Goal: Task Accomplishment & Management: Complete application form

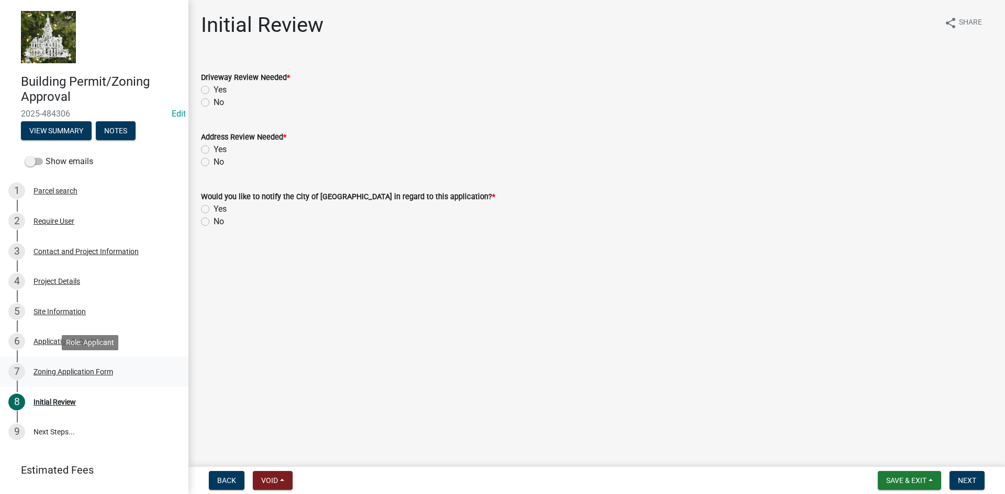
click at [52, 378] on div "7 Zoning Application Form" at bounding box center [89, 372] width 163 height 17
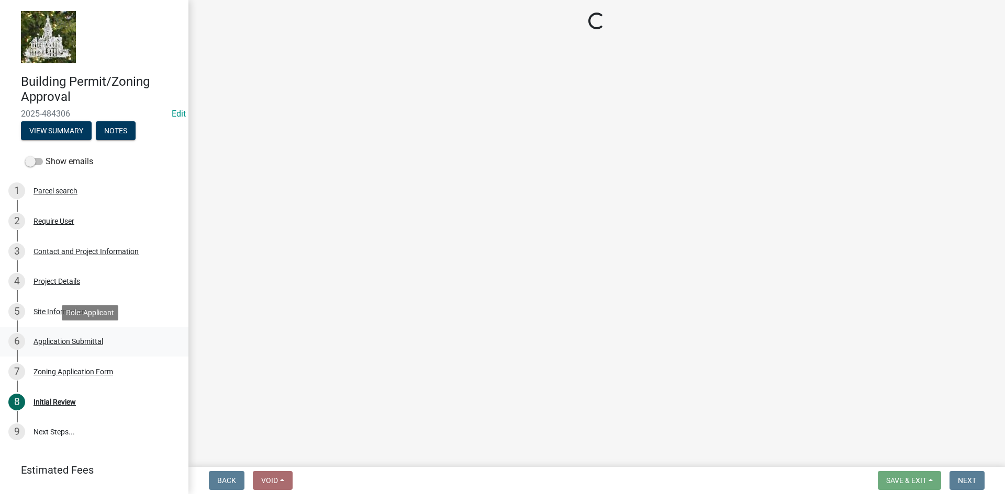
click at [53, 341] on div "Application Submittal" at bounding box center [68, 341] width 70 height 7
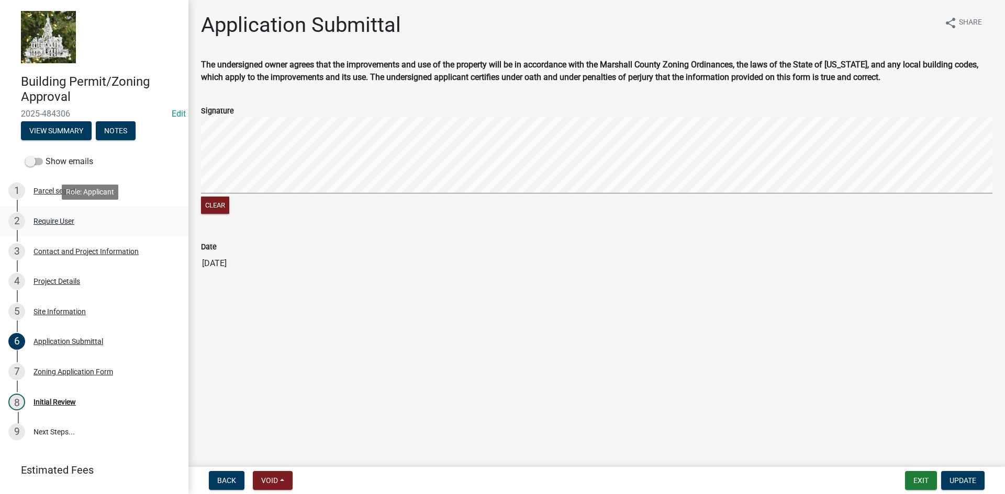
click at [51, 219] on div "Require User" at bounding box center [53, 221] width 41 height 7
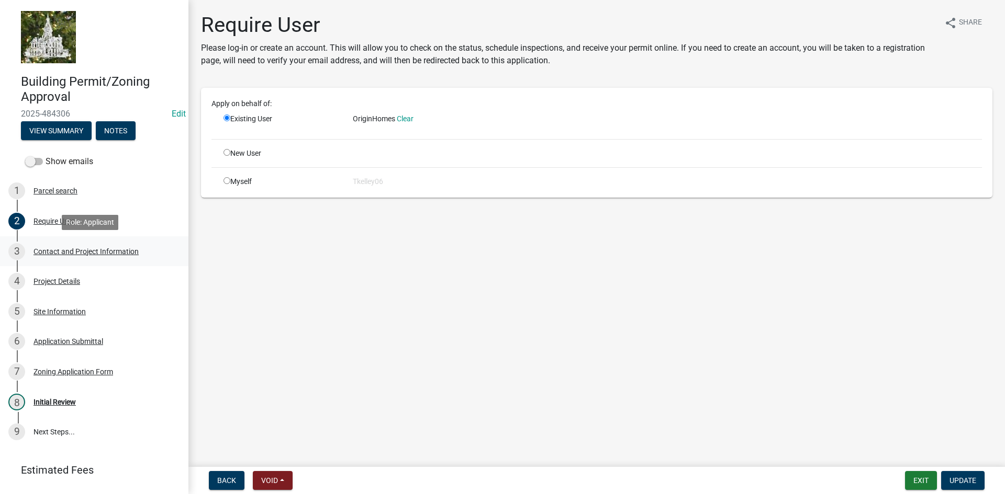
click at [44, 249] on div "Contact and Project Information" at bounding box center [85, 251] width 105 height 7
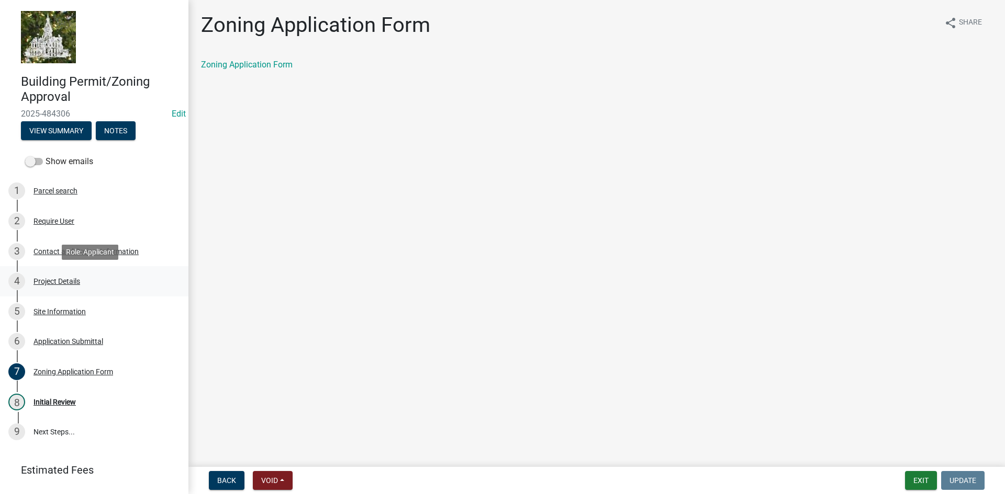
click at [50, 272] on link "4 Project Details" at bounding box center [94, 281] width 188 height 30
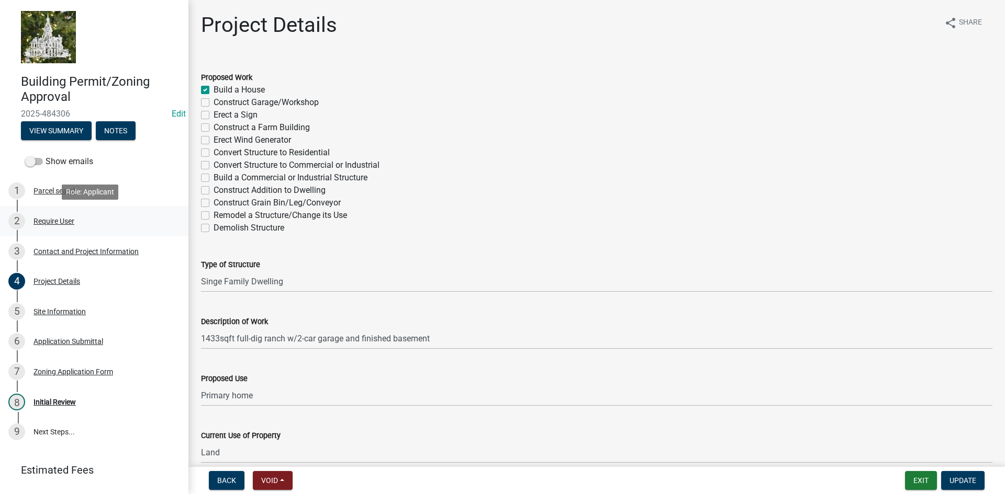
click at [51, 220] on div "Require User" at bounding box center [53, 221] width 41 height 7
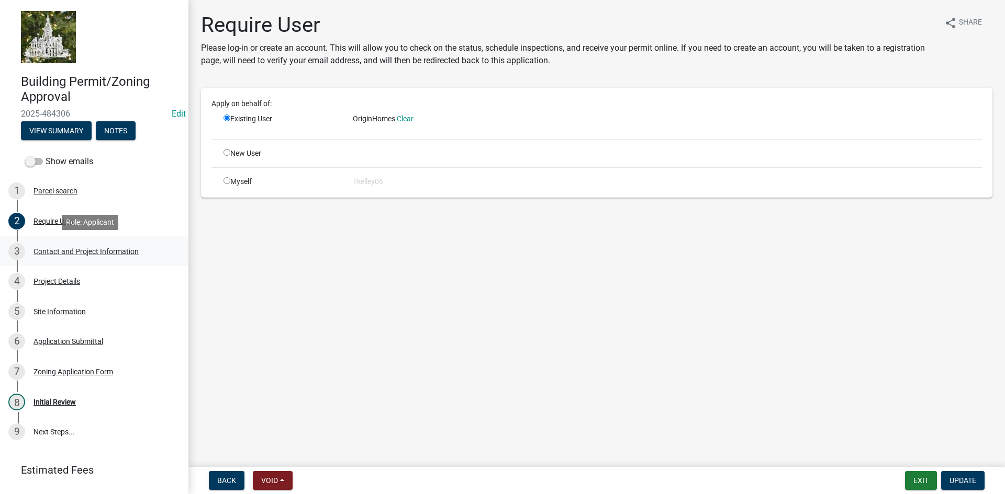
click at [84, 245] on div "3 Contact and Project Information" at bounding box center [89, 251] width 163 height 17
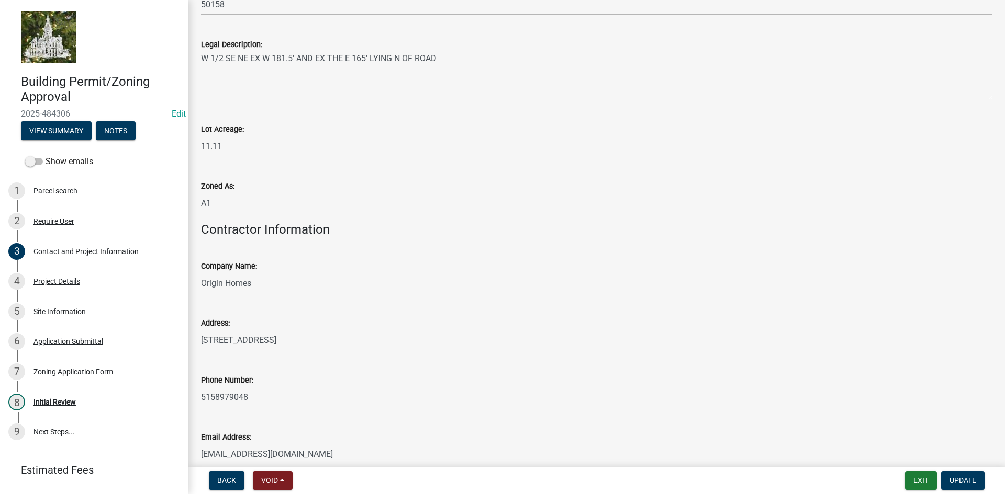
scroll to position [878, 0]
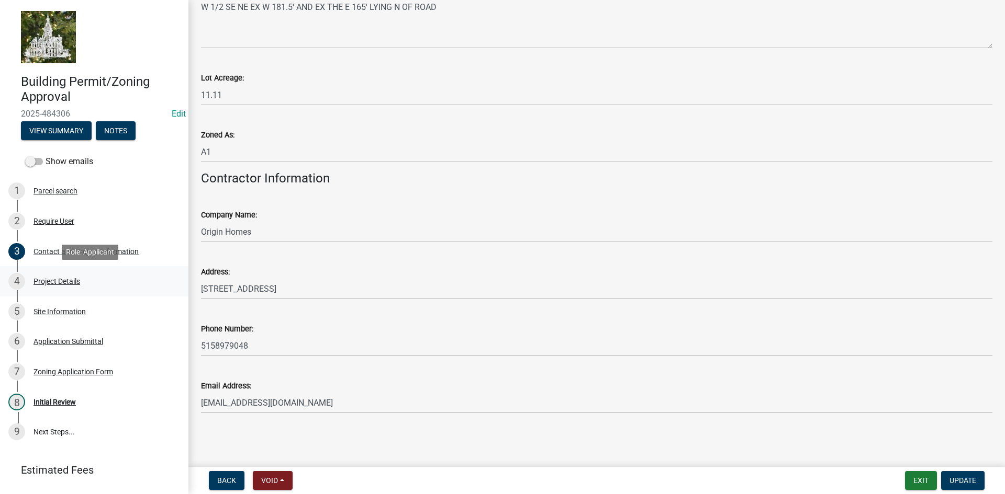
click at [49, 278] on div "Project Details" at bounding box center [56, 281] width 47 height 7
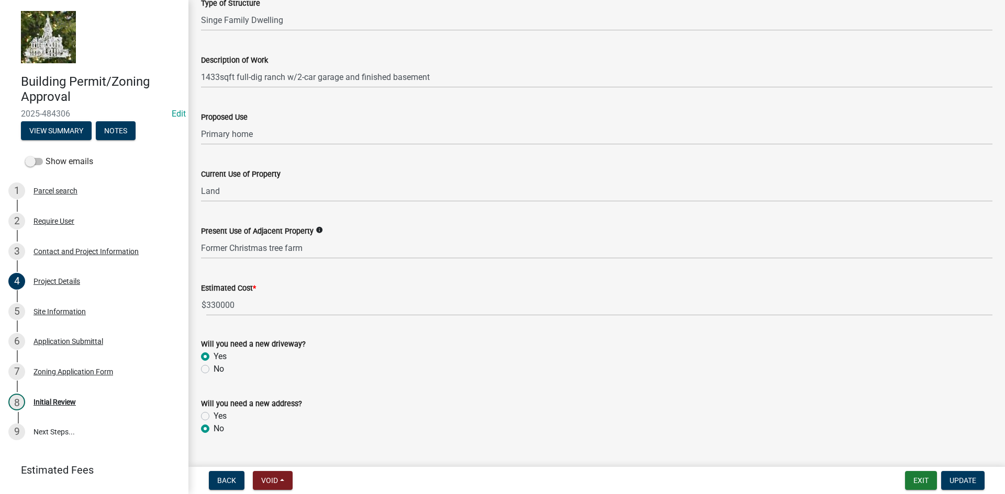
scroll to position [284, 0]
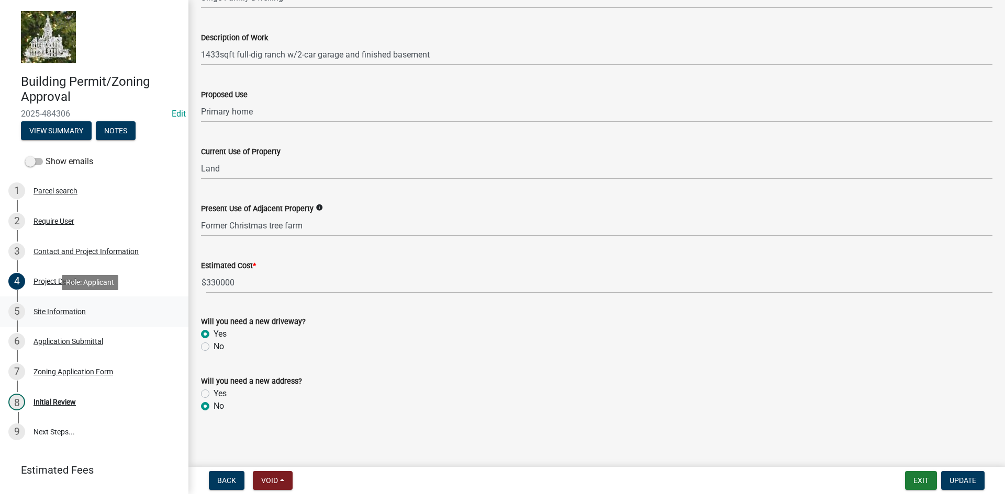
click at [52, 314] on div "Site Information" at bounding box center [59, 311] width 52 height 7
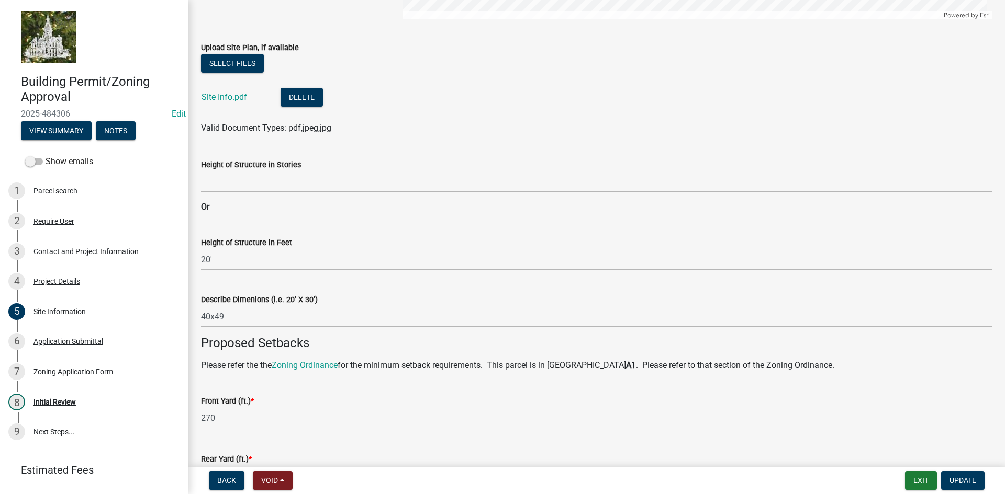
scroll to position [314, 0]
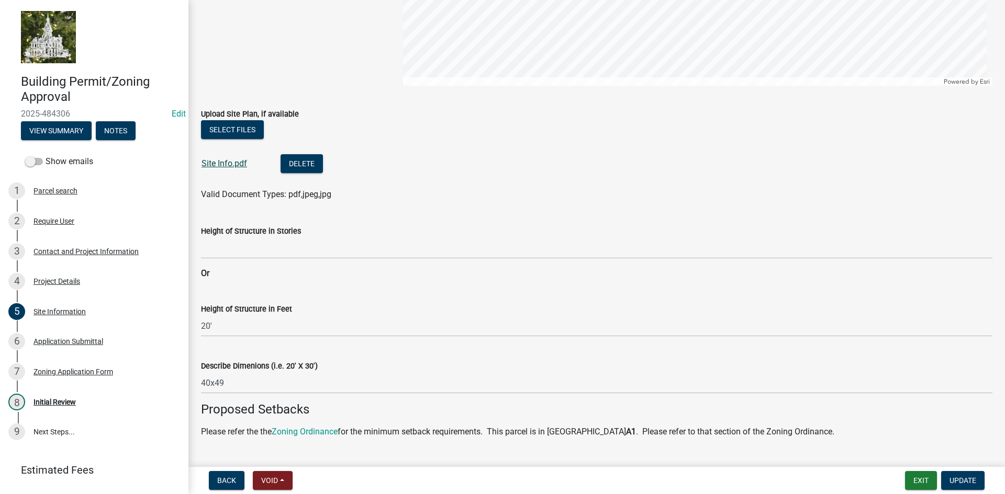
click at [224, 160] on link "Site Info.pdf" at bounding box center [224, 164] width 46 height 10
click at [598, 392] on wm-data-entity-input-list "Please use the map and sketch tools below to sketch dimensions of the proposed …" at bounding box center [596, 242] width 791 height 994
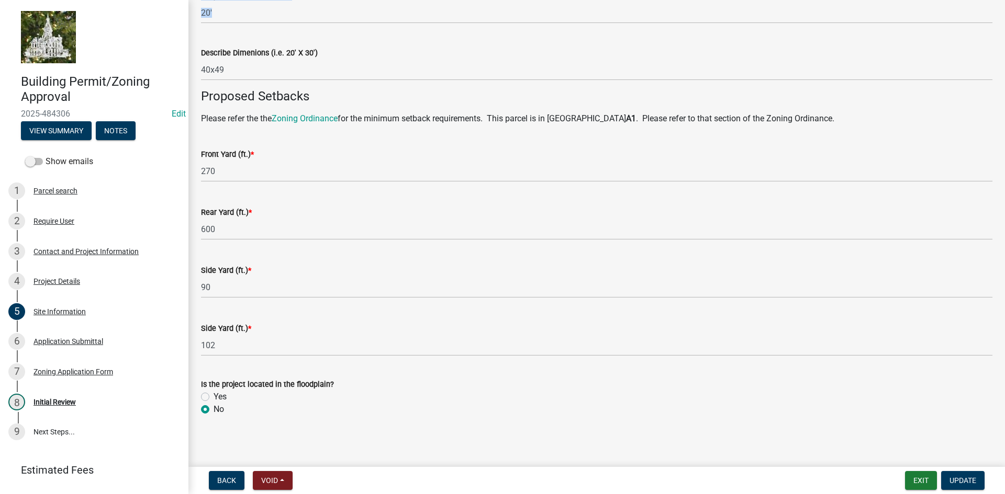
scroll to position [631, 0]
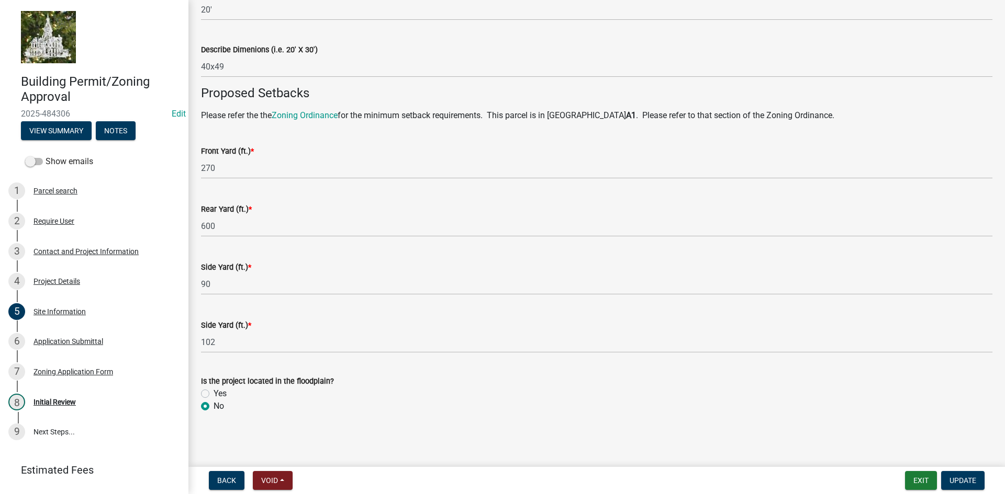
click at [408, 396] on div "Yes" at bounding box center [596, 394] width 791 height 13
click at [63, 341] on div "Application Submittal" at bounding box center [68, 341] width 70 height 7
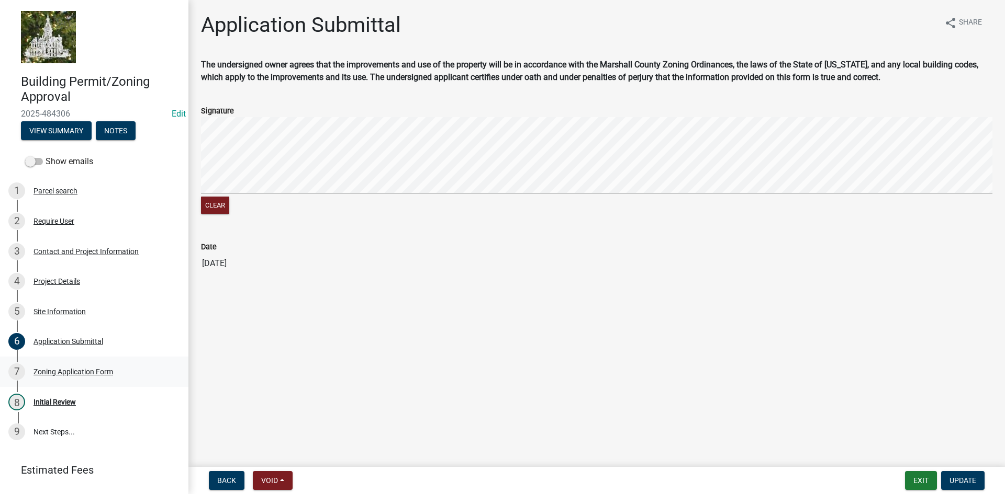
click at [69, 375] on div "Zoning Application Form" at bounding box center [73, 371] width 80 height 7
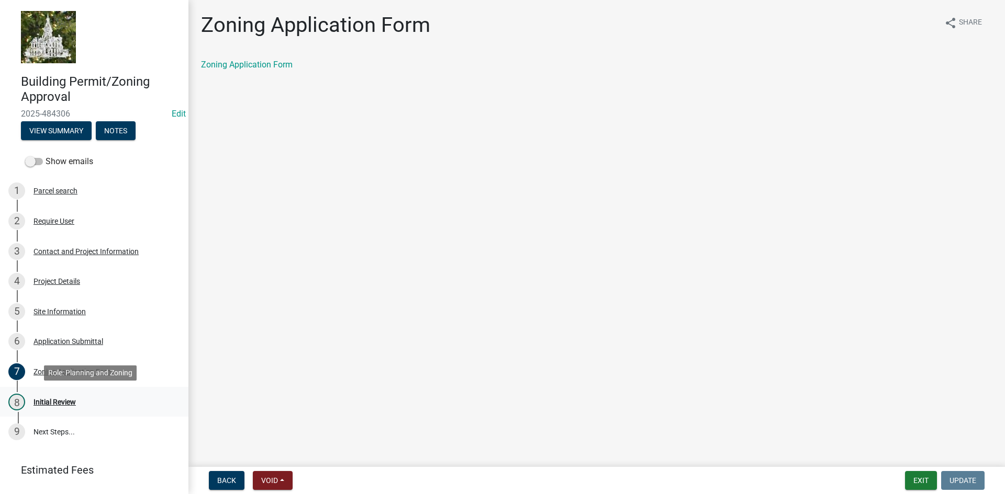
click at [57, 400] on div "Initial Review" at bounding box center [54, 402] width 42 height 7
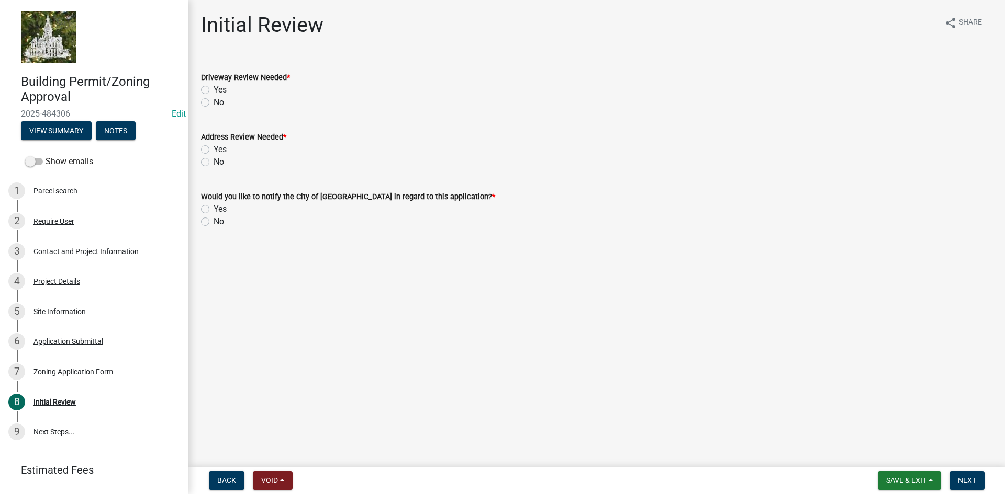
click at [213, 88] on label "Yes" at bounding box center [219, 90] width 13 height 13
click at [213, 88] on input "Yes" at bounding box center [216, 87] width 7 height 7
radio input "true"
click at [213, 163] on label "No" at bounding box center [218, 162] width 10 height 13
click at [213, 163] on input "No" at bounding box center [216, 159] width 7 height 7
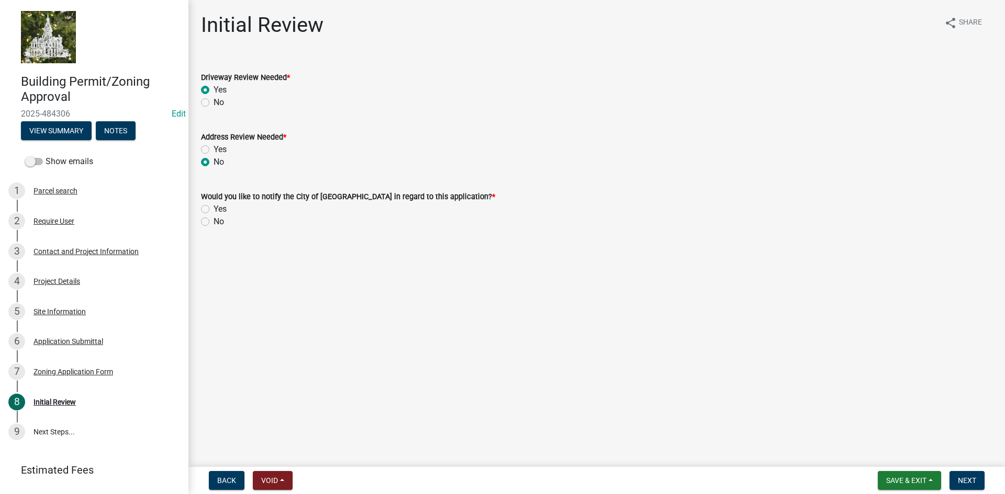
radio input "true"
click at [213, 222] on label "No" at bounding box center [218, 222] width 10 height 13
click at [213, 222] on input "No" at bounding box center [216, 219] width 7 height 7
radio input "true"
click at [968, 486] on button "Next" at bounding box center [966, 480] width 35 height 19
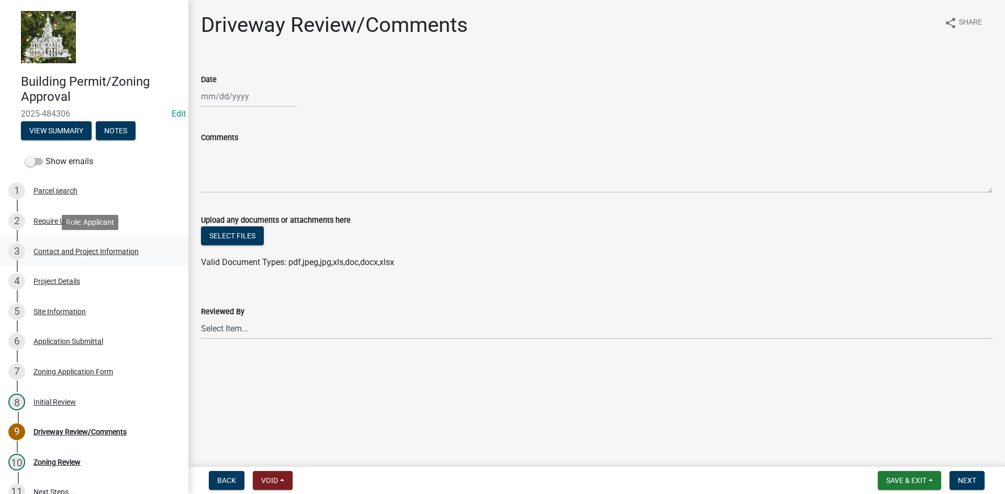
click at [62, 252] on div "Contact and Project Information" at bounding box center [85, 251] width 105 height 7
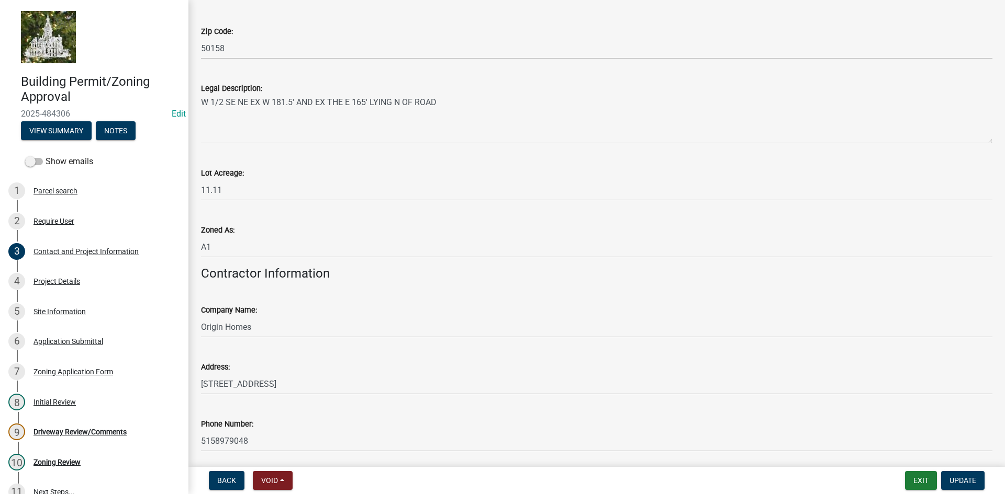
scroll to position [878, 0]
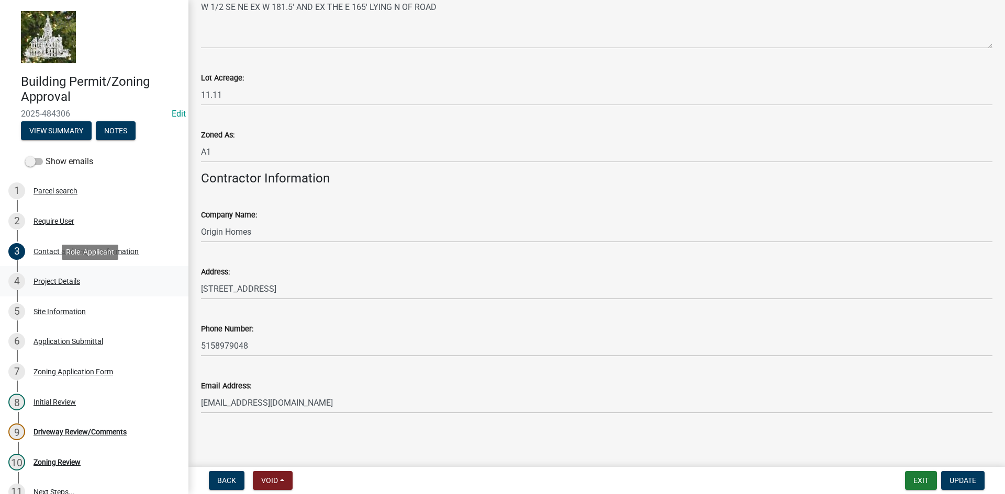
click at [69, 285] on div "Project Details" at bounding box center [56, 281] width 47 height 7
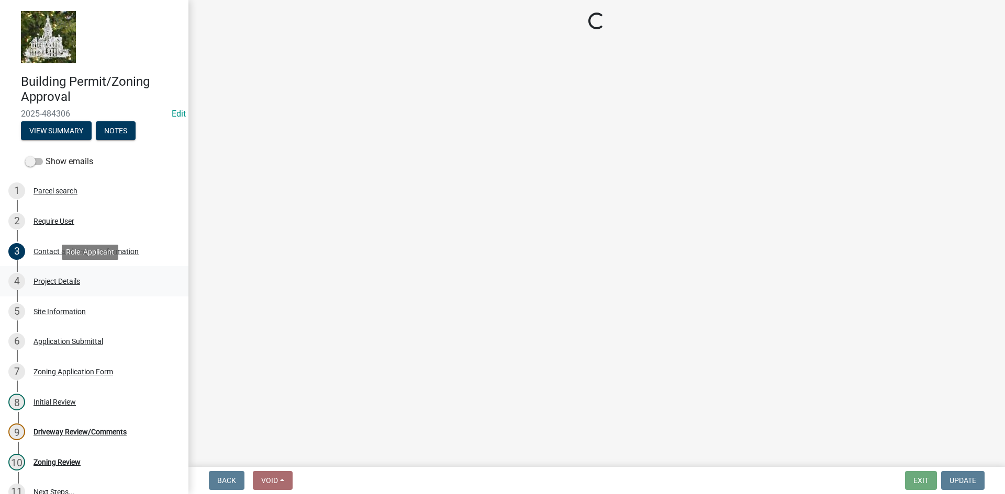
scroll to position [0, 0]
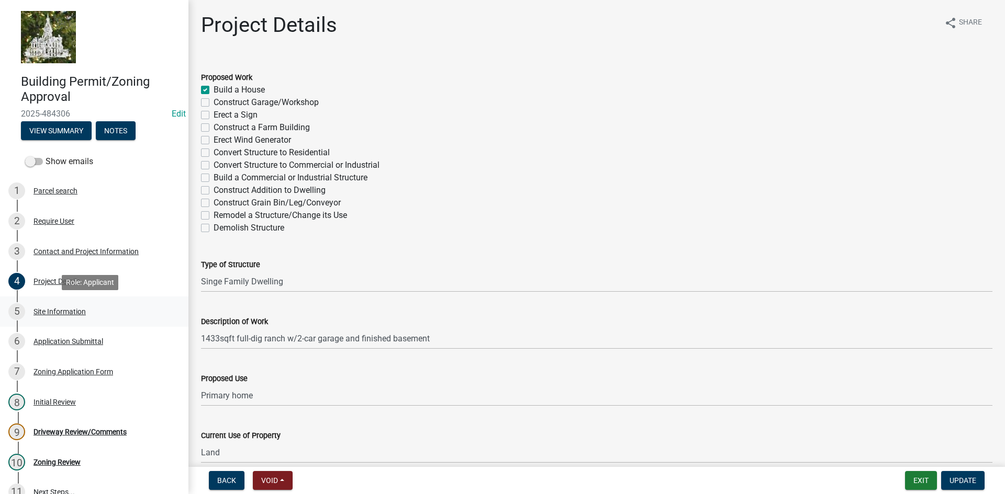
click at [59, 314] on div "Site Information" at bounding box center [59, 311] width 52 height 7
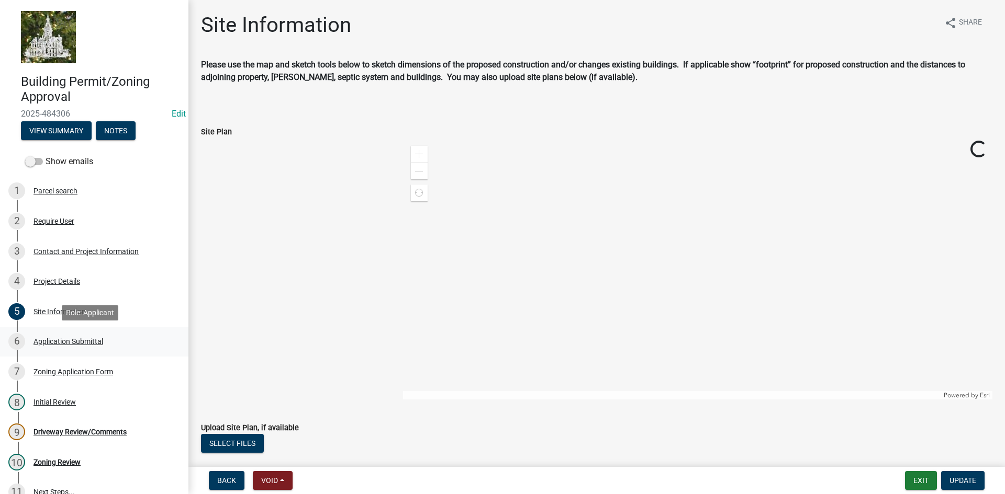
click at [62, 342] on div "Application Submittal" at bounding box center [68, 341] width 70 height 7
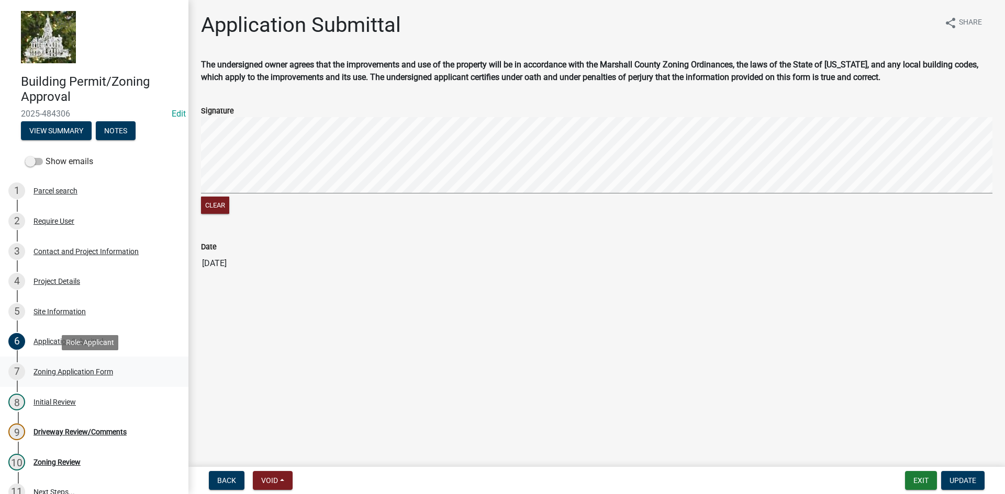
click at [62, 376] on div "Zoning Application Form" at bounding box center [73, 371] width 80 height 7
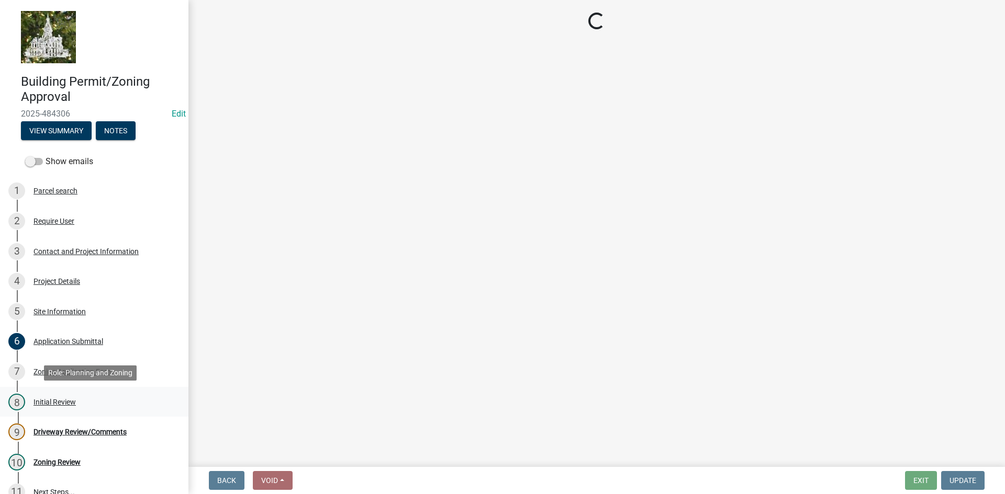
click at [56, 403] on div "Initial Review" at bounding box center [54, 402] width 42 height 7
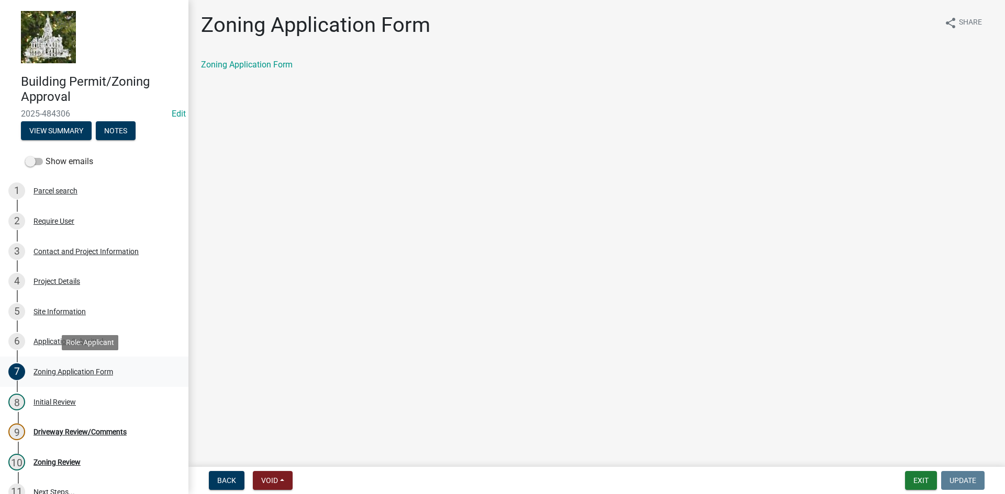
click at [88, 372] on div "Zoning Application Form" at bounding box center [73, 371] width 80 height 7
click at [57, 404] on div "Initial Review" at bounding box center [54, 402] width 42 height 7
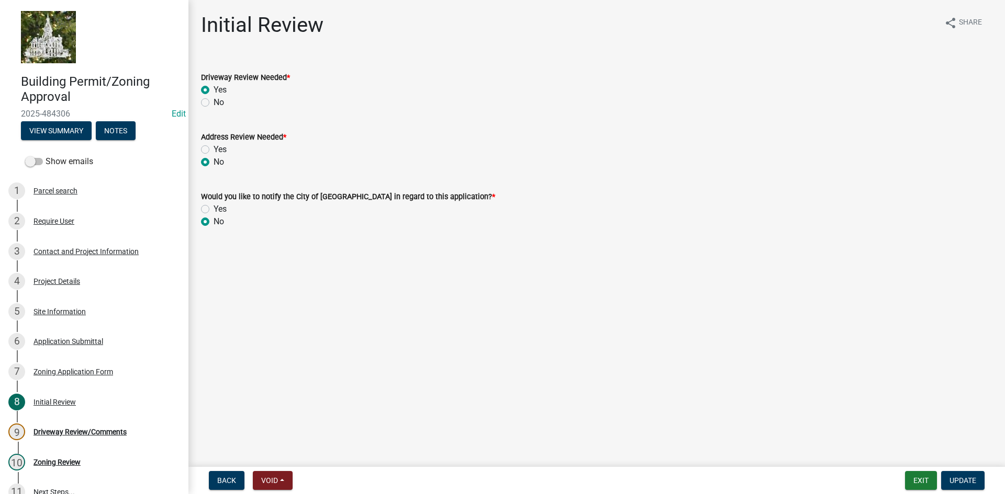
click at [213, 104] on label "No" at bounding box center [218, 102] width 10 height 13
click at [213, 103] on input "No" at bounding box center [216, 99] width 7 height 7
radio input "true"
click at [962, 482] on span "Update" at bounding box center [962, 481] width 27 height 8
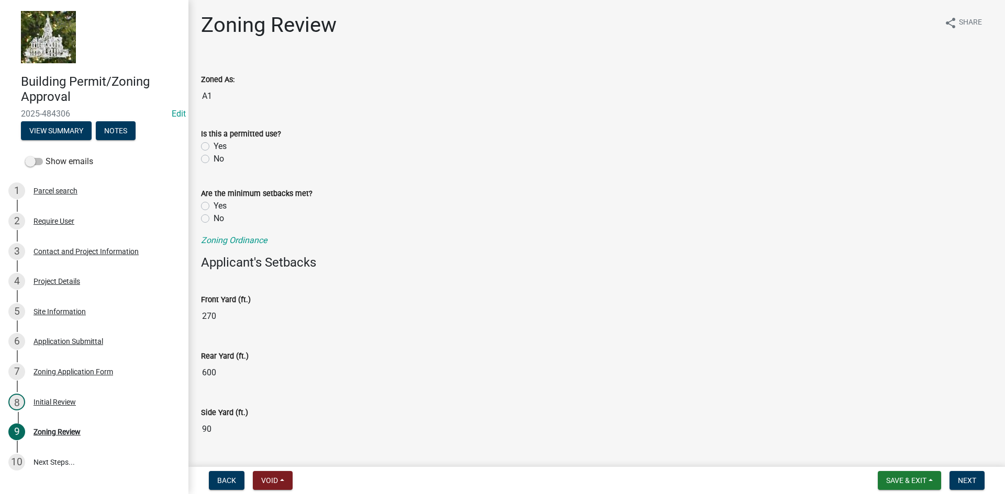
click at [213, 145] on label "Yes" at bounding box center [219, 146] width 13 height 13
click at [213, 145] on input "Yes" at bounding box center [216, 143] width 7 height 7
radio input "true"
click at [213, 202] on label "Yes" at bounding box center [219, 206] width 13 height 13
click at [213, 202] on input "Yes" at bounding box center [216, 203] width 7 height 7
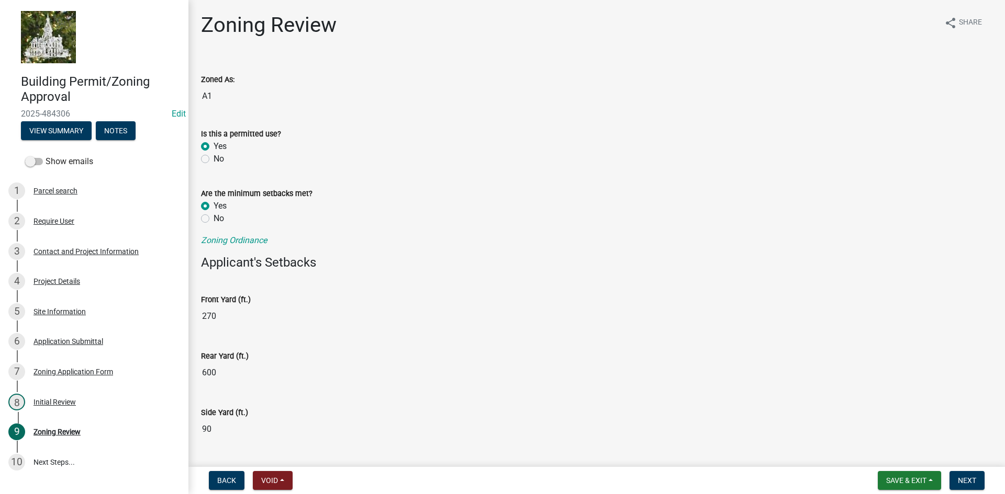
radio input "true"
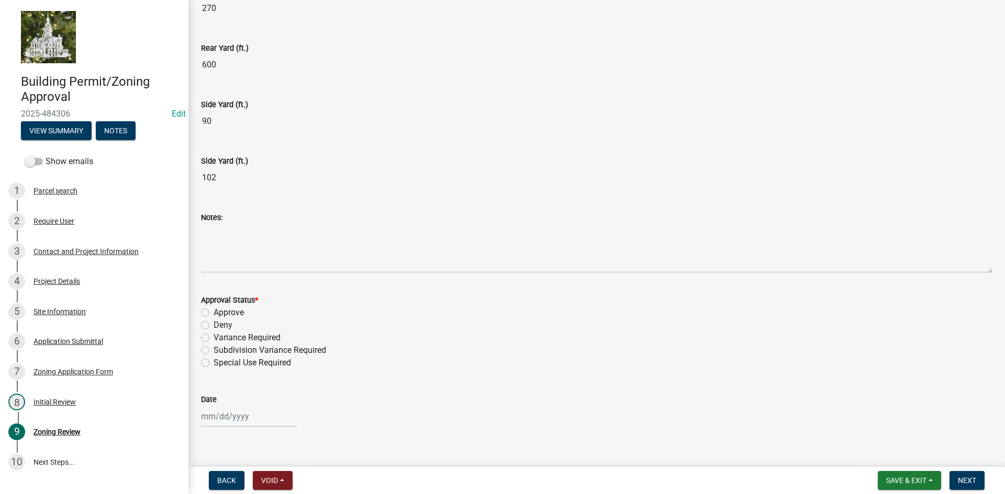
scroll to position [314, 0]
click at [213, 306] on label "Approve" at bounding box center [228, 307] width 30 height 13
click at [213, 306] on input "Approve" at bounding box center [216, 304] width 7 height 7
radio input "true"
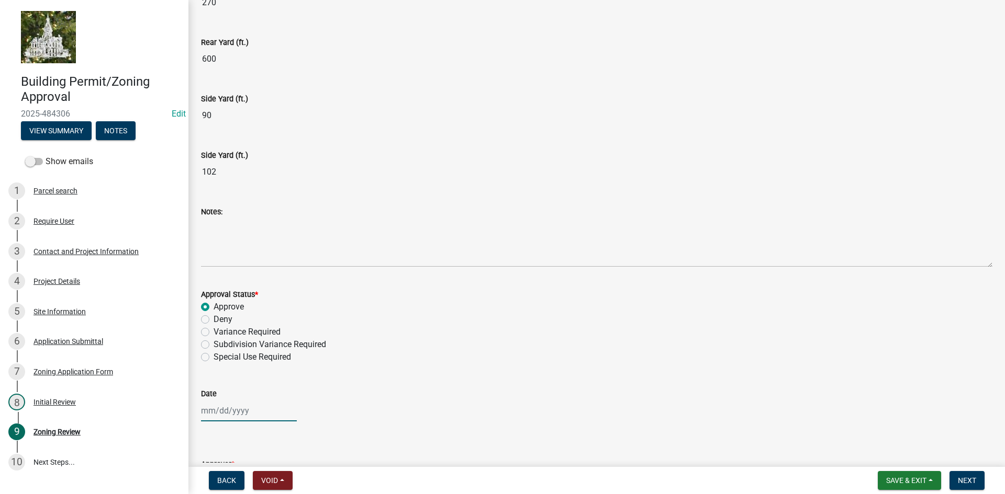
click at [216, 413] on div at bounding box center [249, 410] width 96 height 21
select select "10"
select select "2025"
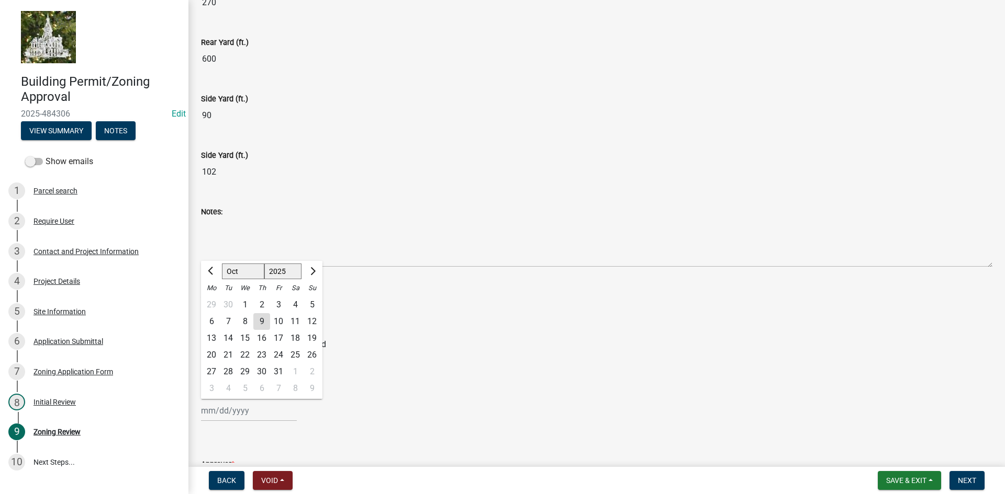
drag, startPoint x: 365, startPoint y: 189, endPoint x: 374, endPoint y: 198, distance: 12.6
click at [365, 189] on wm-data-entity-input "Side Yard (ft.) 102" at bounding box center [596, 162] width 791 height 57
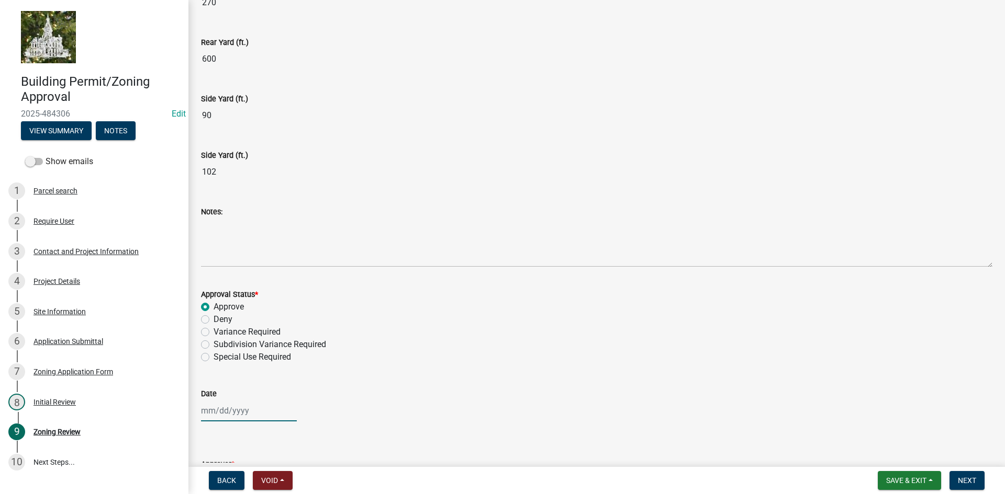
click at [220, 414] on div at bounding box center [249, 410] width 96 height 21
select select "10"
select select "2025"
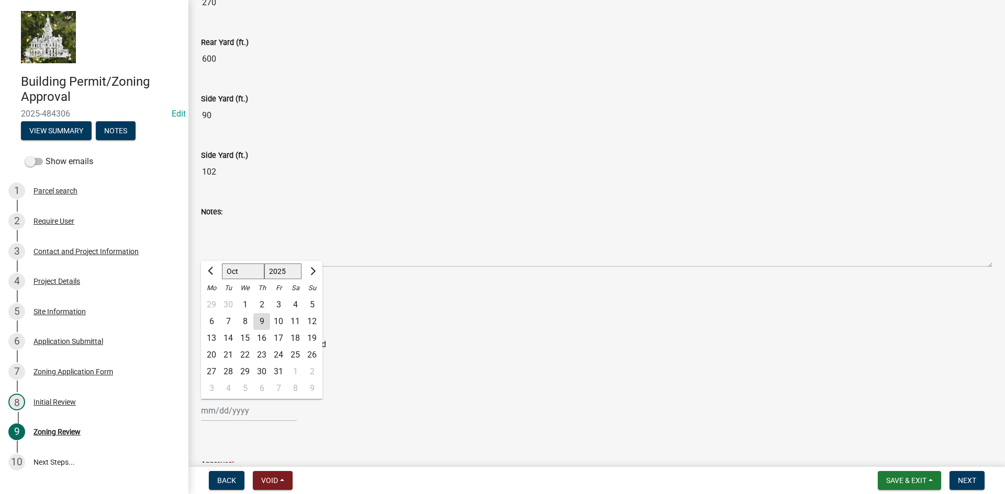
click at [261, 319] on div "9" at bounding box center [261, 321] width 17 height 17
type input "[DATE]"
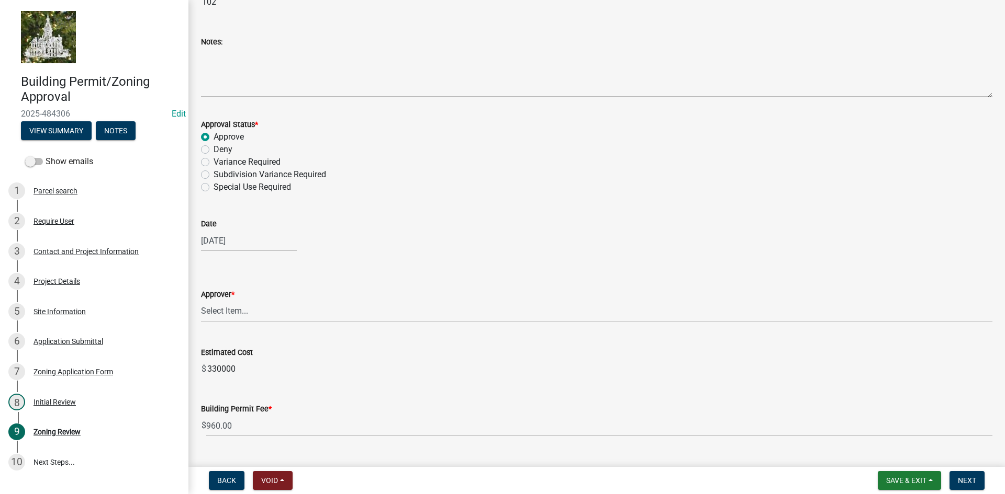
scroll to position [508, 0]
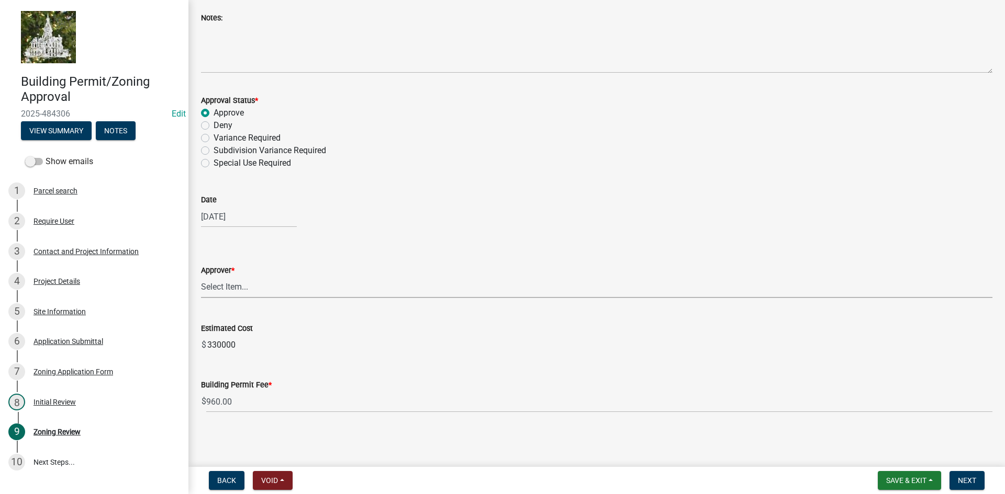
click at [240, 290] on select "Select Item... [PERSON_NAME] Taveis [PERSON_NAME] [PERSON_NAME]" at bounding box center [596, 287] width 791 height 21
click at [201, 277] on select "Select Item... [PERSON_NAME] Taveis [PERSON_NAME] [PERSON_NAME]" at bounding box center [596, 287] width 791 height 21
select select "61a96a0a-9003-40ca-83a4-3b4bdf05623d"
click at [966, 474] on button "Next" at bounding box center [966, 480] width 35 height 19
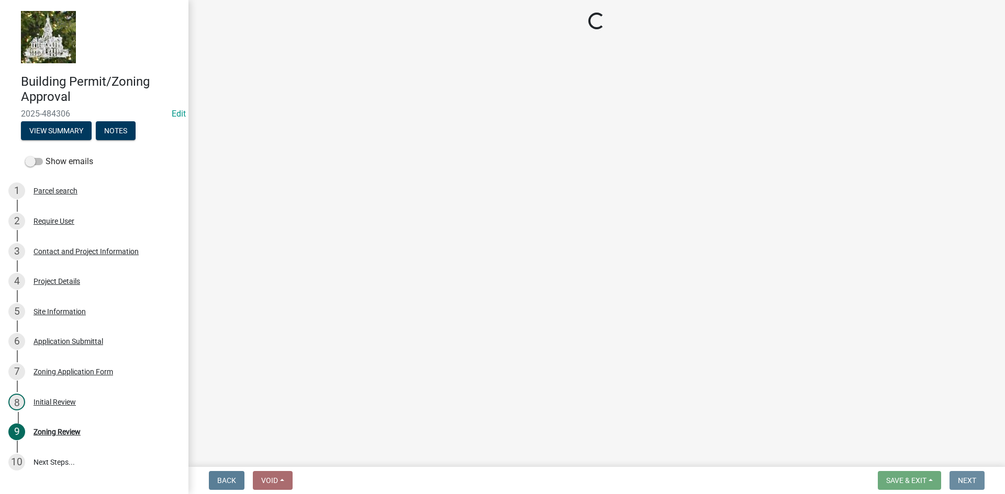
scroll to position [0, 0]
select select "3: 3"
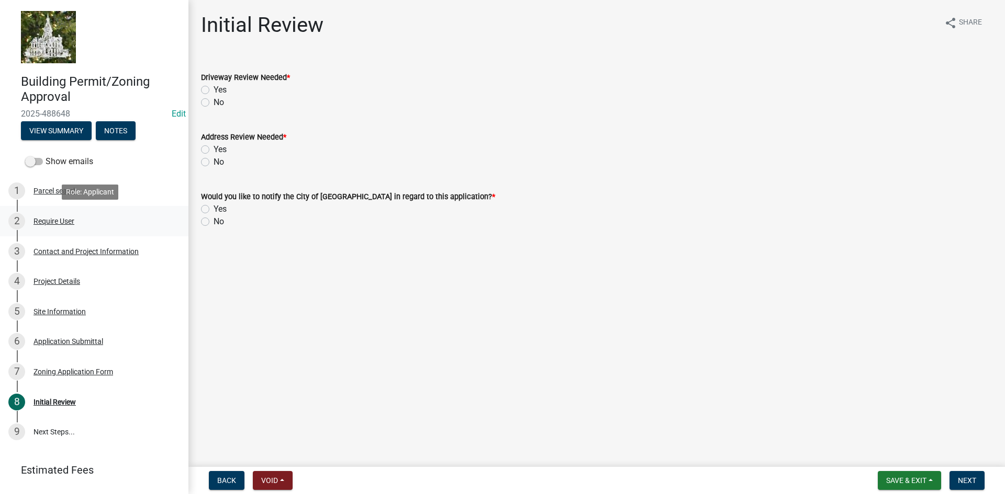
click at [52, 225] on div "Require User" at bounding box center [53, 221] width 41 height 7
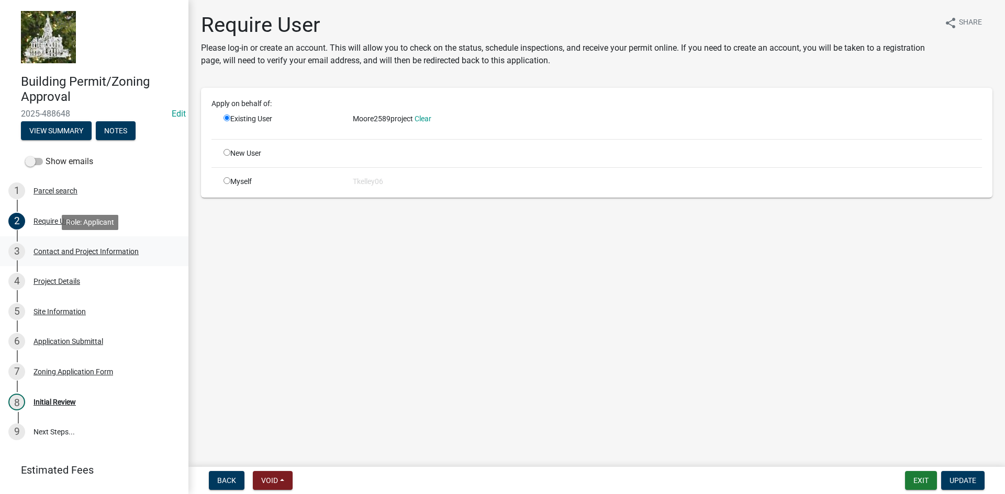
click at [60, 252] on div "Contact and Project Information" at bounding box center [85, 251] width 105 height 7
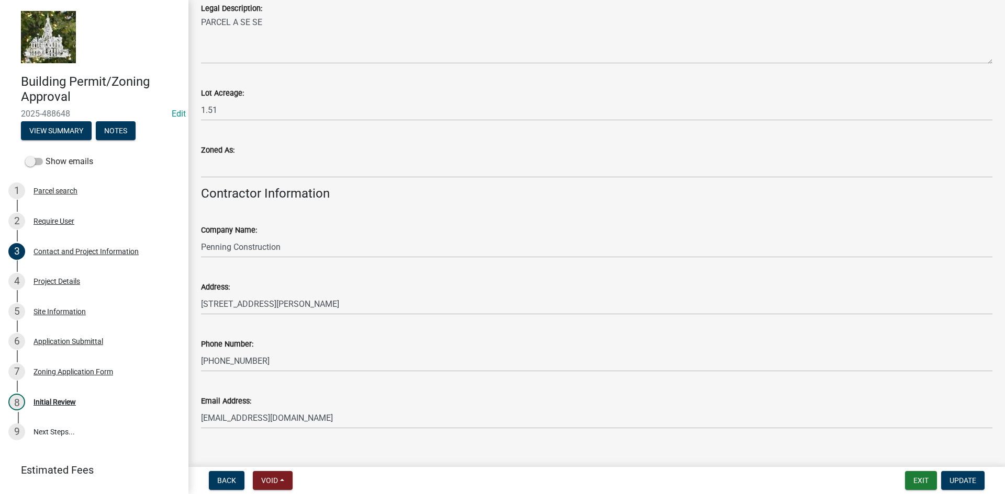
scroll to position [878, 0]
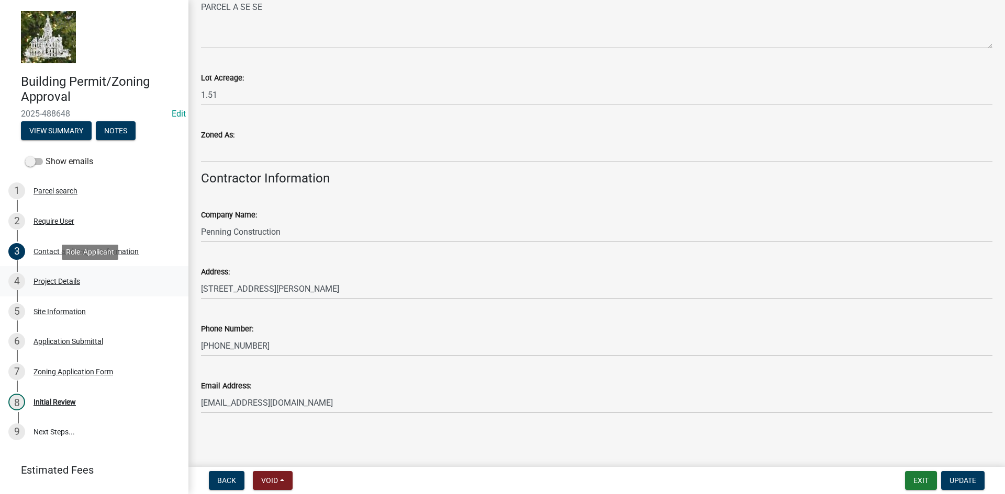
click at [58, 283] on div "Project Details" at bounding box center [56, 281] width 47 height 7
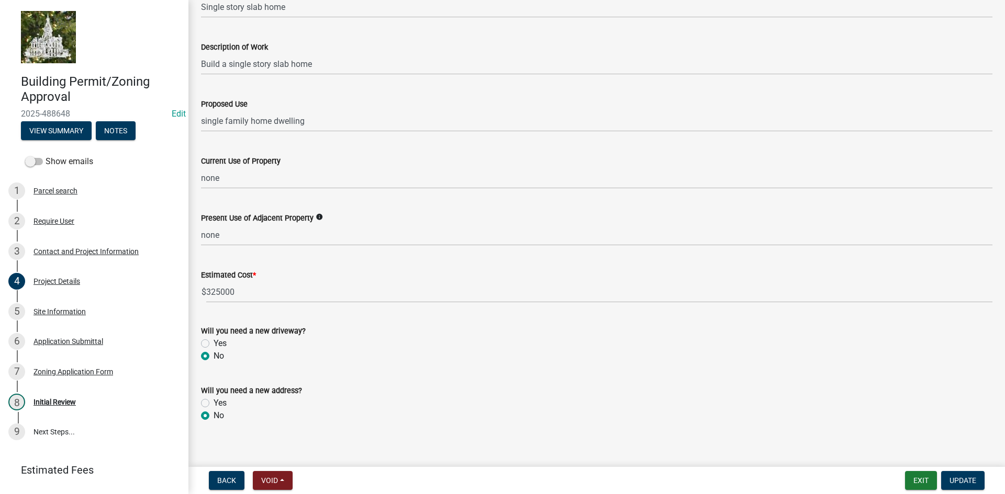
scroll to position [284, 0]
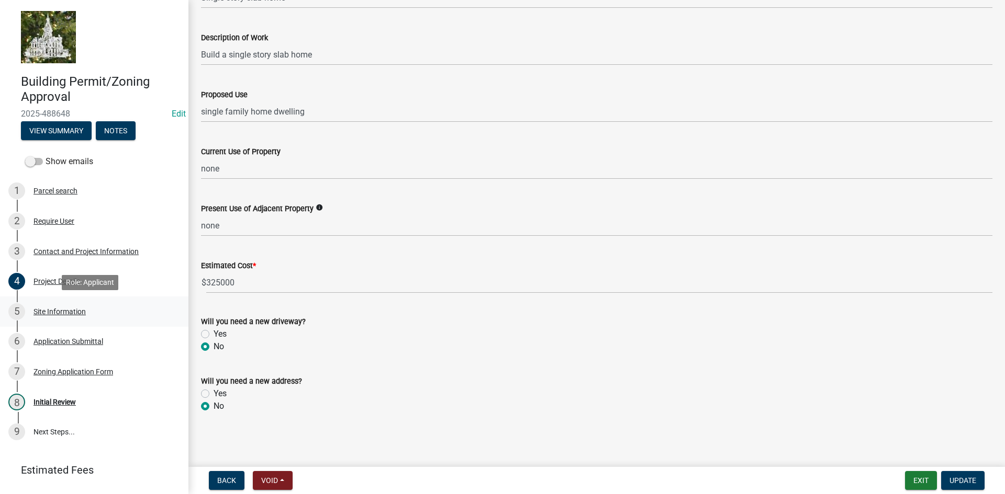
click at [48, 313] on div "Site Information" at bounding box center [59, 311] width 52 height 7
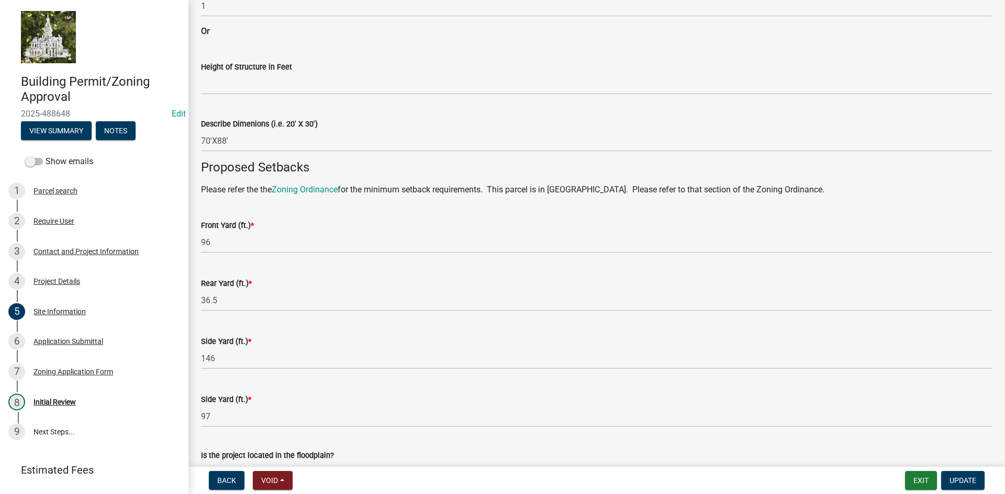
scroll to position [631, 0]
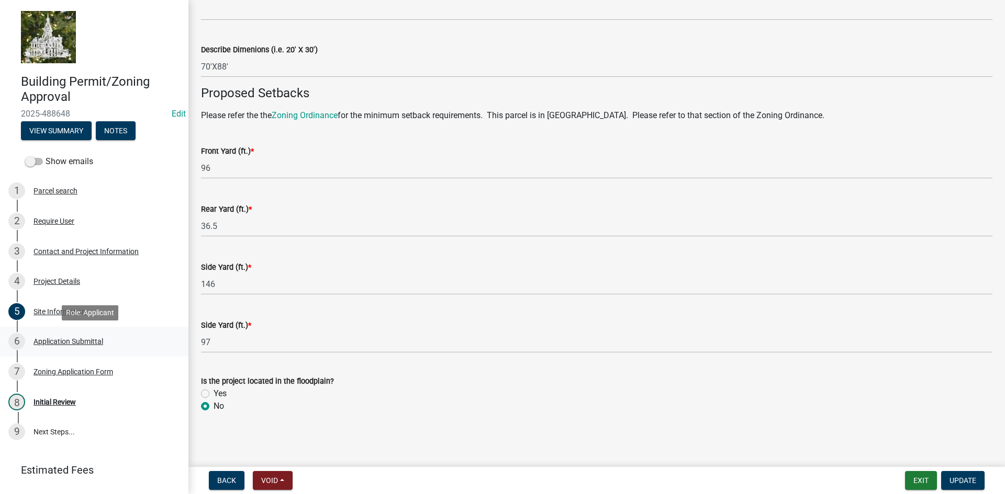
click at [55, 345] on div "Application Submittal" at bounding box center [68, 341] width 70 height 7
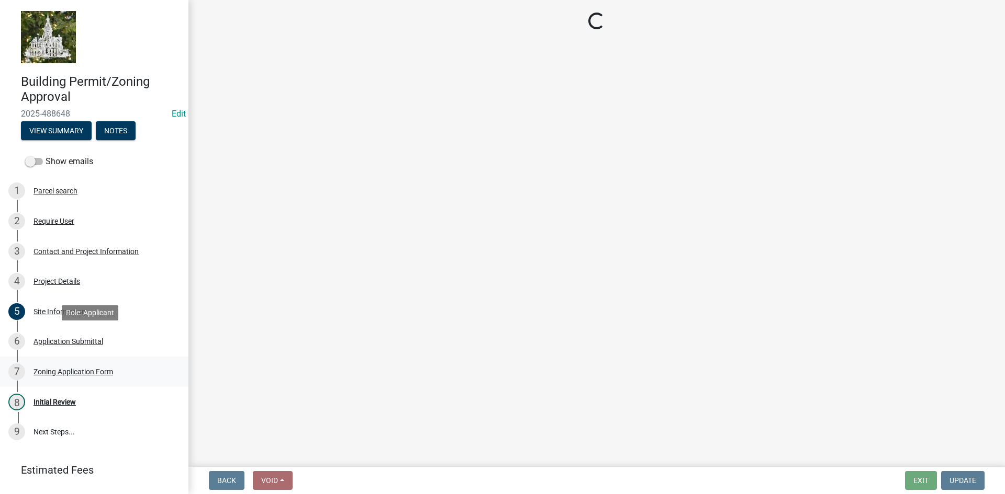
scroll to position [0, 0]
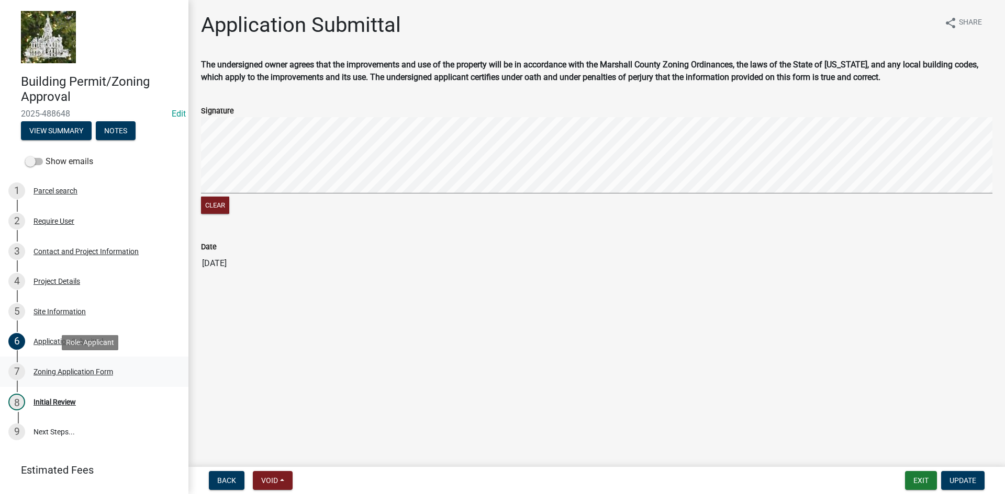
click at [51, 370] on div "Zoning Application Form" at bounding box center [73, 371] width 80 height 7
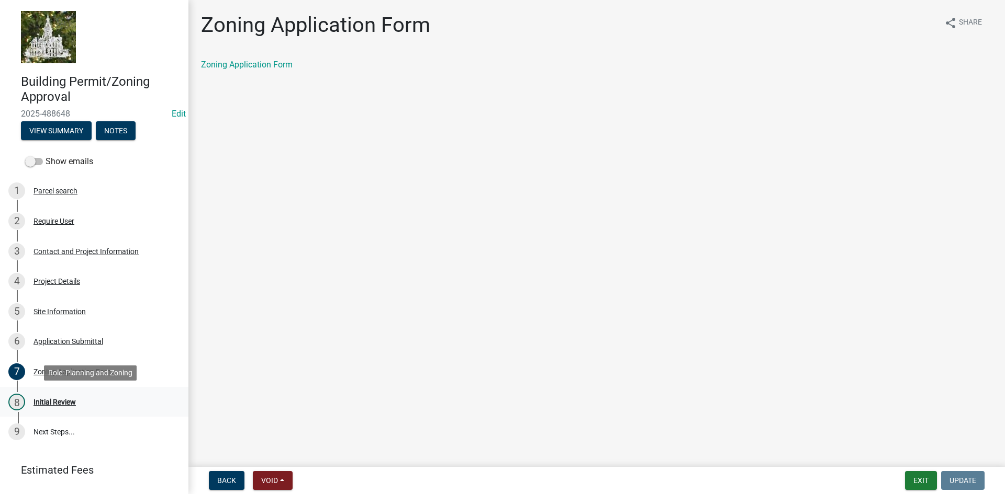
click at [52, 399] on div "Initial Review" at bounding box center [54, 402] width 42 height 7
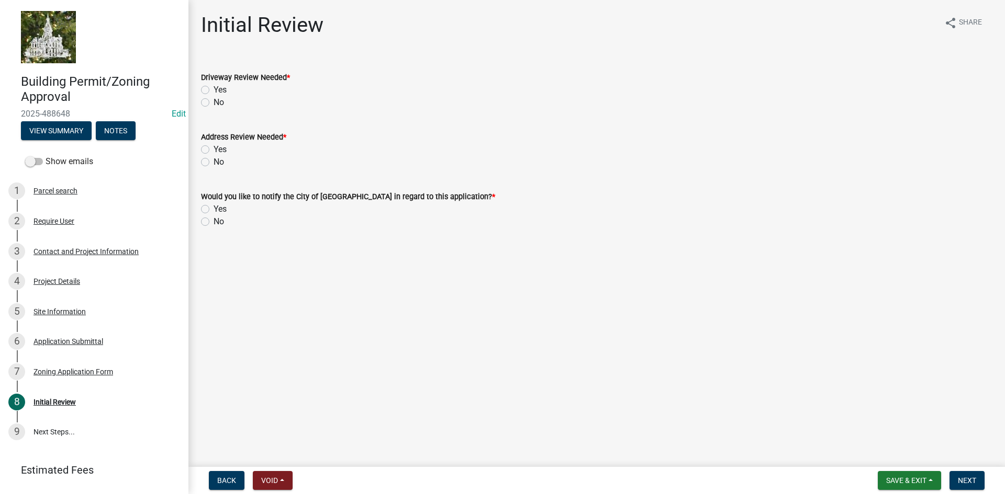
click at [213, 103] on label "No" at bounding box center [218, 102] width 10 height 13
click at [213, 103] on input "No" at bounding box center [216, 99] width 7 height 7
radio input "true"
click at [213, 165] on label "No" at bounding box center [218, 162] width 10 height 13
click at [213, 163] on input "No" at bounding box center [216, 159] width 7 height 7
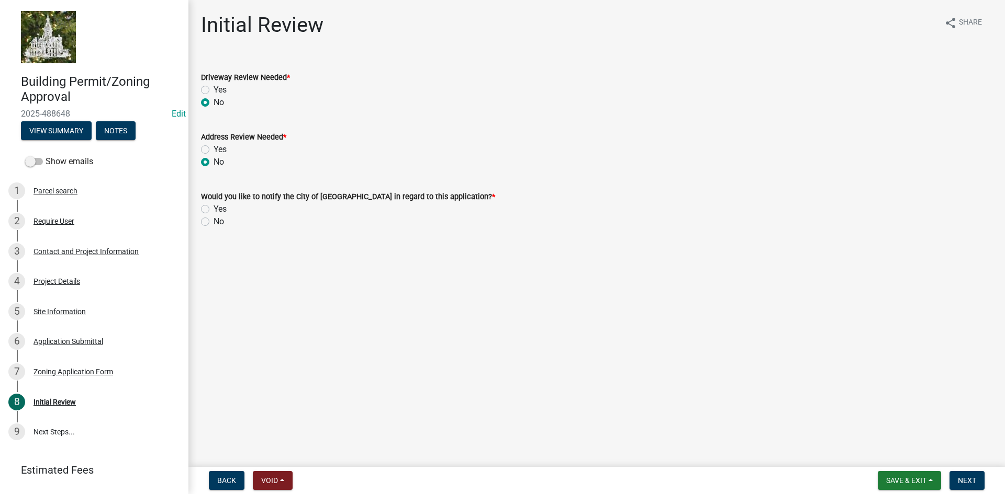
radio input "true"
click at [213, 222] on label "No" at bounding box center [218, 222] width 10 height 13
click at [213, 222] on input "No" at bounding box center [216, 219] width 7 height 7
radio input "true"
click at [958, 480] on span "Next" at bounding box center [967, 481] width 18 height 8
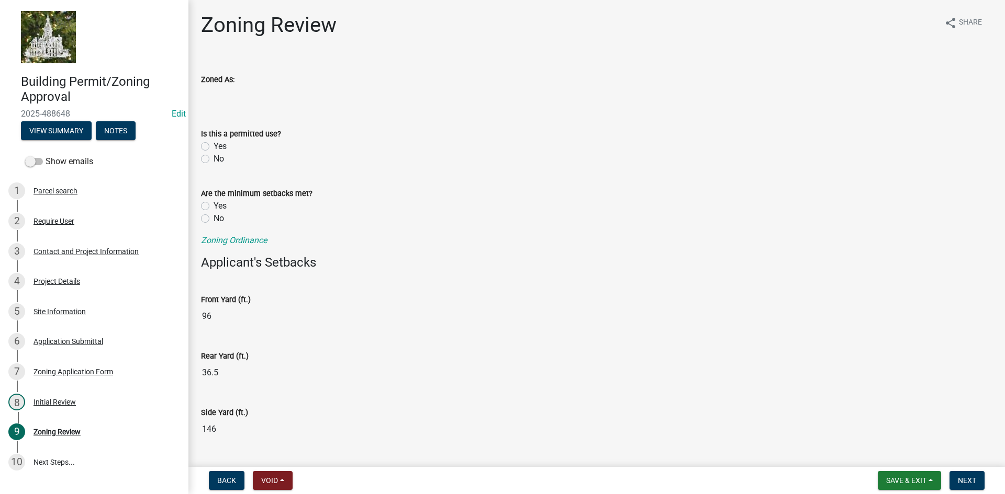
click at [213, 147] on label "Yes" at bounding box center [219, 146] width 13 height 13
click at [213, 147] on input "Yes" at bounding box center [216, 143] width 7 height 7
radio input "true"
click at [213, 204] on label "Yes" at bounding box center [219, 206] width 13 height 13
click at [213, 204] on input "Yes" at bounding box center [216, 203] width 7 height 7
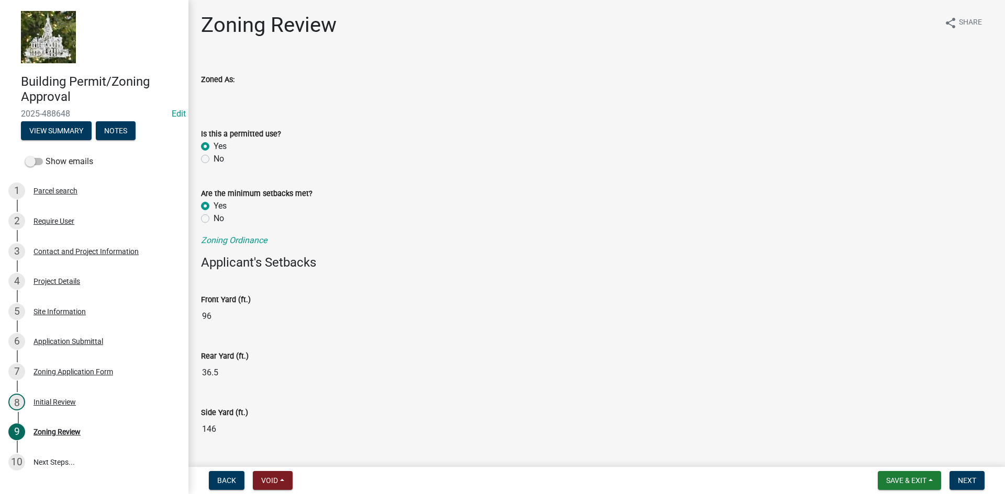
radio input "true"
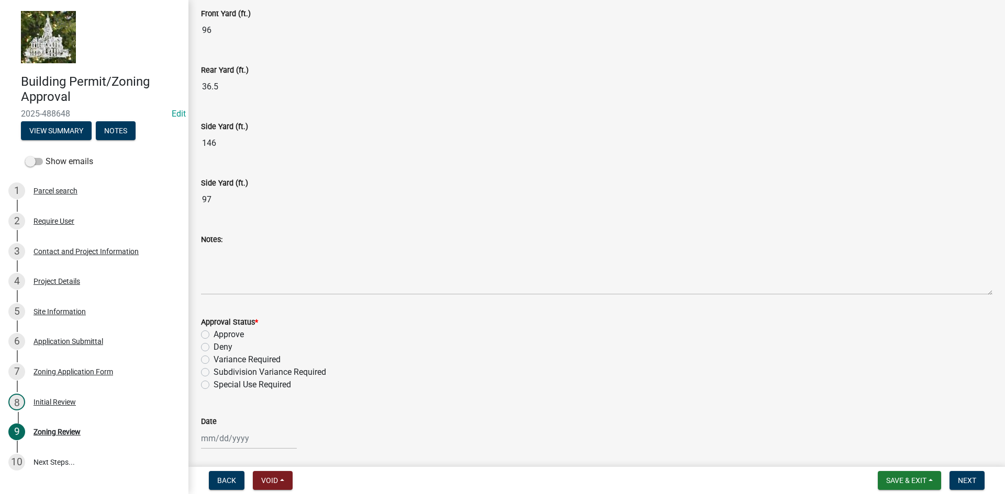
scroll to position [314, 0]
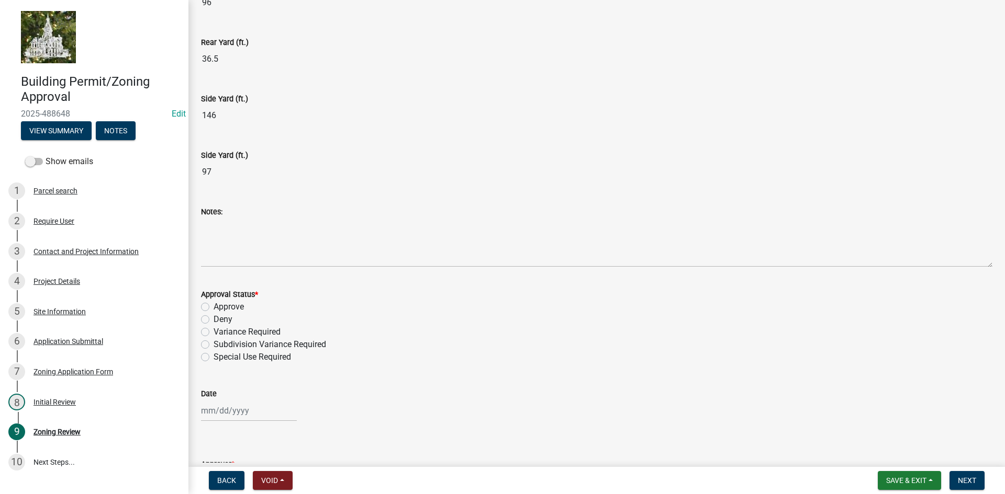
click at [213, 306] on label "Approve" at bounding box center [228, 307] width 30 height 13
click at [213, 306] on input "Approve" at bounding box center [216, 304] width 7 height 7
radio input "true"
click at [208, 416] on div at bounding box center [249, 410] width 96 height 21
select select "10"
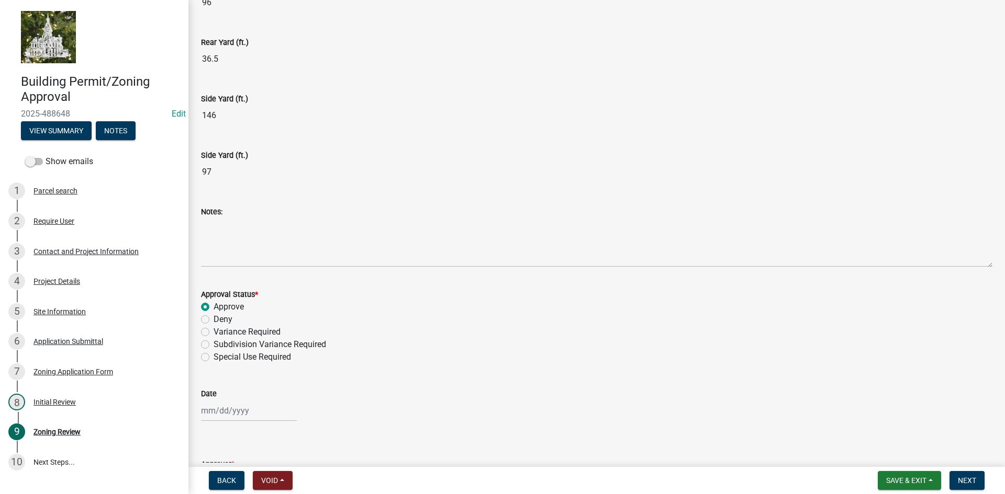
select select "2025"
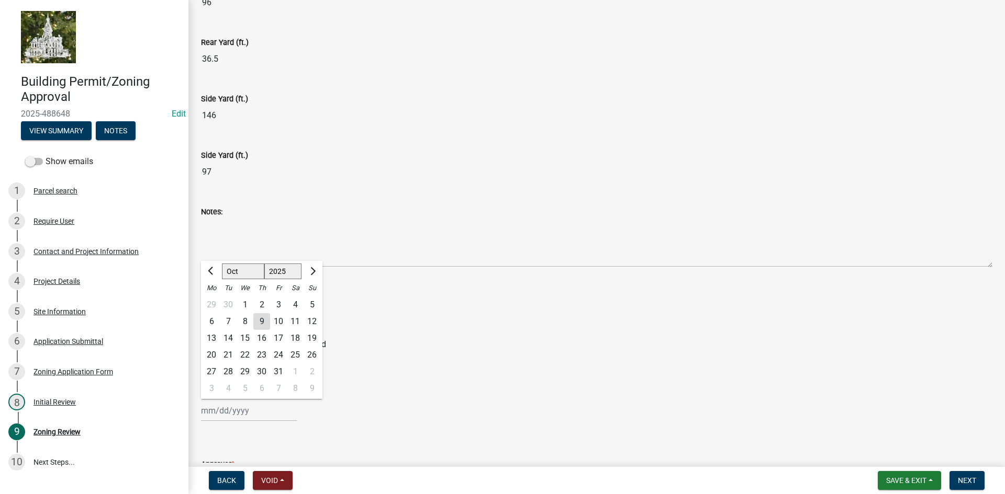
click at [260, 322] on div "9" at bounding box center [261, 321] width 17 height 17
type input "[DATE]"
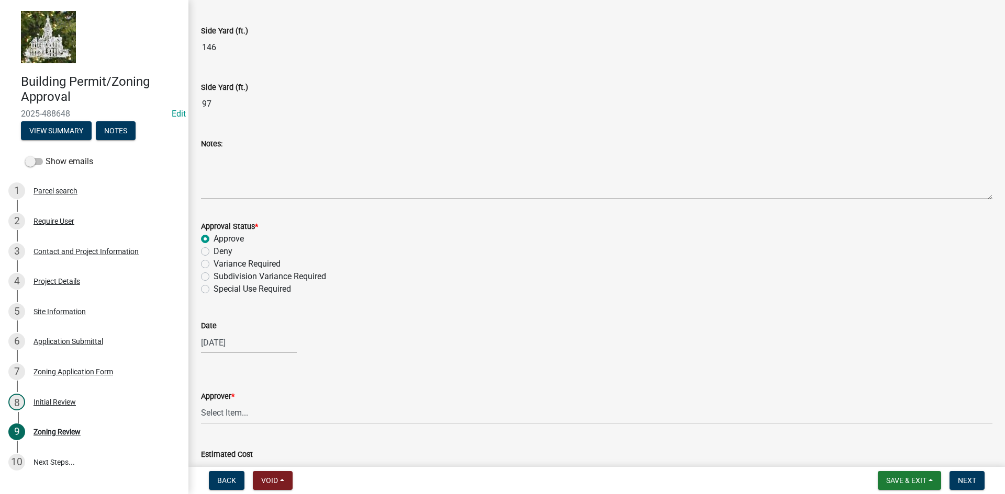
scroll to position [508, 0]
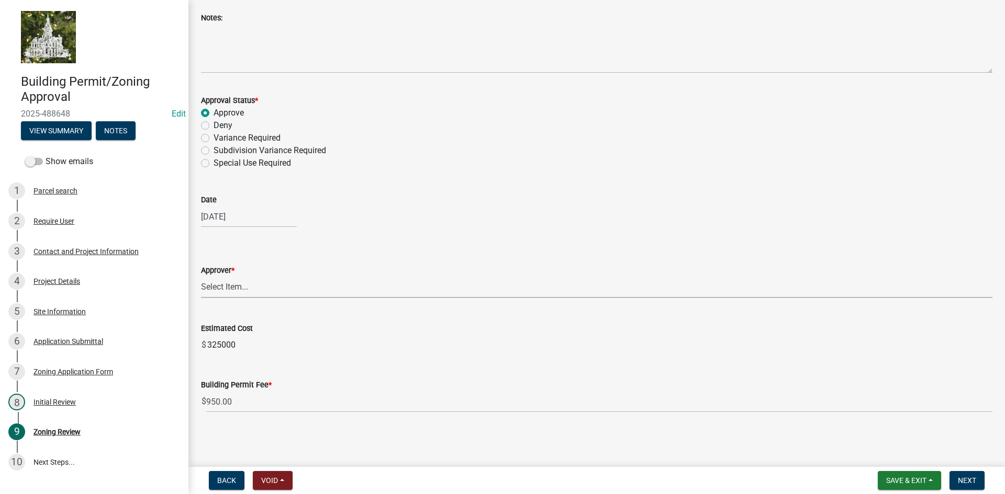
click at [248, 289] on select "Select Item... [PERSON_NAME] Taveis [PERSON_NAME] [PERSON_NAME]" at bounding box center [596, 287] width 791 height 21
click at [201, 277] on select "Select Item... [PERSON_NAME] Taveis [PERSON_NAME] [PERSON_NAME]" at bounding box center [596, 287] width 791 height 21
select select "61a96a0a-9003-40ca-83a4-3b4bdf05623d"
click at [975, 478] on span "Next" at bounding box center [967, 481] width 18 height 8
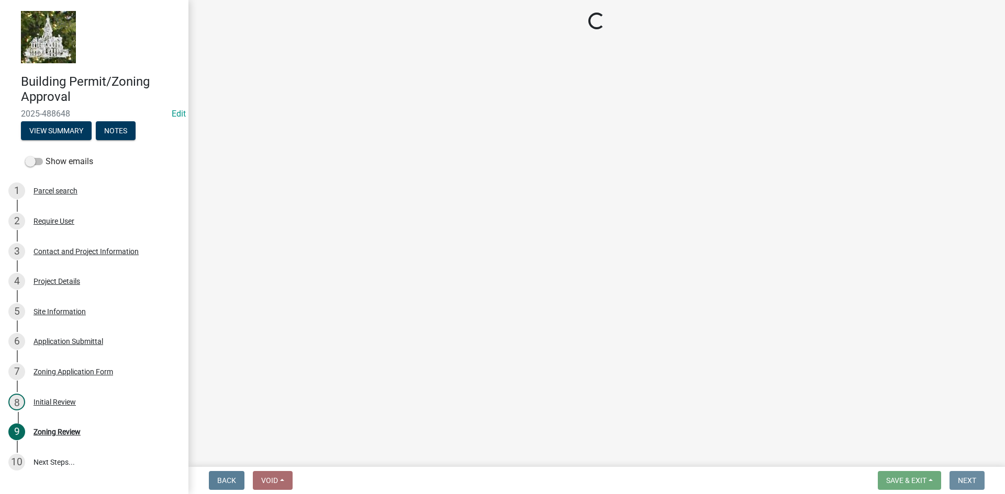
scroll to position [0, 0]
select select "3: 3"
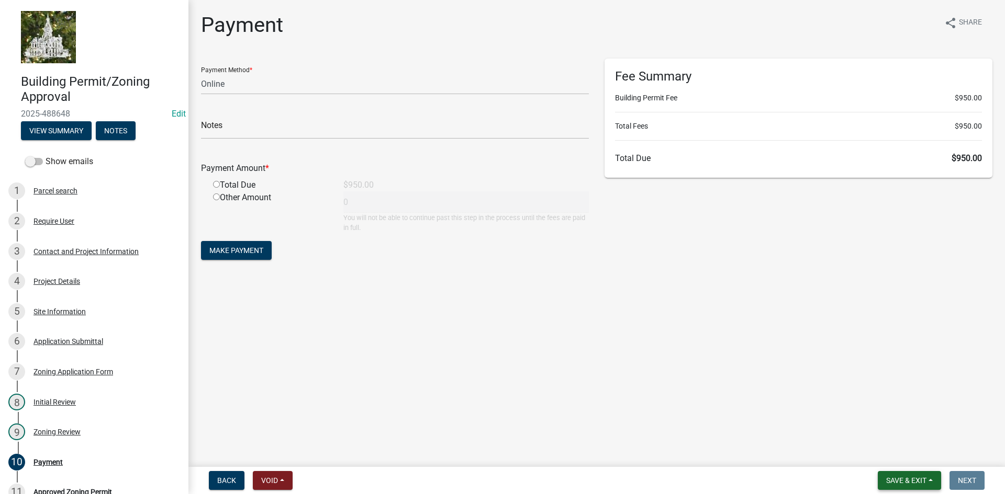
click at [913, 480] on span "Save & Exit" at bounding box center [906, 481] width 40 height 8
click at [904, 456] on button "Save & Exit" at bounding box center [899, 453] width 84 height 25
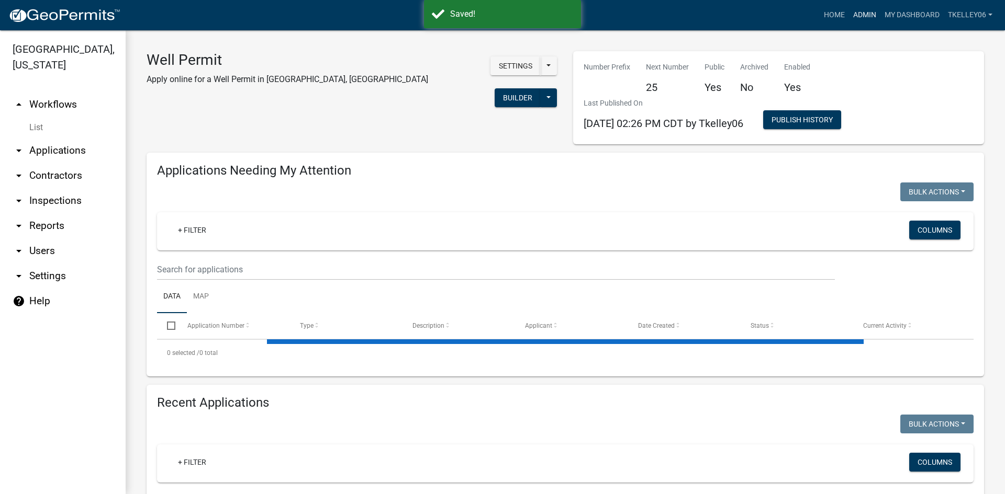
select select "3: 100"
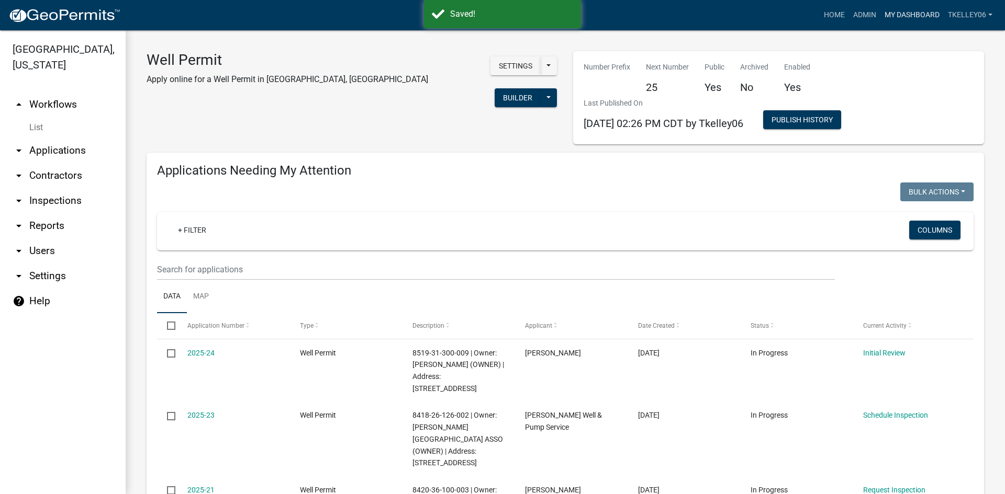
click at [885, 10] on link "My Dashboard" at bounding box center [911, 15] width 63 height 20
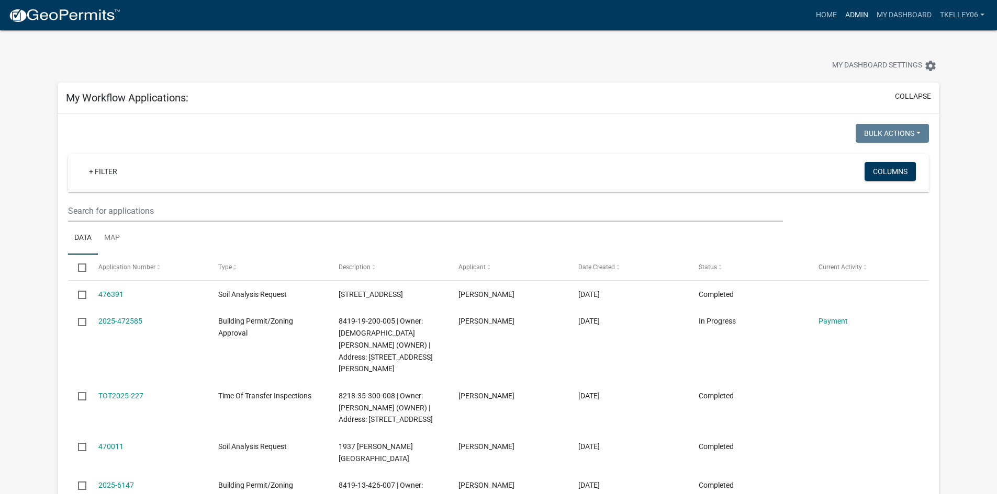
click at [860, 17] on link "Admin" at bounding box center [856, 15] width 31 height 20
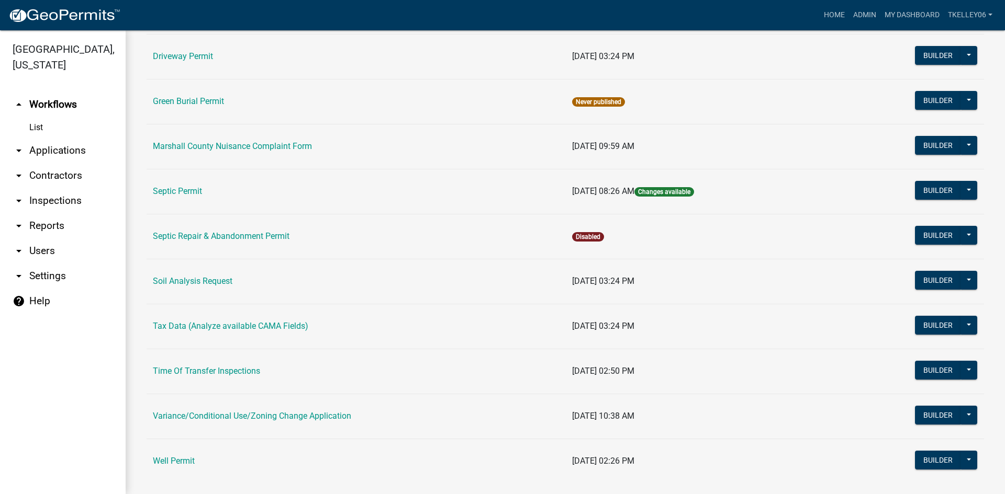
scroll to position [256, 0]
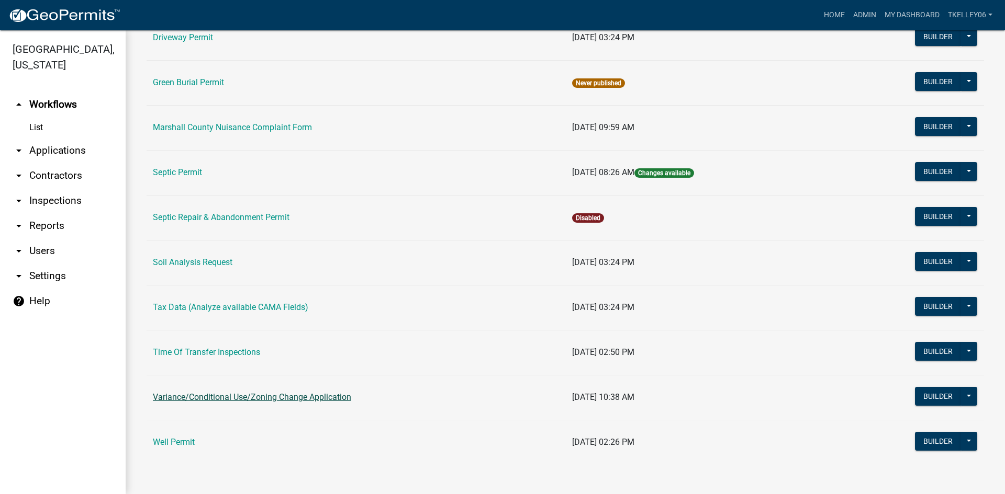
click at [198, 396] on link "Variance/Conditional Use/Zoning Change Application" at bounding box center [252, 397] width 198 height 10
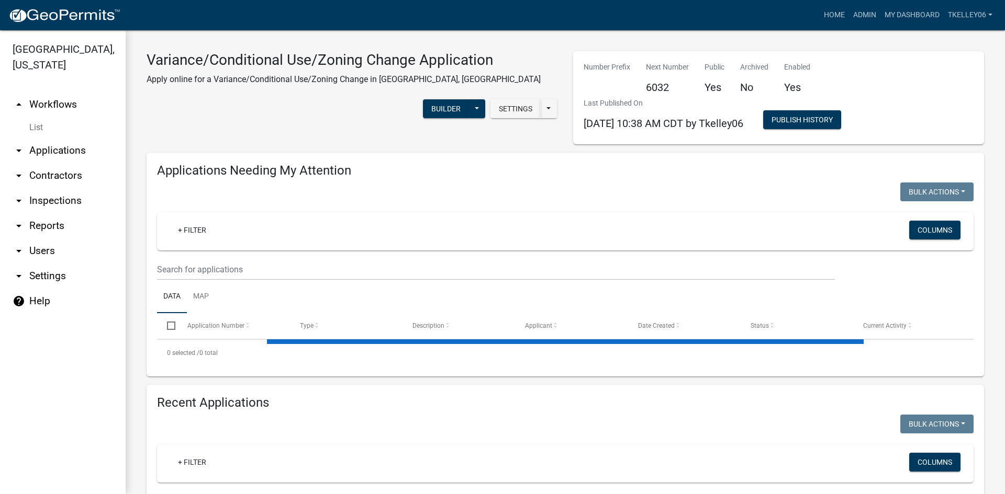
select select "3: 100"
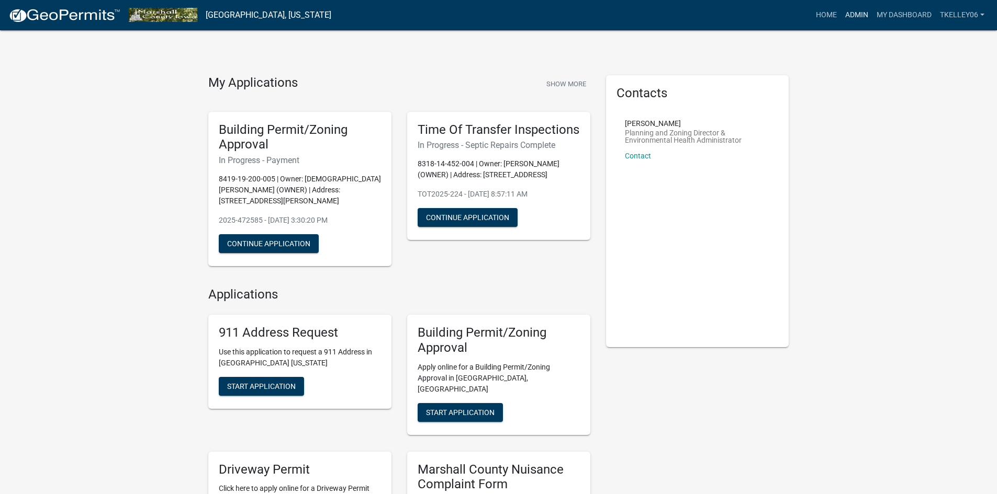
click at [859, 17] on link "Admin" at bounding box center [856, 15] width 31 height 20
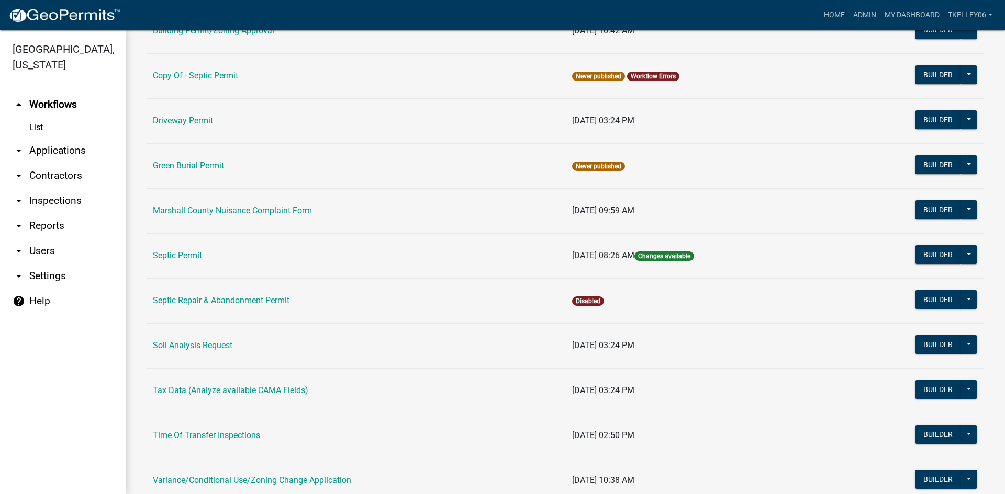
scroll to position [256, 0]
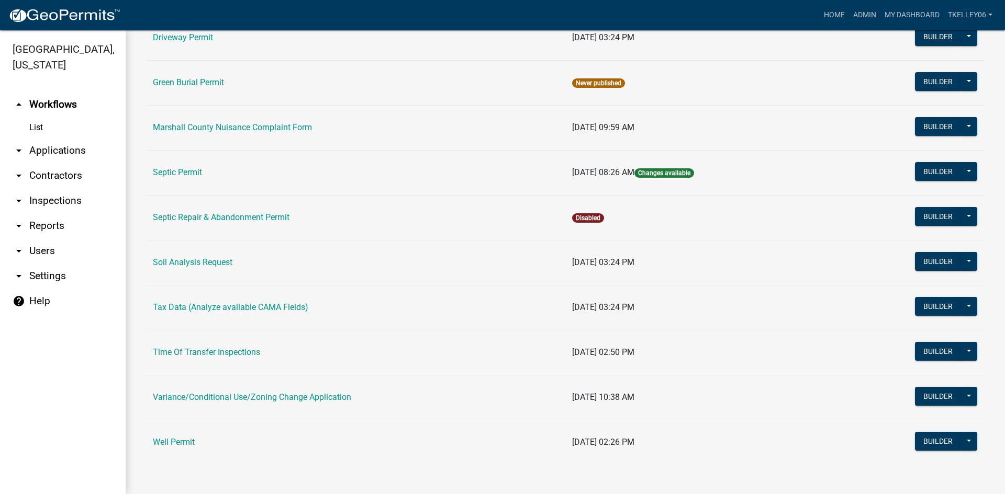
click at [193, 398] on link "Variance/Conditional Use/Zoning Change Application" at bounding box center [252, 397] width 198 height 10
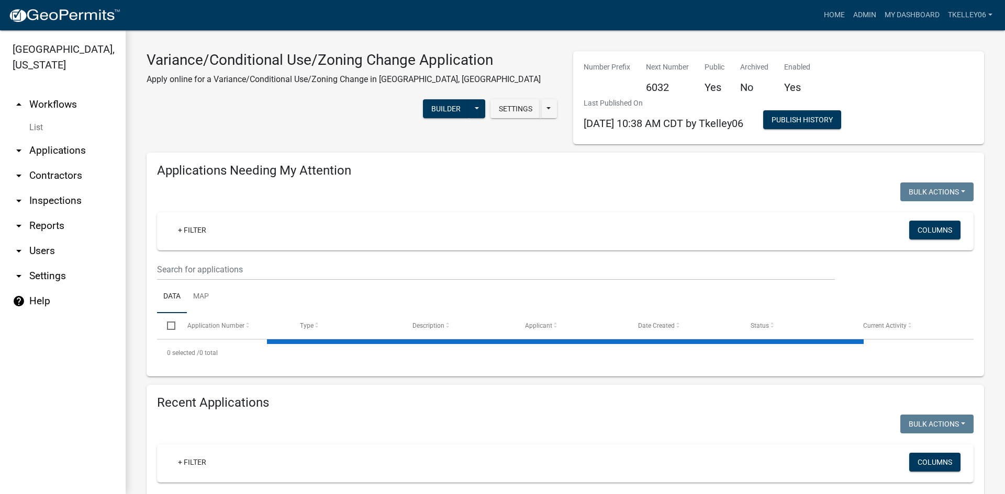
select select "3: 100"
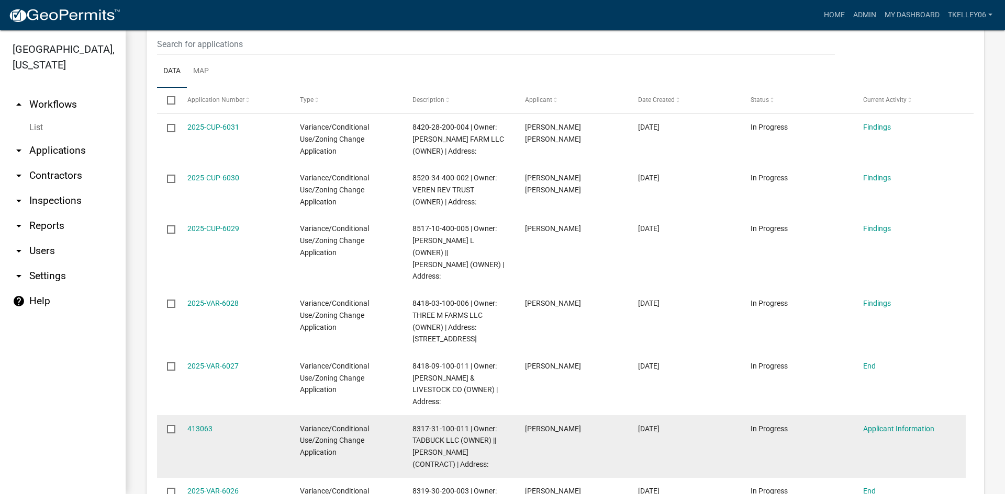
scroll to position [1151, 0]
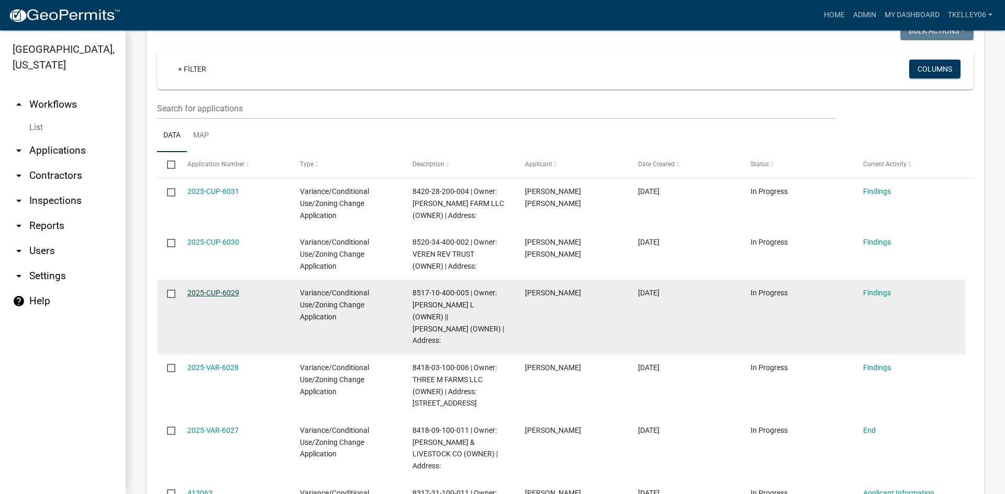
click at [202, 289] on link "2025-CUP-6029" at bounding box center [213, 293] width 52 height 8
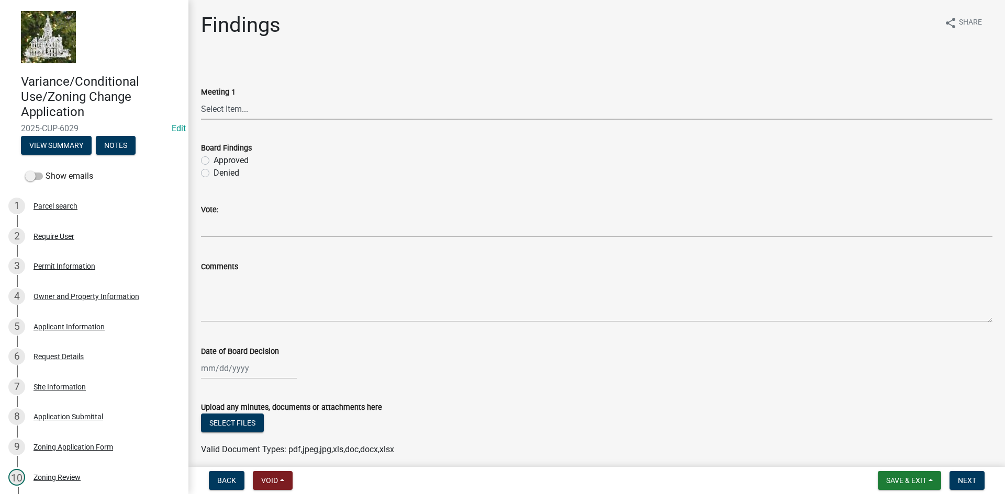
click at [230, 106] on select "Select Item... Board of Adjustment Planning and Zoning Commission Board of Supe…" at bounding box center [596, 108] width 791 height 21
click at [201, 98] on select "Select Item... Board of Adjustment Planning and Zoning Commission Board of Supe…" at bounding box center [596, 108] width 791 height 21
select select "12d0c022-df4a-4ac8-8fd9-384d4244f33e"
click at [213, 160] on label "Approved" at bounding box center [230, 160] width 35 height 13
click at [213, 160] on input "Approved" at bounding box center [216, 157] width 7 height 7
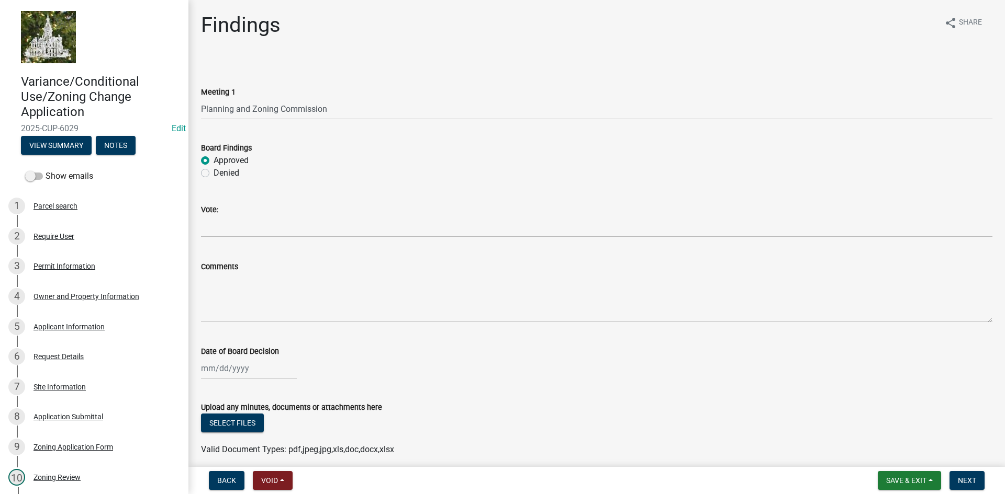
radio input "true"
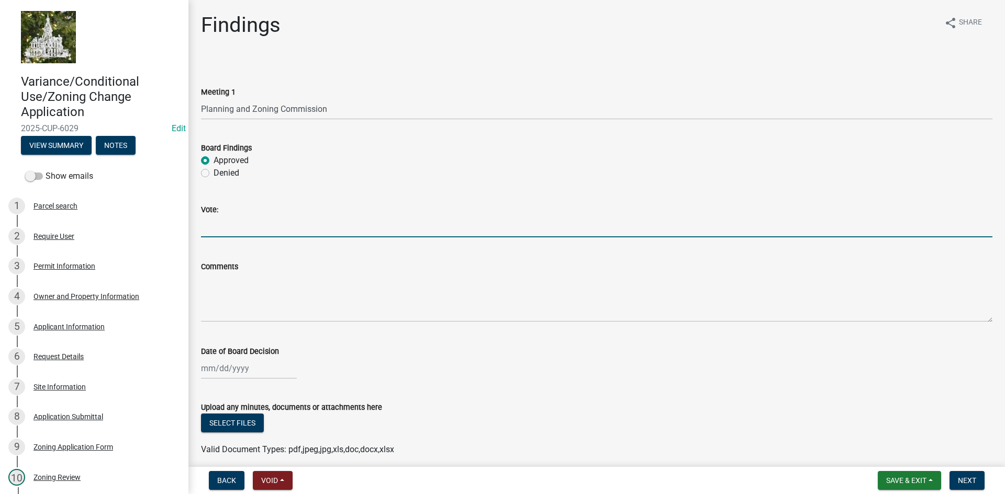
click at [213, 229] on input "Vote:" at bounding box center [596, 226] width 791 height 21
type input "3-0"
click at [235, 372] on div at bounding box center [249, 368] width 96 height 21
select select "10"
select select "2025"
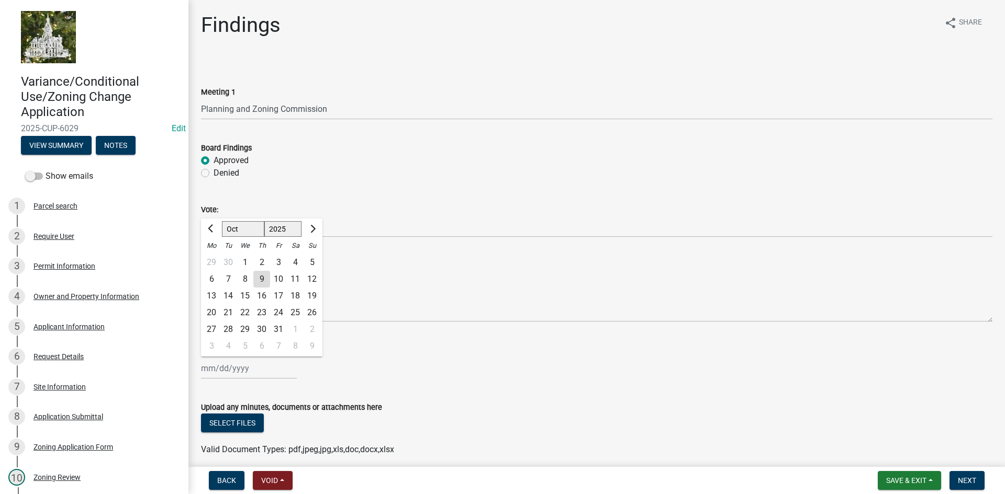
click at [211, 279] on div "6" at bounding box center [211, 279] width 17 height 17
type input "10/06/2025"
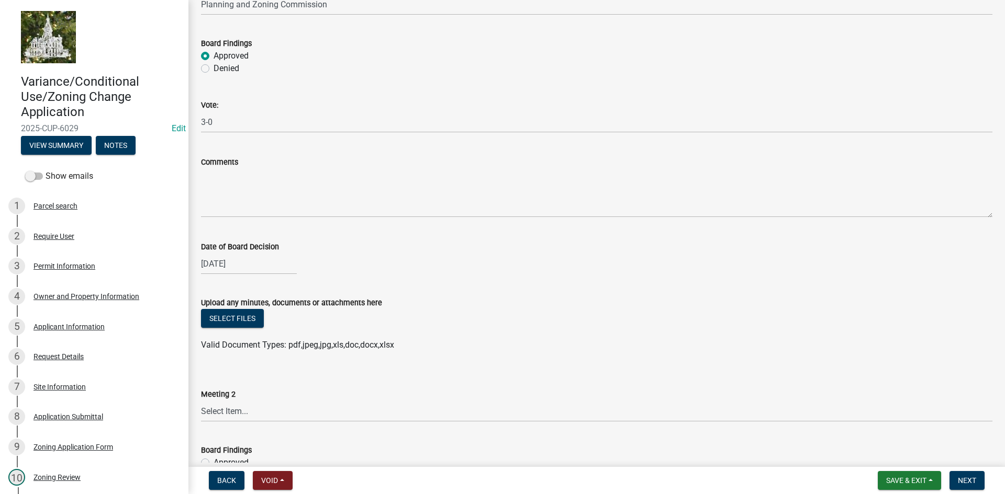
scroll to position [157, 0]
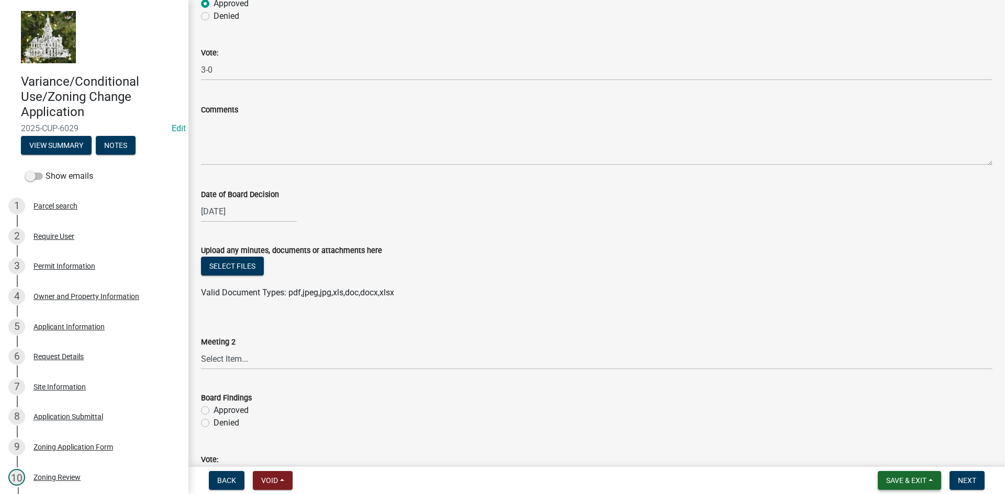
click at [912, 478] on span "Save & Exit" at bounding box center [906, 481] width 40 height 8
click at [888, 431] on button "Save" at bounding box center [899, 428] width 84 height 25
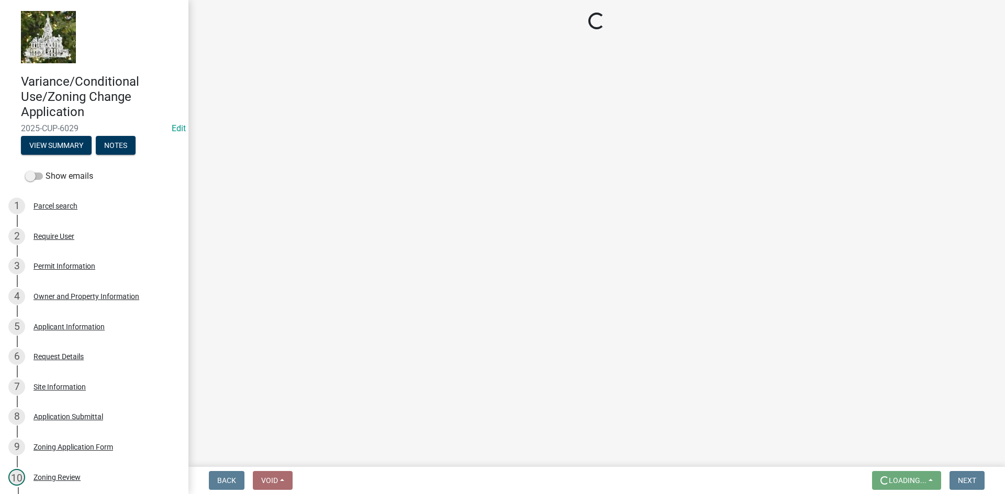
scroll to position [0, 0]
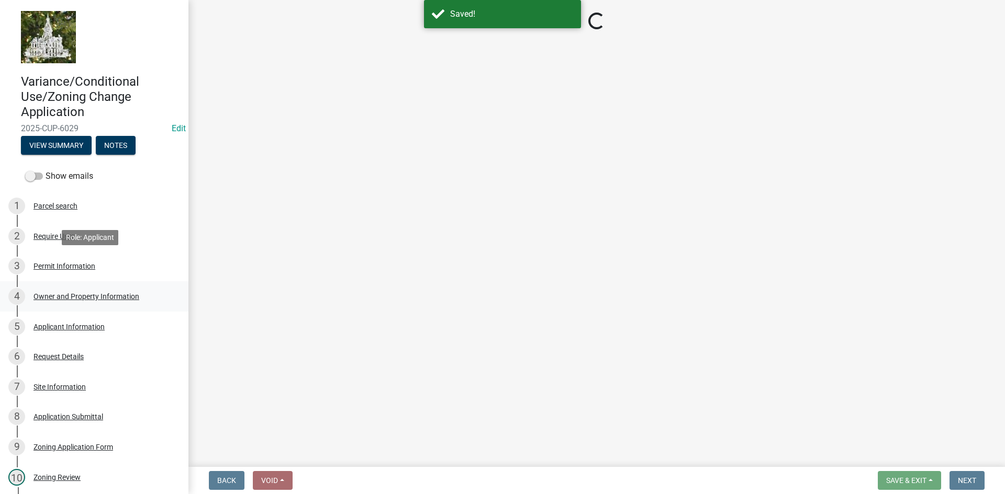
select select "12d0c022-df4a-4ac8-8fd9-384d4244f33e"
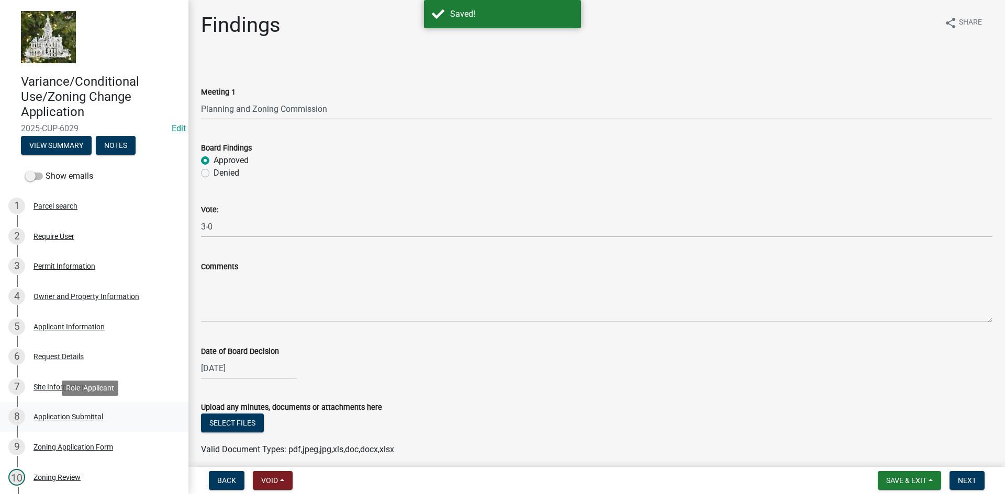
click at [59, 418] on div "Application Submittal" at bounding box center [68, 416] width 70 height 7
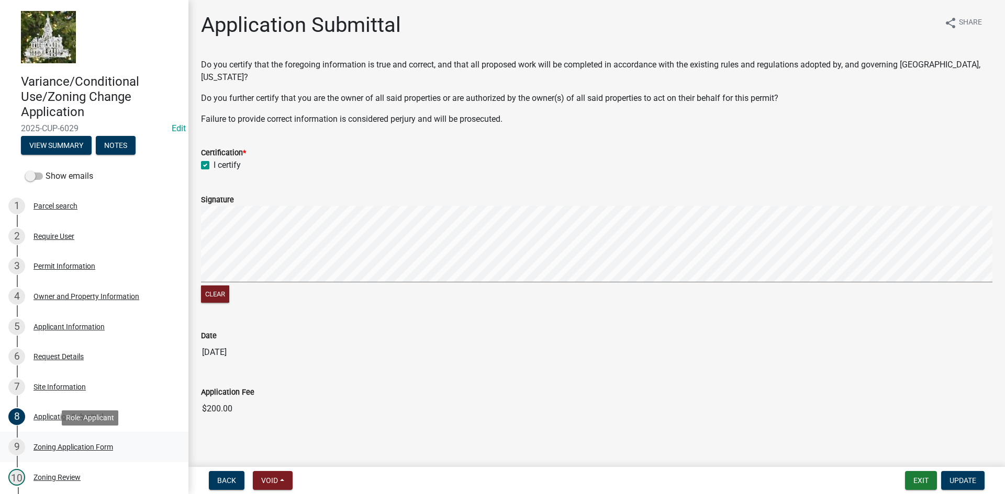
click at [101, 447] on div "Zoning Application Form" at bounding box center [73, 447] width 80 height 7
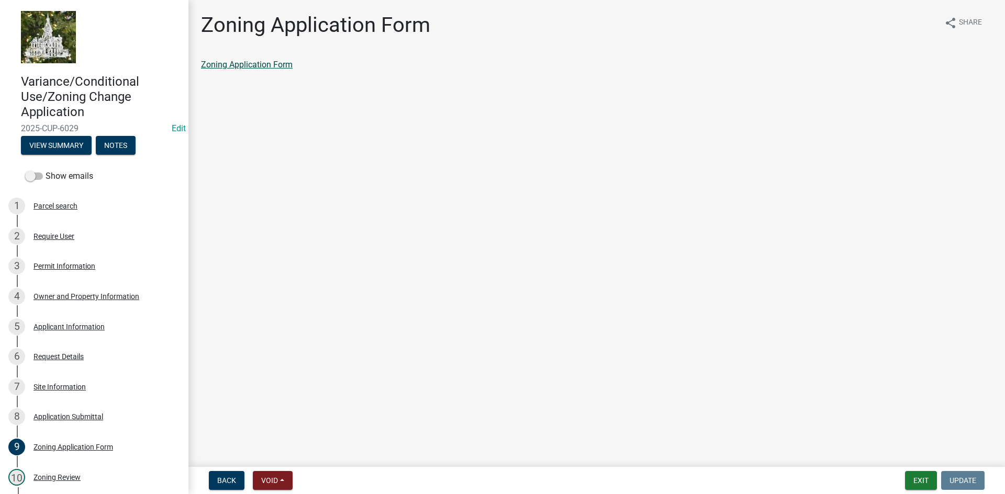
click at [239, 62] on link "Zoning Application Form" at bounding box center [247, 65] width 92 height 10
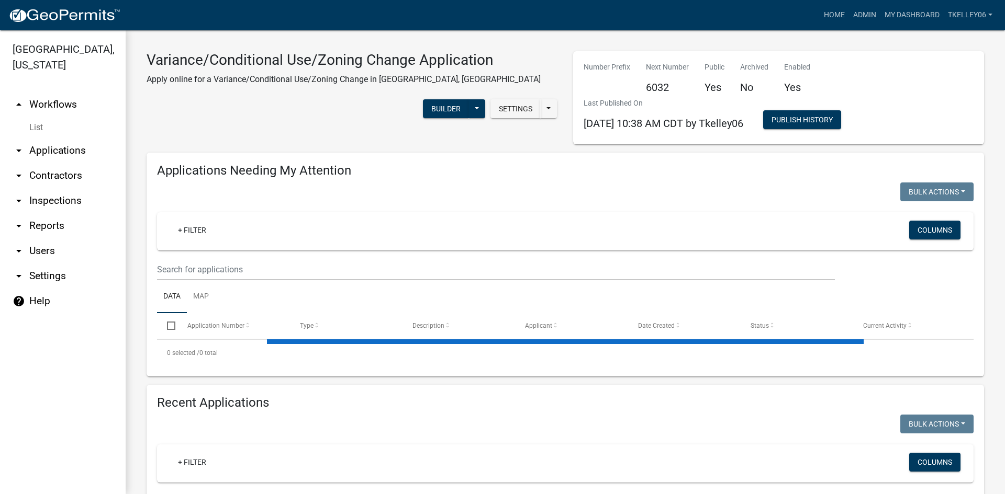
select select "3: 100"
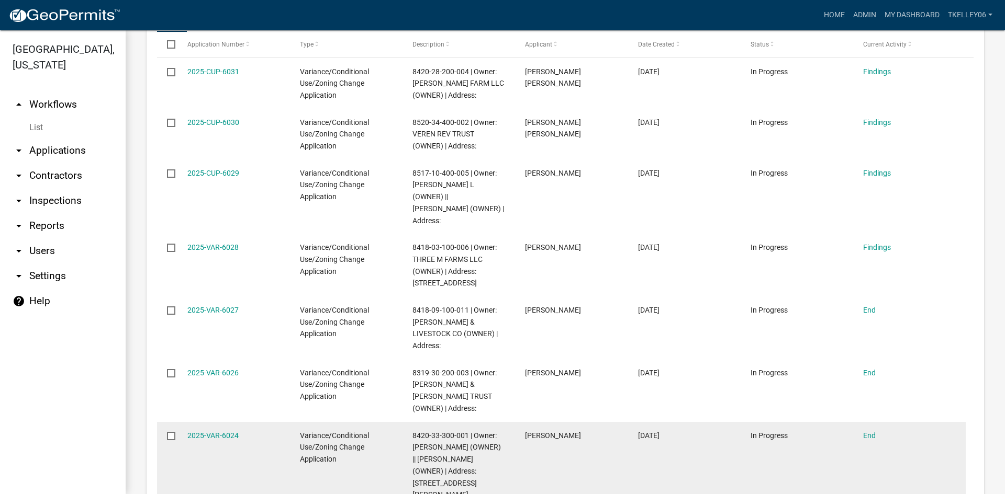
scroll to position [209, 0]
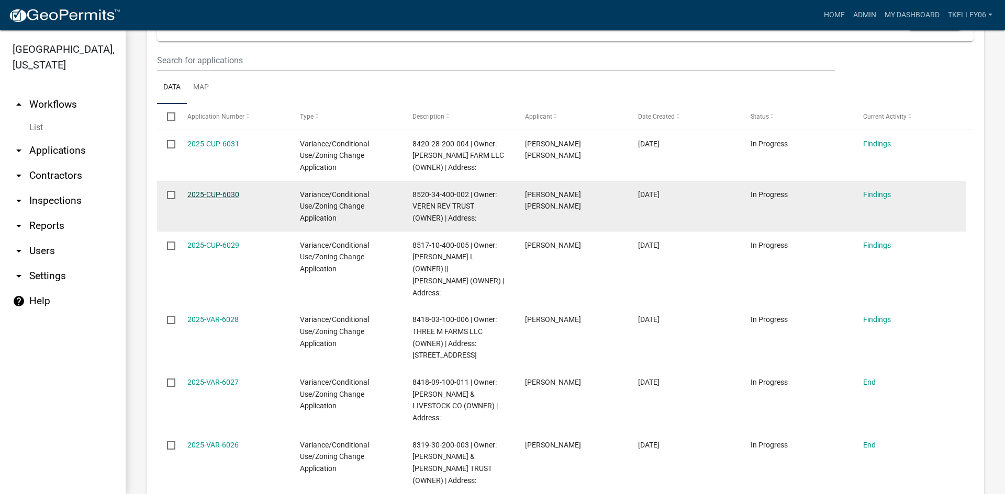
click at [200, 195] on link "2025-CUP-6030" at bounding box center [213, 194] width 52 height 8
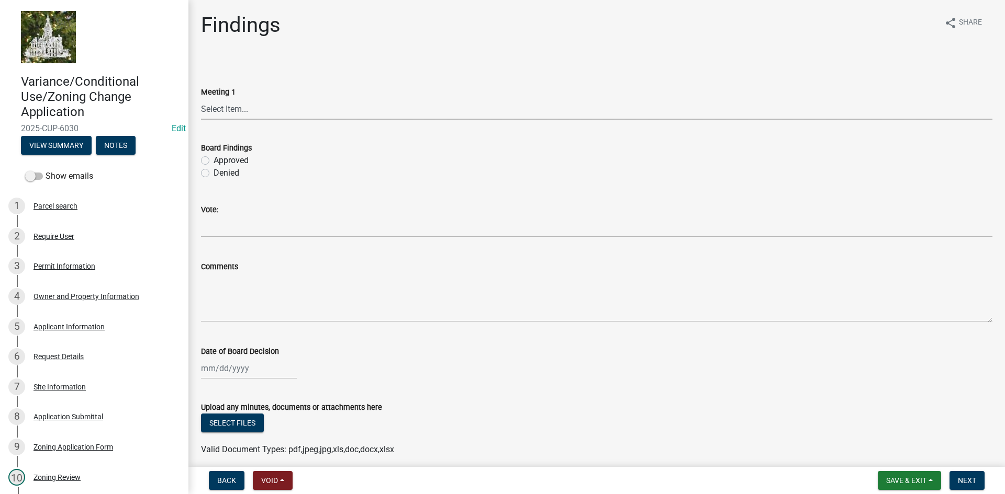
click at [215, 104] on select "Select Item... Board of Adjustment Planning and Zoning Commission Board of Supe…" at bounding box center [596, 108] width 791 height 21
click at [201, 98] on select "Select Item... Board of Adjustment Planning and Zoning Commission Board of Supe…" at bounding box center [596, 108] width 791 height 21
select select "12d0c022-df4a-4ac8-8fd9-384d4244f33e"
click at [213, 162] on label "Approved" at bounding box center [230, 160] width 35 height 13
click at [213, 161] on input "Approved" at bounding box center [216, 157] width 7 height 7
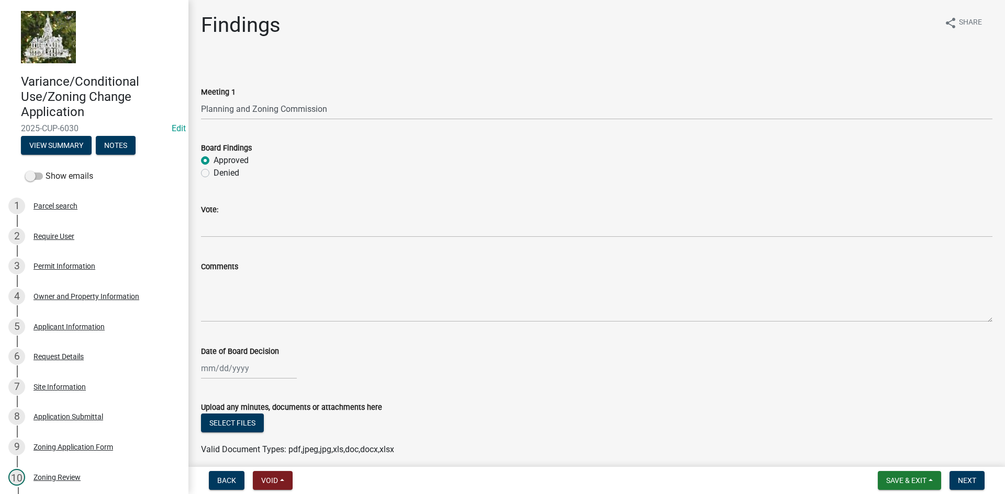
radio input "true"
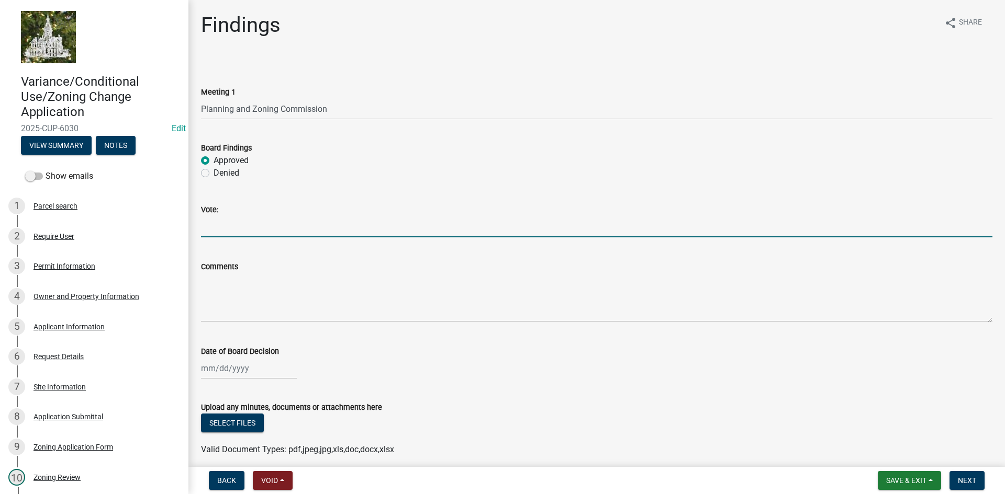
click at [211, 226] on input "Vote:" at bounding box center [596, 226] width 791 height 21
type input "3-0"
click at [213, 369] on div at bounding box center [249, 368] width 96 height 21
select select "10"
select select "2025"
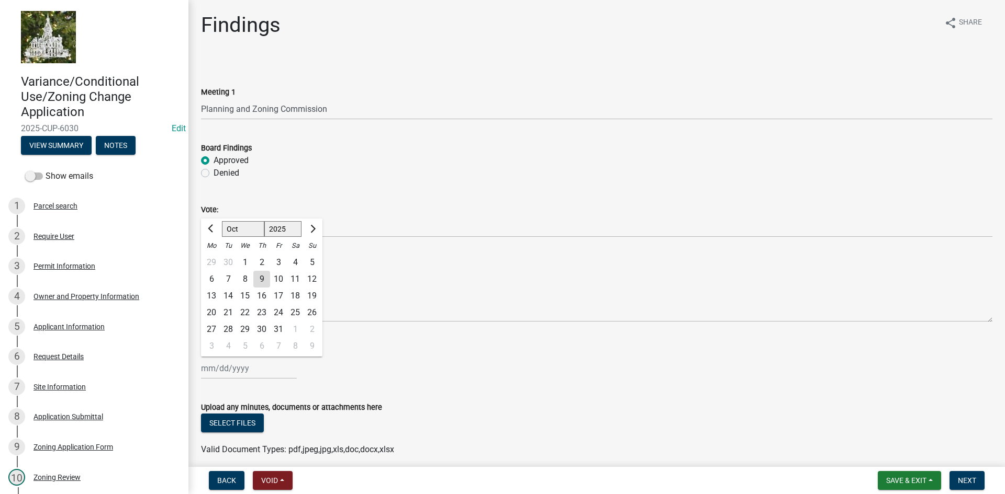
click at [212, 282] on div "6" at bounding box center [211, 279] width 17 height 17
type input "10/06/2025"
click at [914, 480] on span "Save & Exit" at bounding box center [906, 481] width 40 height 8
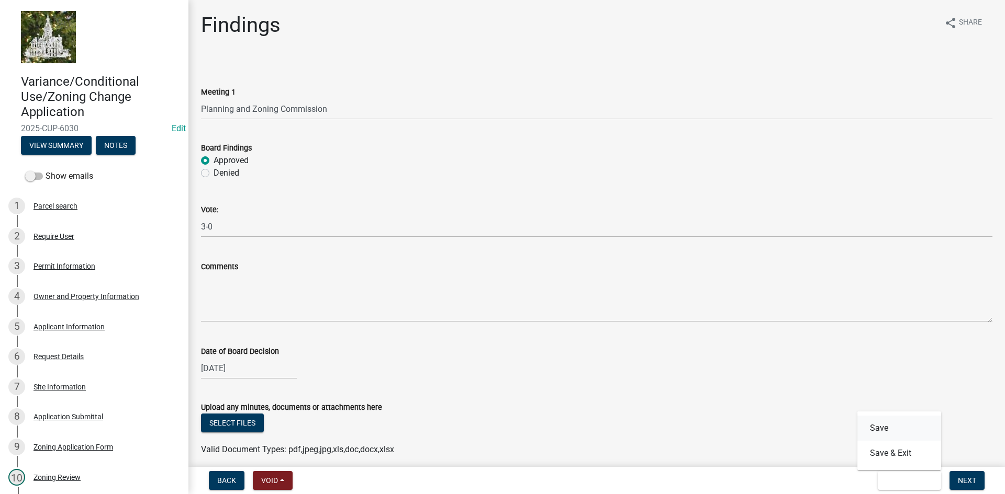
click at [884, 433] on button "Save" at bounding box center [899, 428] width 84 height 25
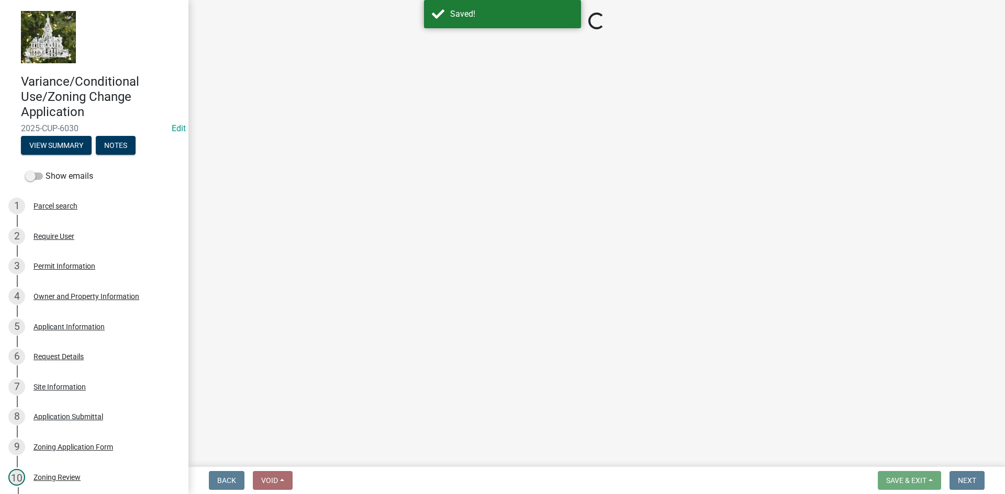
select select "12d0c022-df4a-4ac8-8fd9-384d4244f33e"
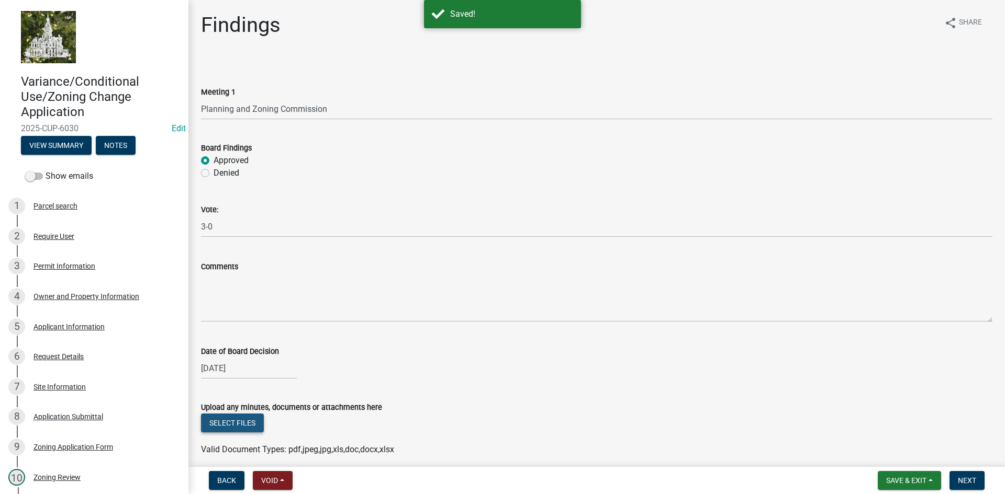
click at [244, 426] on button "Select files" at bounding box center [232, 423] width 63 height 19
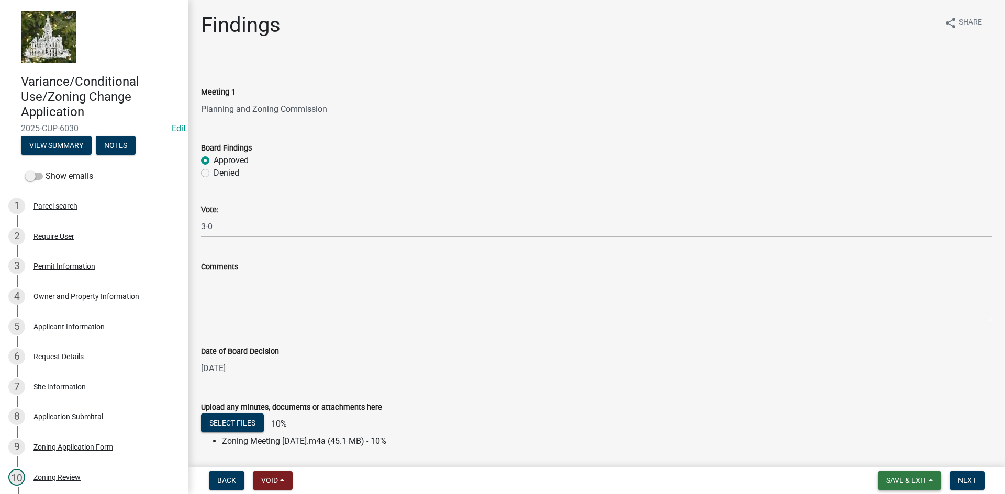
click at [913, 480] on span "Save & Exit" at bounding box center [906, 481] width 40 height 8
click at [890, 432] on button "Save" at bounding box center [899, 428] width 84 height 25
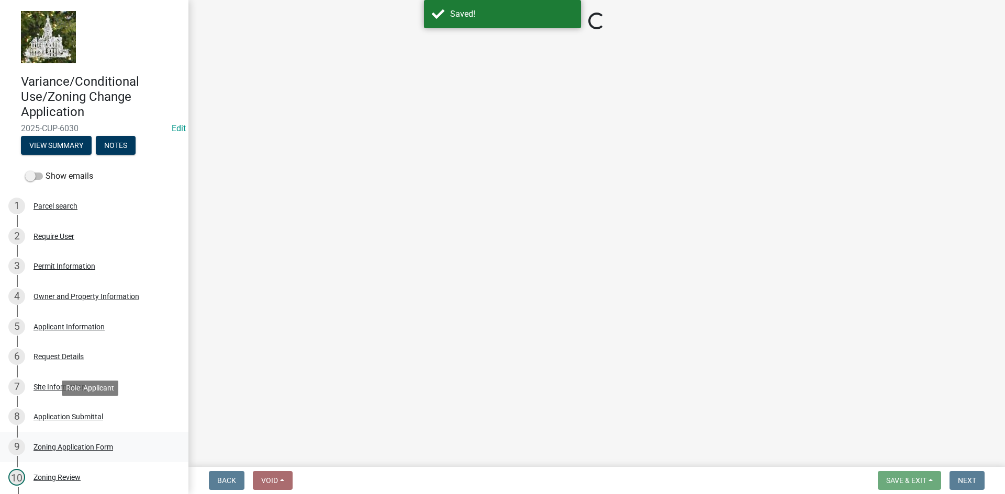
select select "12d0c022-df4a-4ac8-8fd9-384d4244f33e"
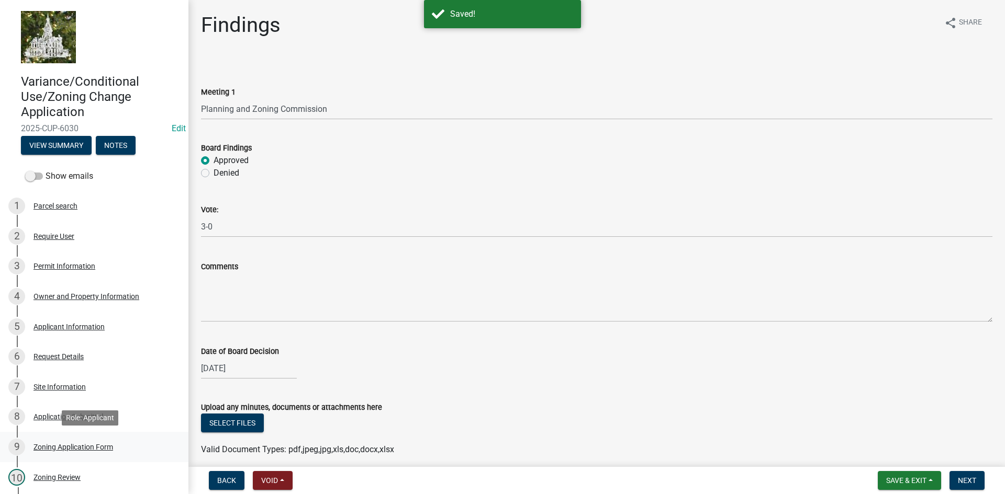
click at [69, 445] on div "Zoning Application Form" at bounding box center [73, 447] width 80 height 7
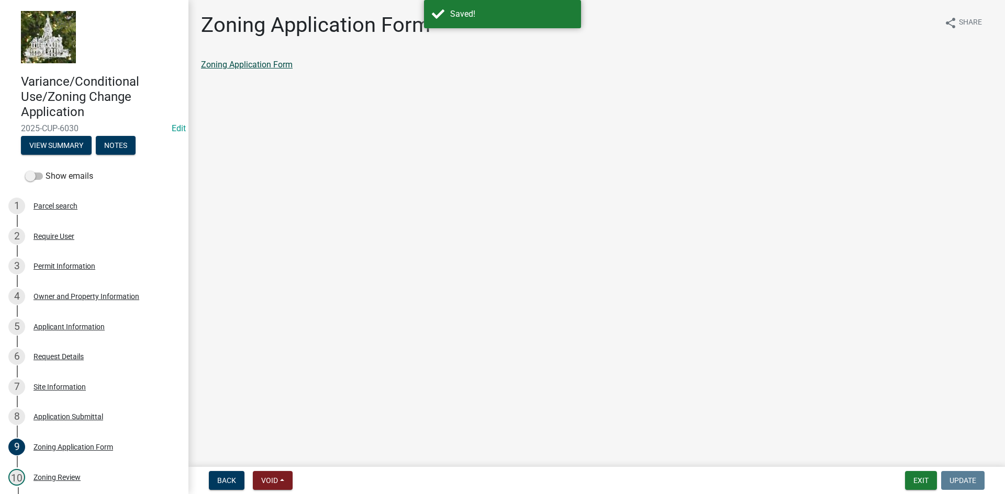
click at [238, 66] on link "Zoning Application Form" at bounding box center [247, 65] width 92 height 10
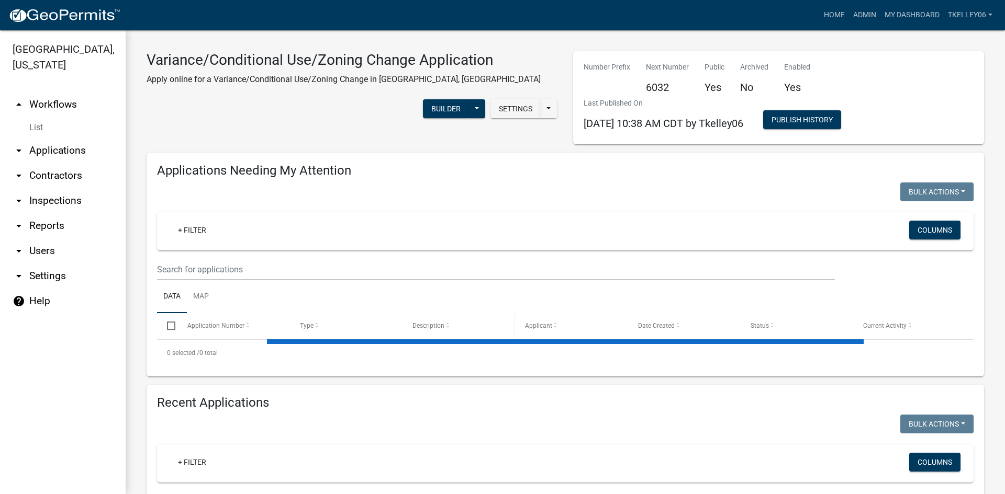
select select "3: 100"
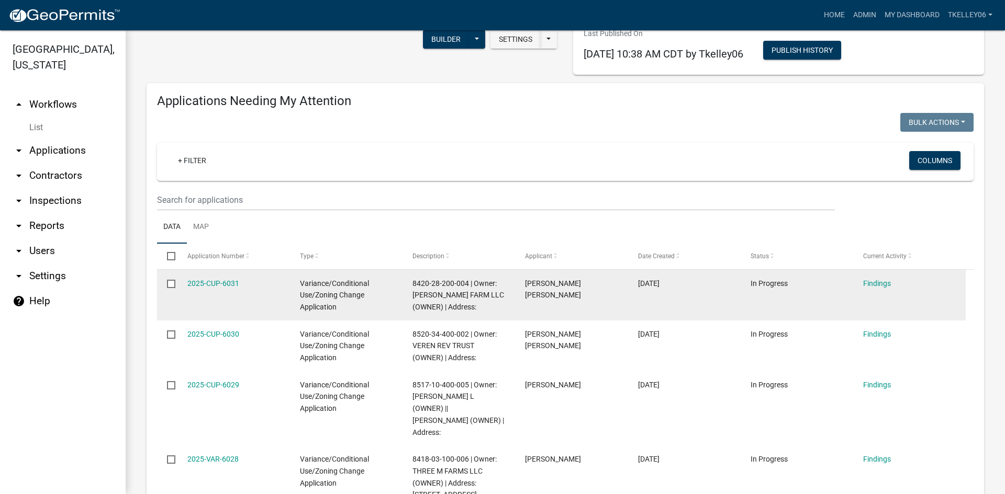
scroll to position [209, 0]
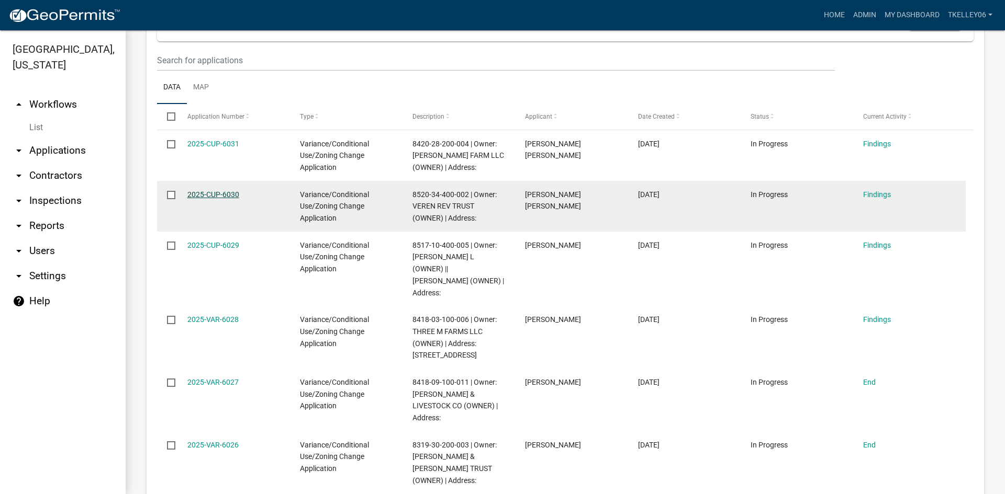
click at [219, 195] on link "2025-CUP-6030" at bounding box center [213, 194] width 52 height 8
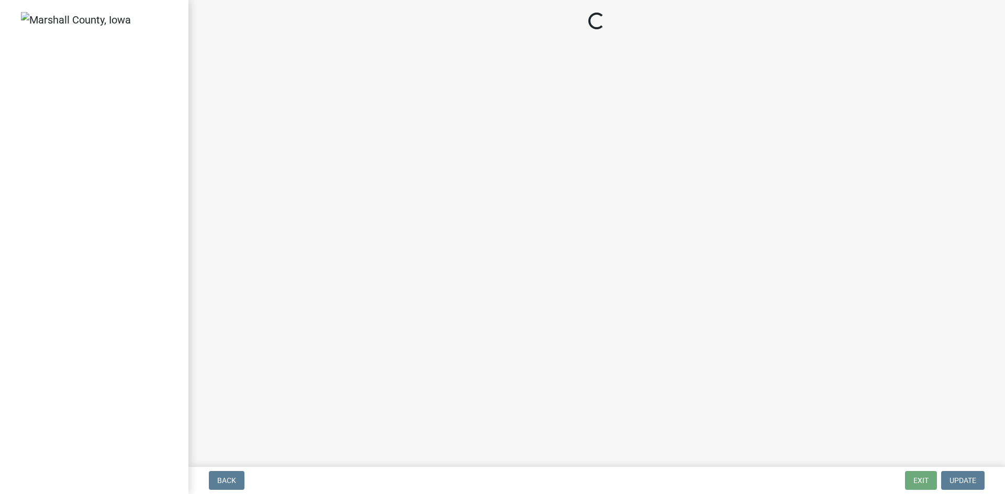
select select "12d0c022-df4a-4ac8-8fd9-384d4244f33e"
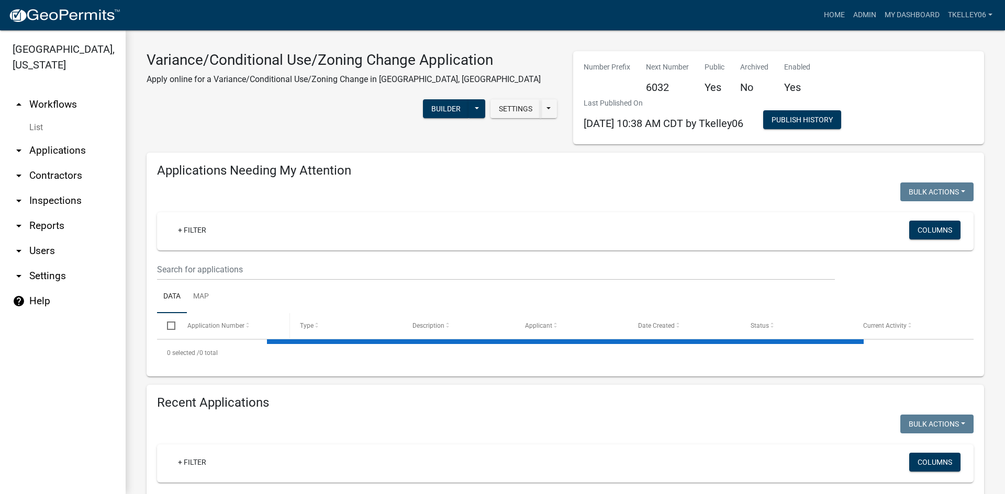
select select "3: 100"
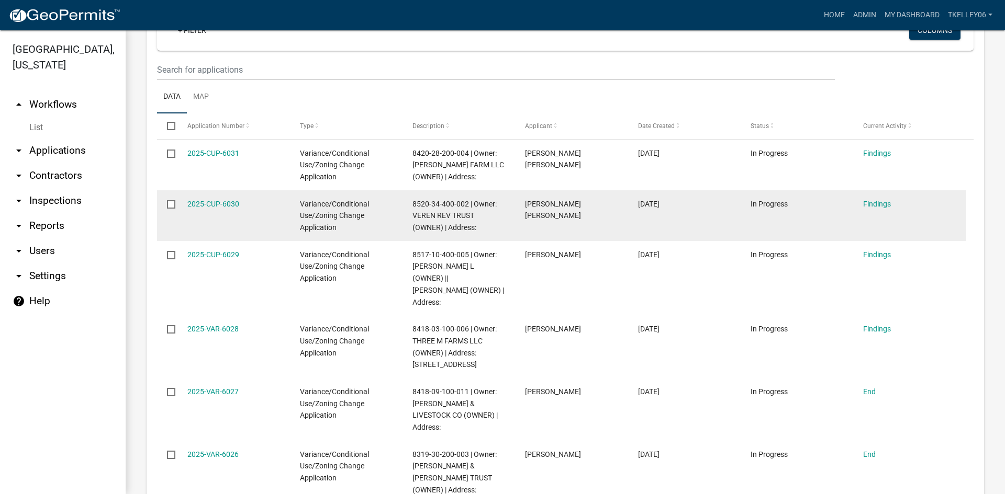
scroll to position [209, 0]
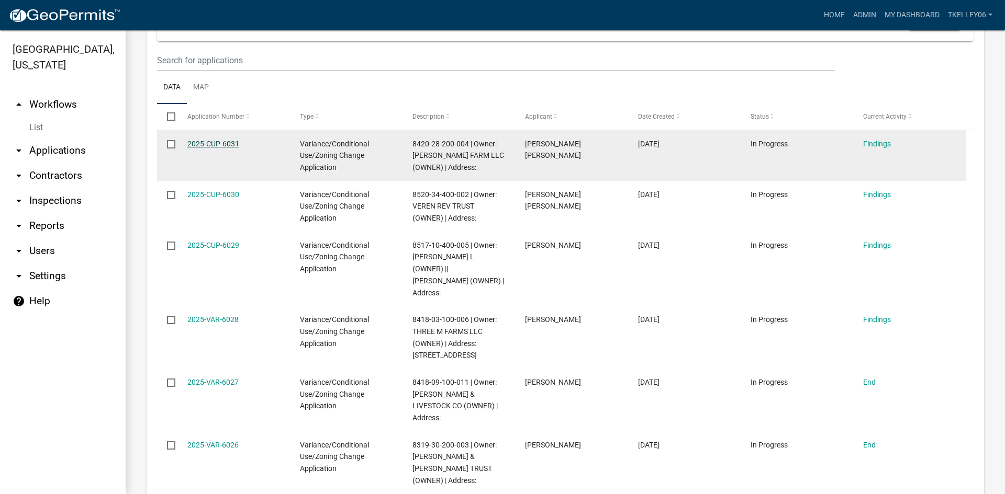
click at [211, 141] on link "2025-CUP-6031" at bounding box center [213, 144] width 52 height 8
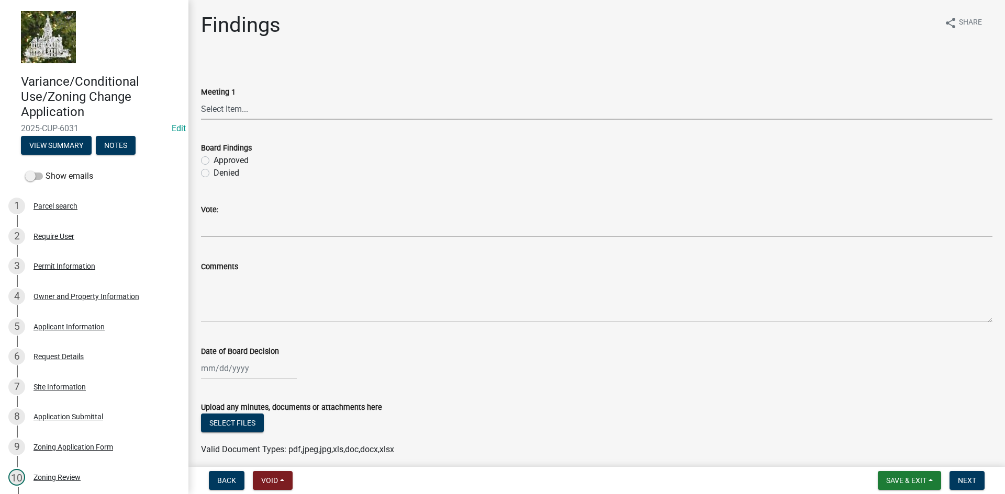
click at [239, 109] on select "Select Item... Board of Adjustment Planning and Zoning Commission Board of Supe…" at bounding box center [596, 108] width 791 height 21
click at [201, 98] on select "Select Item... Board of Adjustment Planning and Zoning Commission Board of Supe…" at bounding box center [596, 108] width 791 height 21
select select "12d0c022-df4a-4ac8-8fd9-384d4244f33e"
click at [213, 160] on label "Approved" at bounding box center [230, 160] width 35 height 13
click at [213, 160] on input "Approved" at bounding box center [216, 157] width 7 height 7
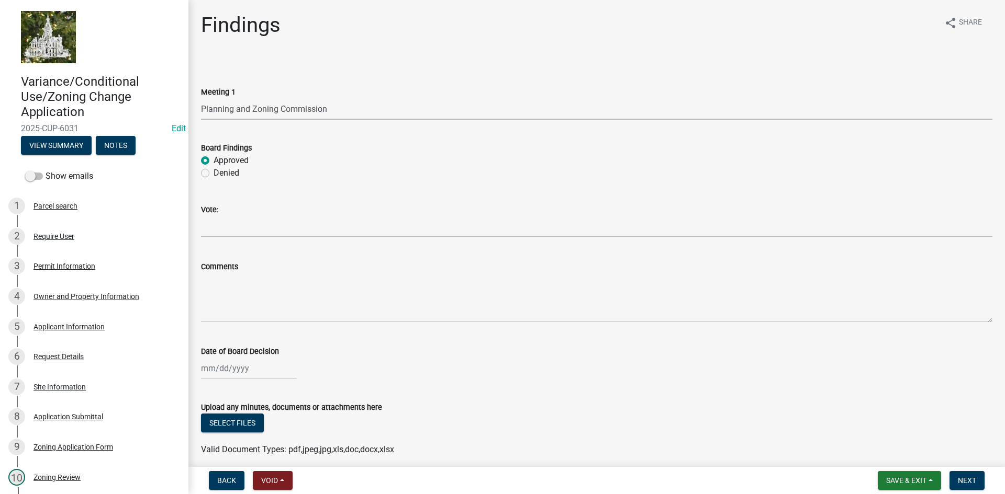
radio input "true"
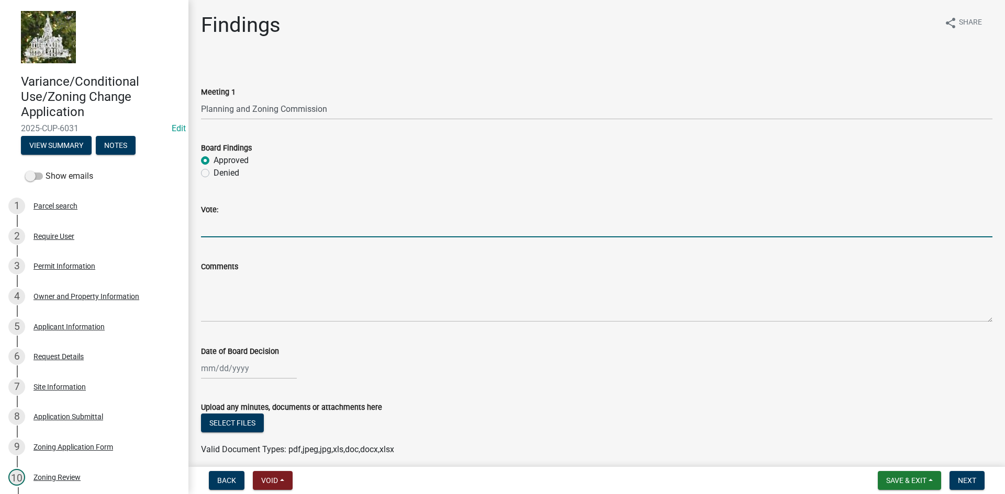
click at [222, 223] on input "Vote:" at bounding box center [596, 226] width 791 height 21
type input "3-0"
click at [215, 375] on div at bounding box center [249, 368] width 96 height 21
select select "10"
select select "2025"
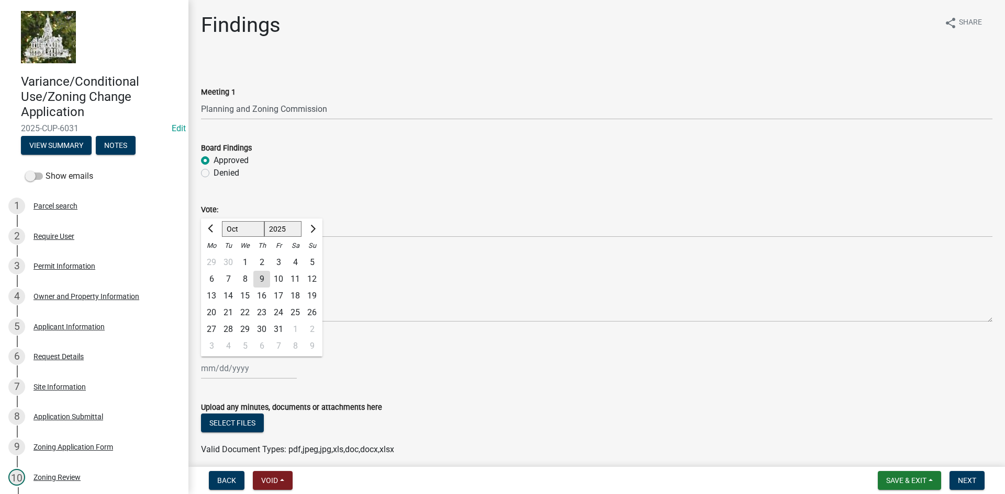
click at [213, 279] on div "6" at bounding box center [211, 279] width 17 height 17
type input "10/06/2025"
click at [245, 426] on button "Select files" at bounding box center [232, 423] width 63 height 19
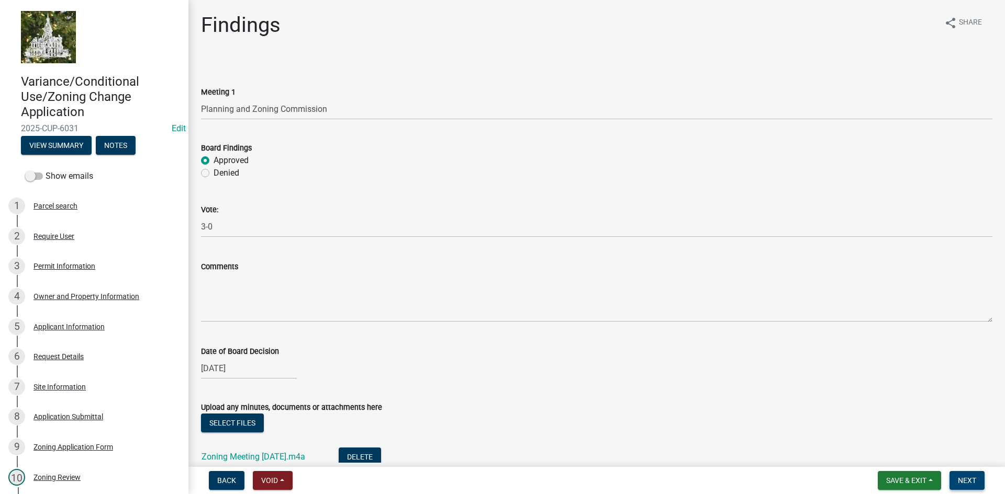
click at [963, 480] on span "Next" at bounding box center [967, 481] width 18 height 8
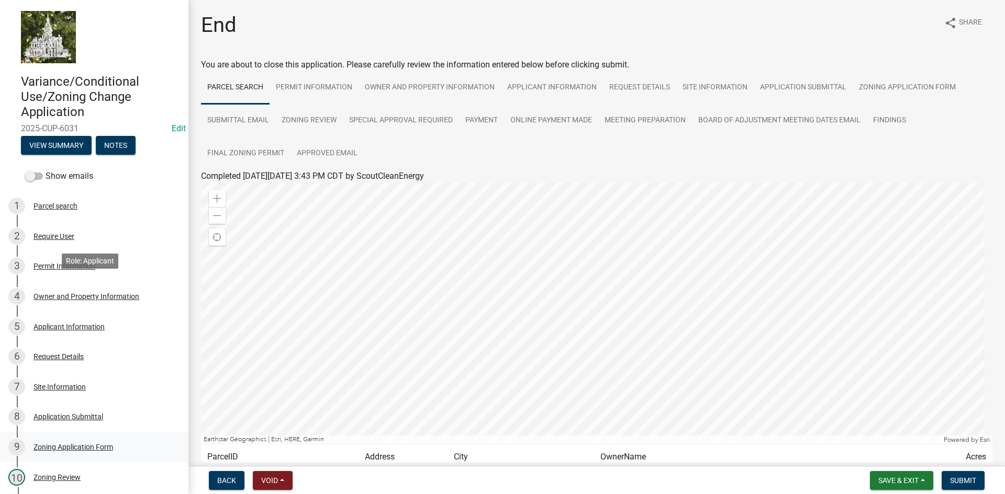
scroll to position [157, 0]
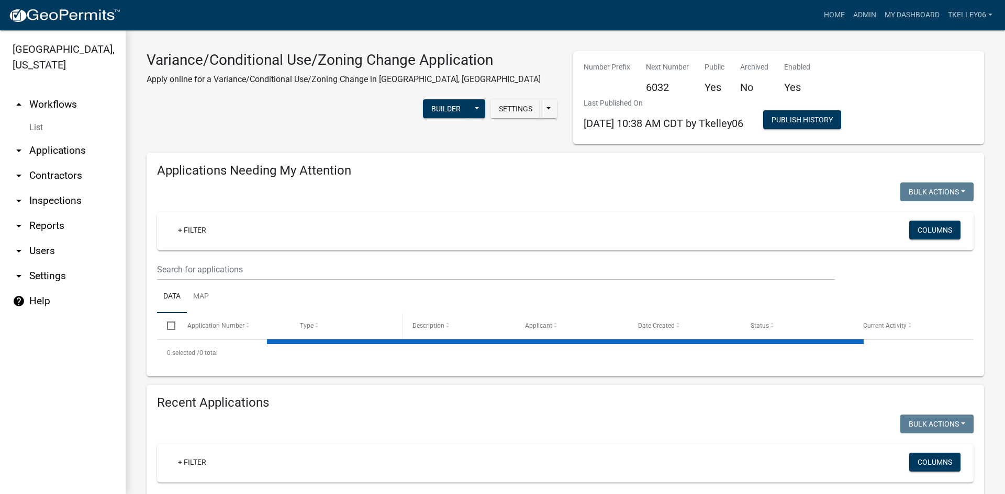
select select "3: 100"
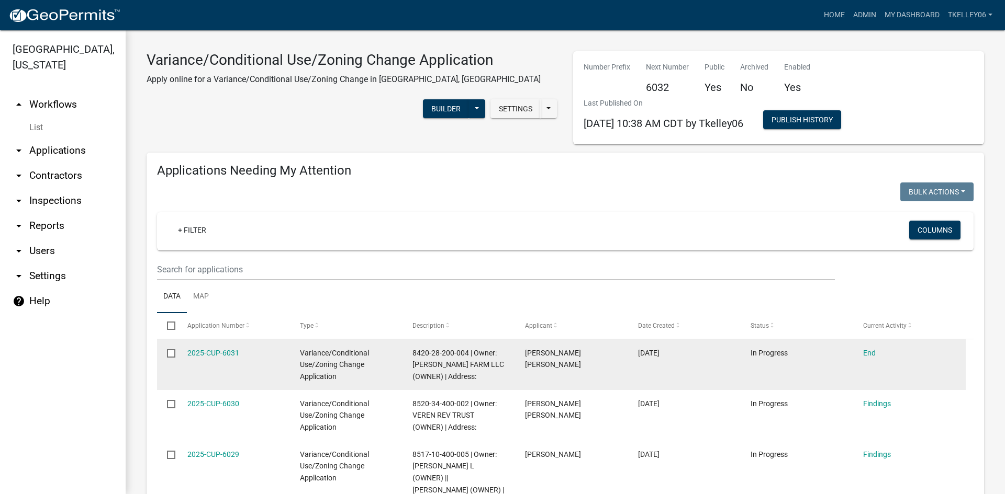
scroll to position [157, 0]
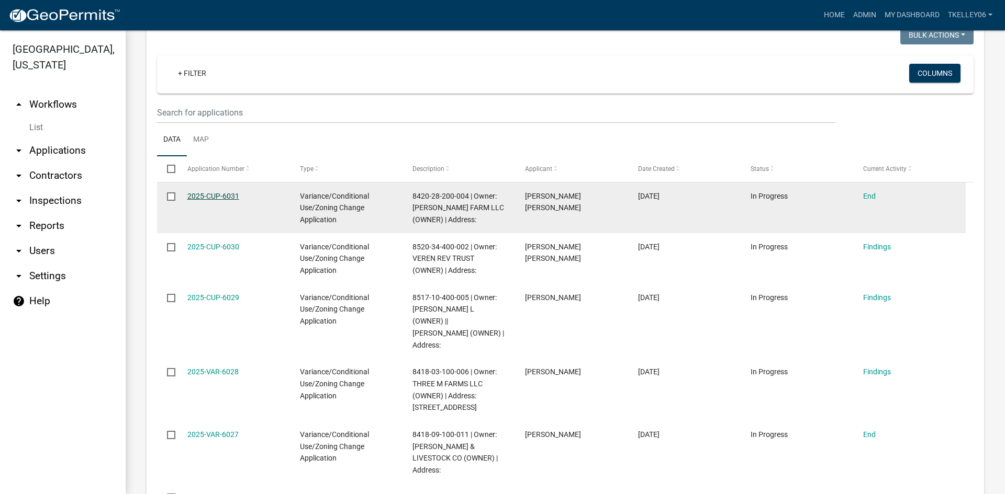
click at [216, 193] on link "2025-CUP-6031" at bounding box center [213, 196] width 52 height 8
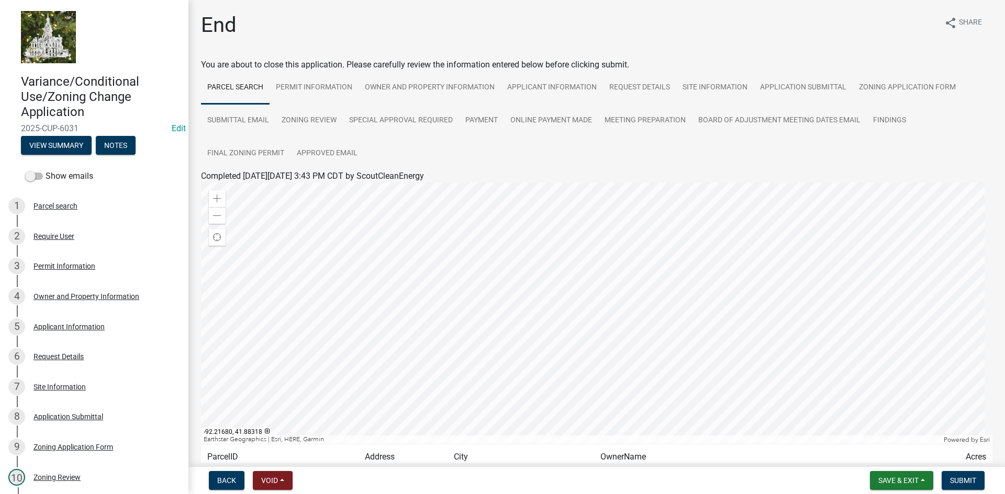
scroll to position [94, 0]
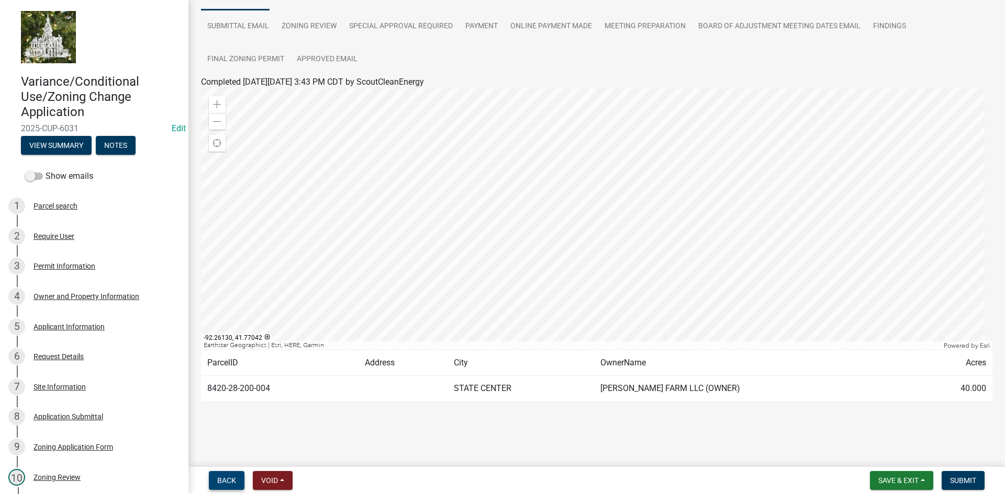
click at [219, 482] on span "Back" at bounding box center [226, 481] width 19 height 8
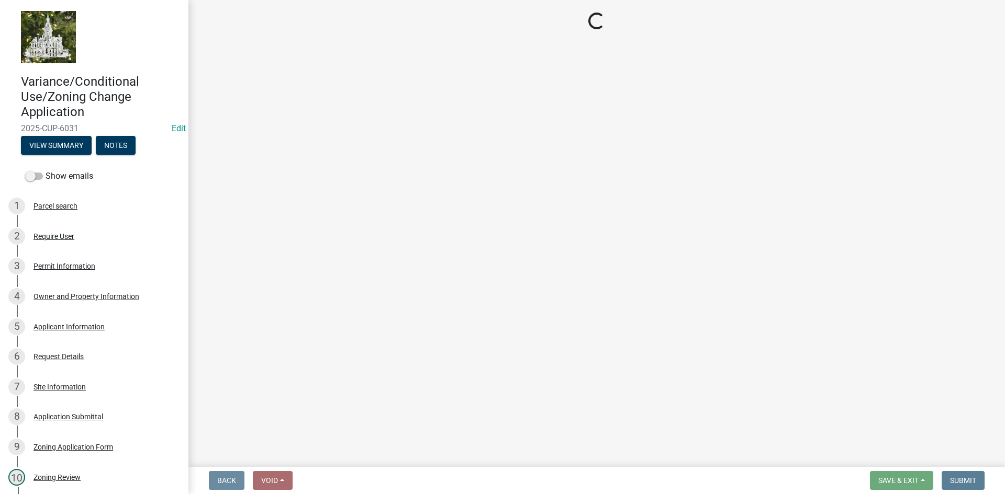
scroll to position [0, 0]
select select "12d0c022-df4a-4ac8-8fd9-384d4244f33e"
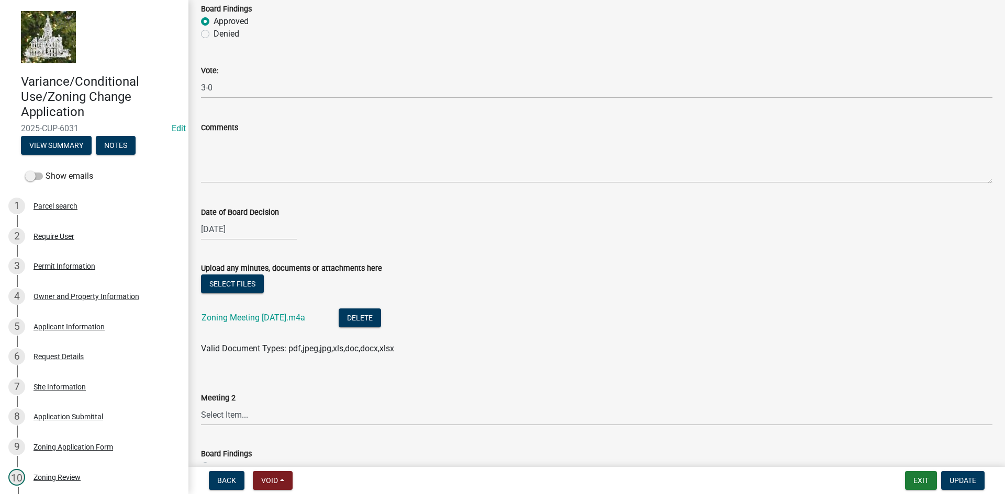
scroll to position [52, 0]
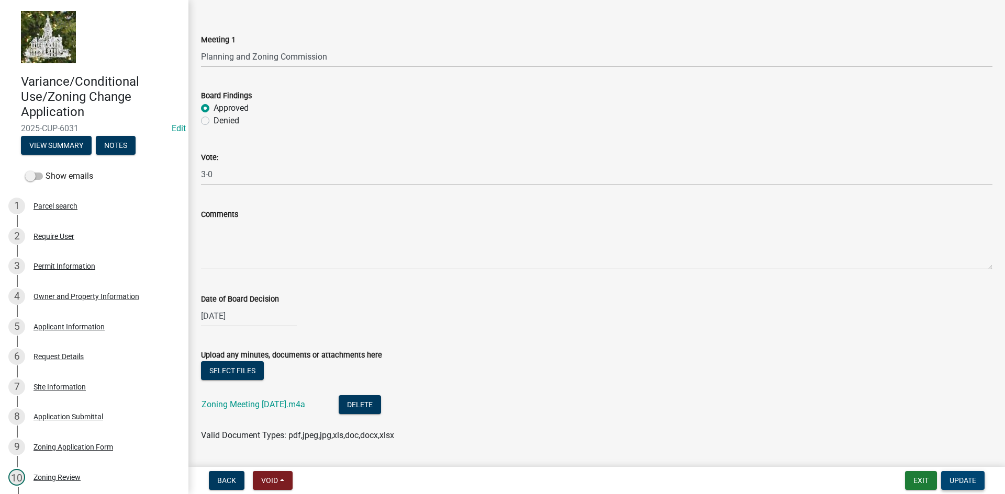
click at [974, 481] on span "Update" at bounding box center [962, 481] width 27 height 8
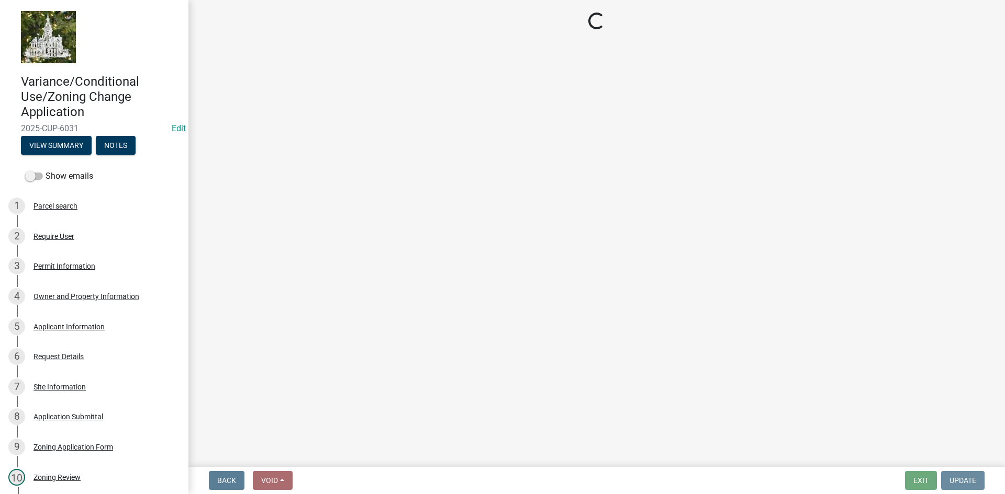
scroll to position [0, 0]
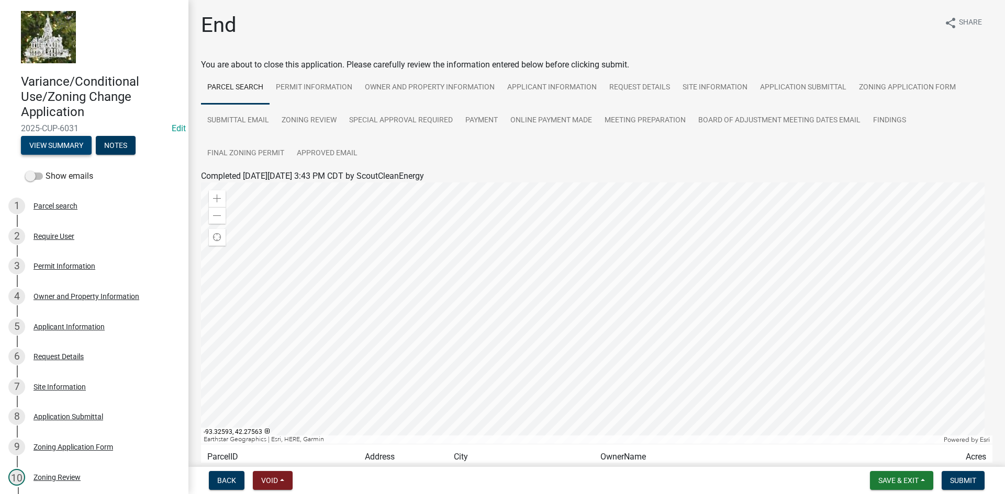
click at [64, 142] on button "View Summary" at bounding box center [56, 145] width 71 height 19
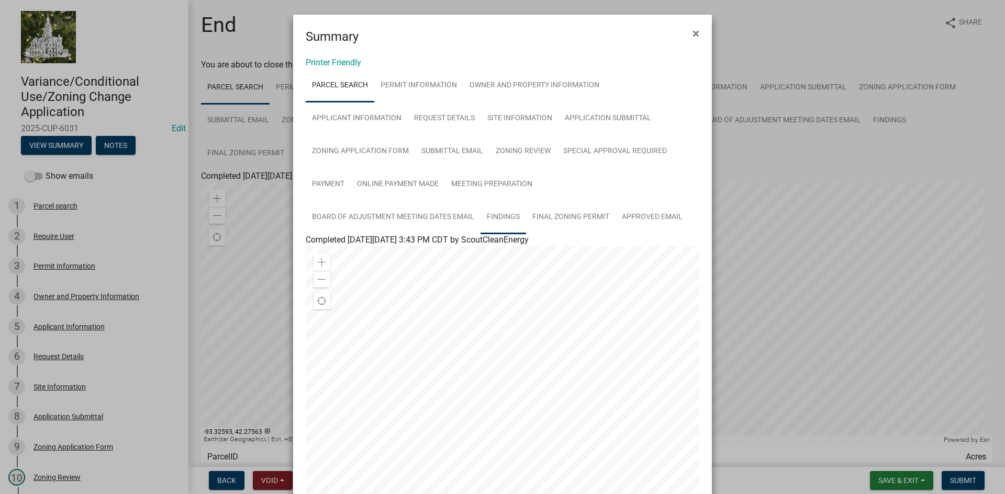
click at [499, 215] on link "Findings" at bounding box center [503, 217] width 46 height 33
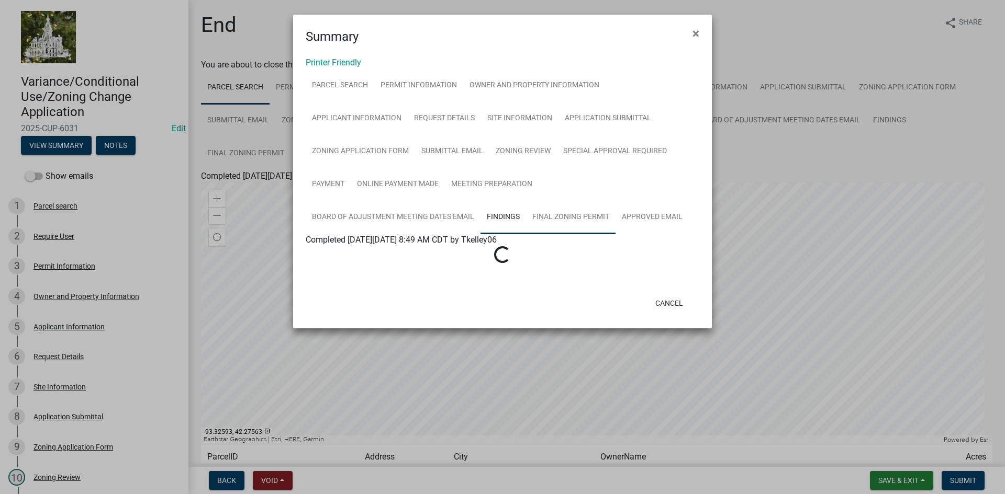
click at [553, 215] on link "Final Zoning Permit" at bounding box center [570, 217] width 89 height 33
click at [632, 212] on link "Approved Email" at bounding box center [651, 217] width 73 height 33
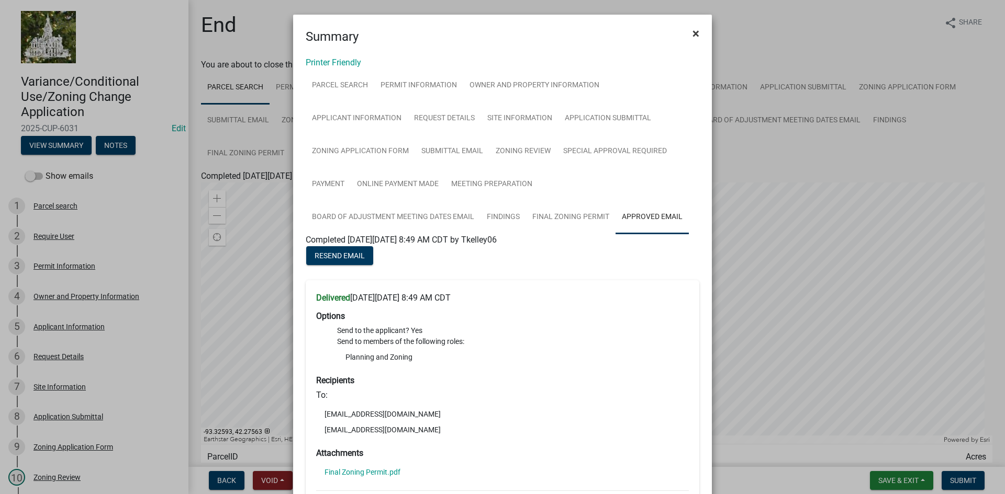
click at [692, 31] on span "×" at bounding box center [695, 33] width 7 height 15
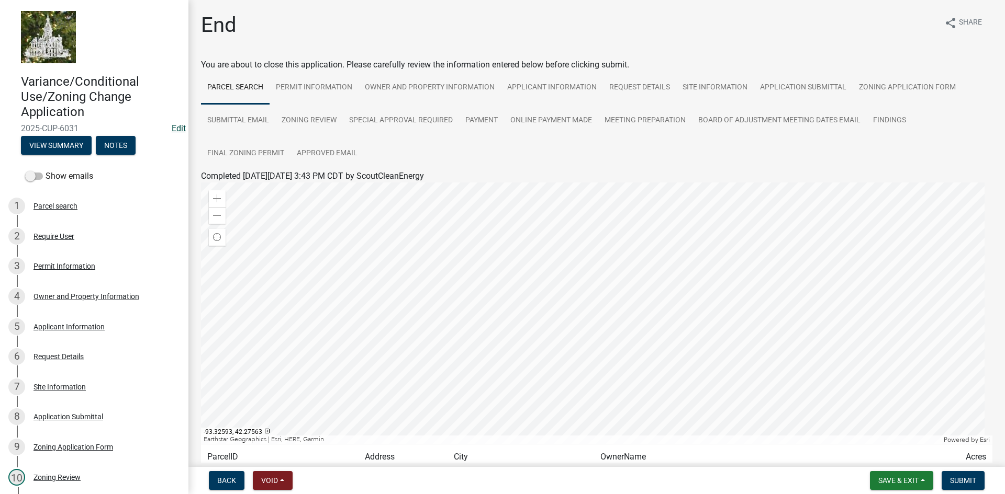
click at [172, 126] on link "Edit" at bounding box center [179, 128] width 14 height 10
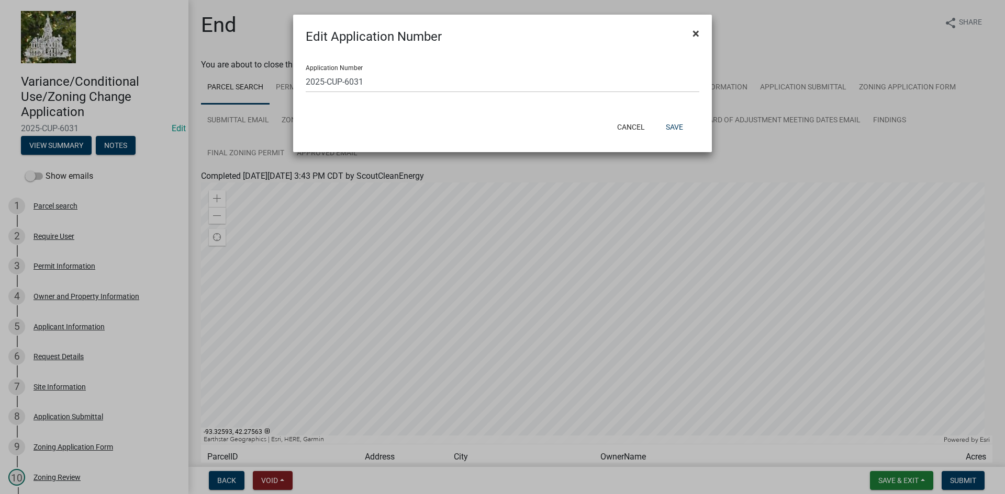
click at [690, 32] on button "×" at bounding box center [696, 33] width 24 height 29
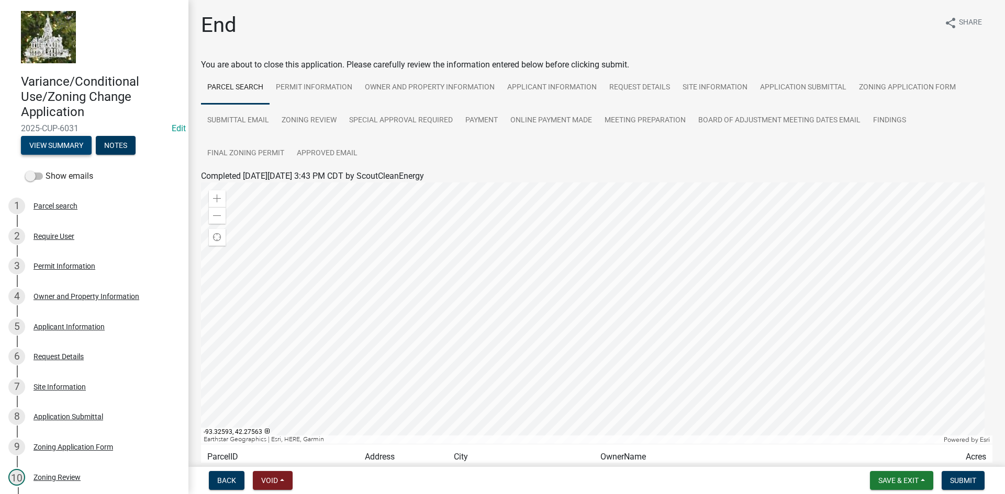
click at [63, 147] on button "View Summary" at bounding box center [56, 145] width 71 height 19
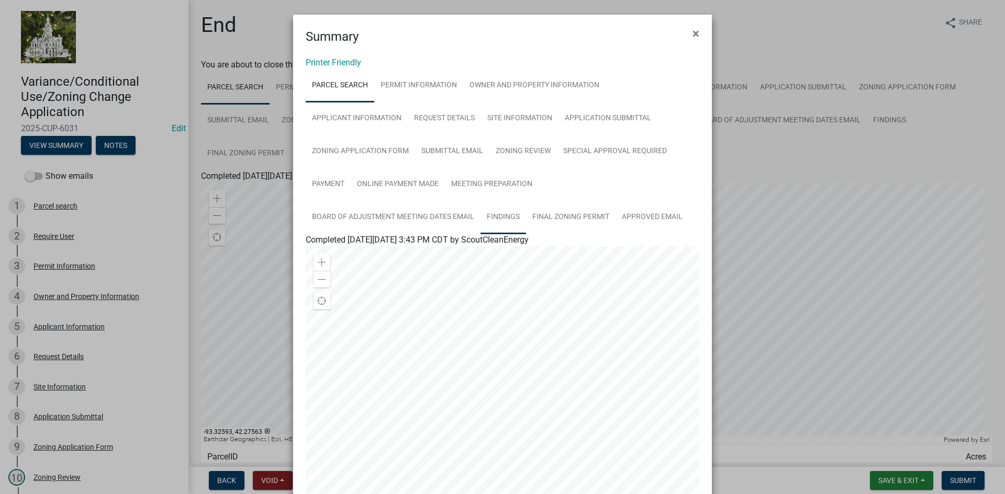
click at [502, 215] on link "Findings" at bounding box center [503, 217] width 46 height 33
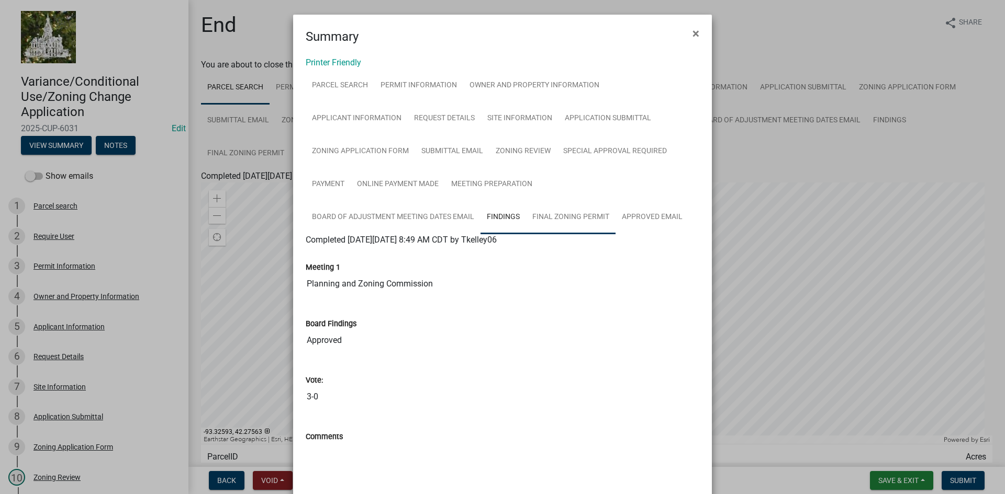
click at [562, 219] on link "Final Zoning Permit" at bounding box center [570, 217] width 89 height 33
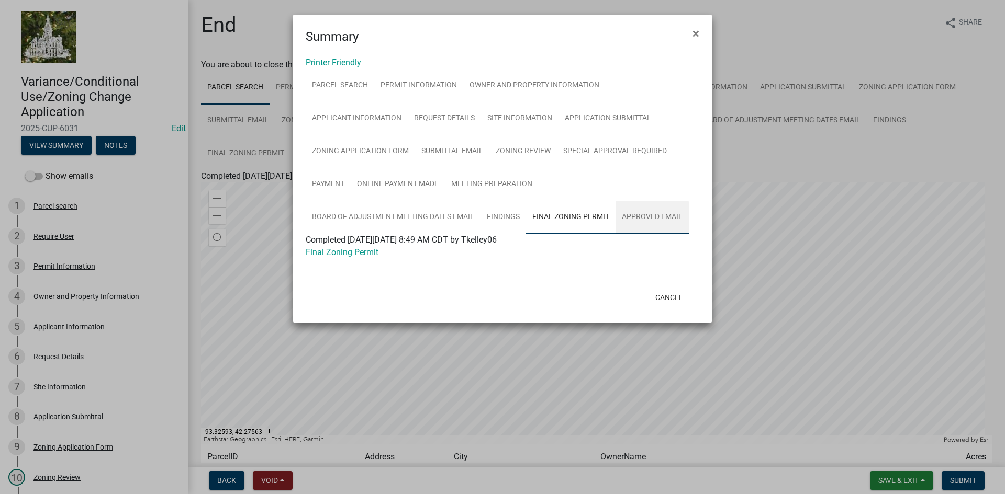
click at [644, 215] on link "Approved Email" at bounding box center [651, 217] width 73 height 33
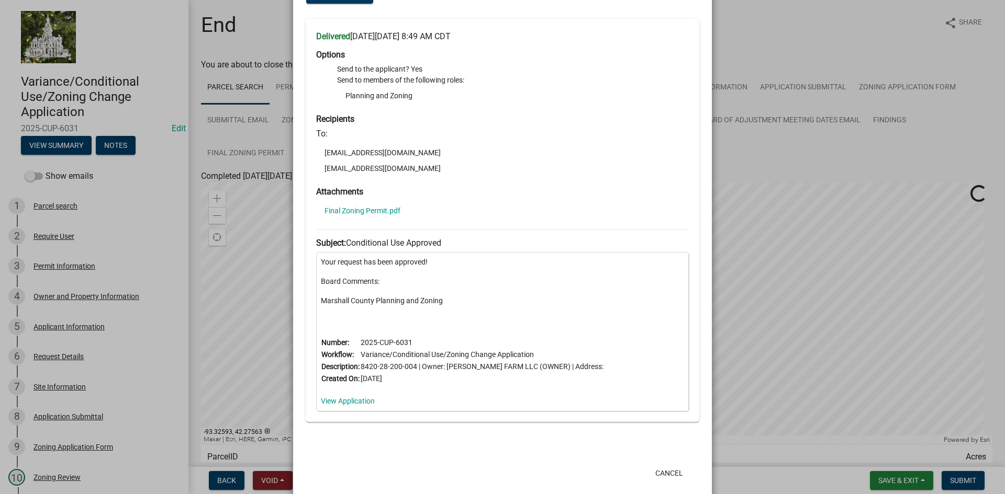
scroll to position [280, 0]
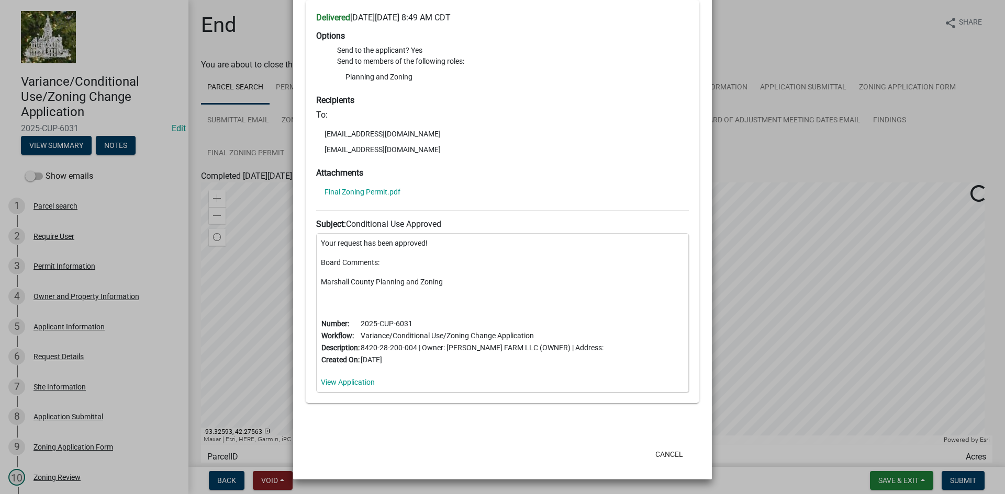
click at [663, 393] on div "Your request has been approved! Board Comments: Marshall County Planning and Zo…" at bounding box center [502, 313] width 373 height 160
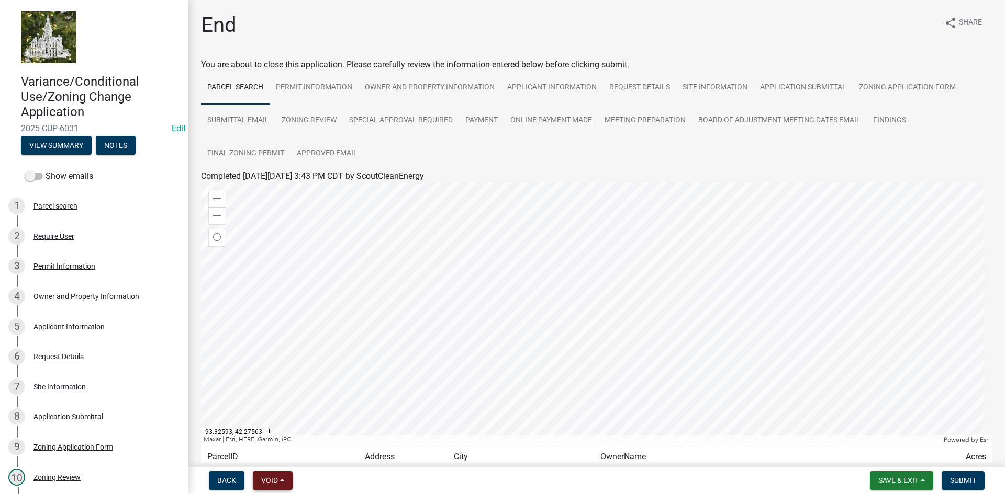
click at [283, 477] on button "Void" at bounding box center [273, 480] width 40 height 19
click at [218, 477] on span "Back" at bounding box center [226, 481] width 19 height 8
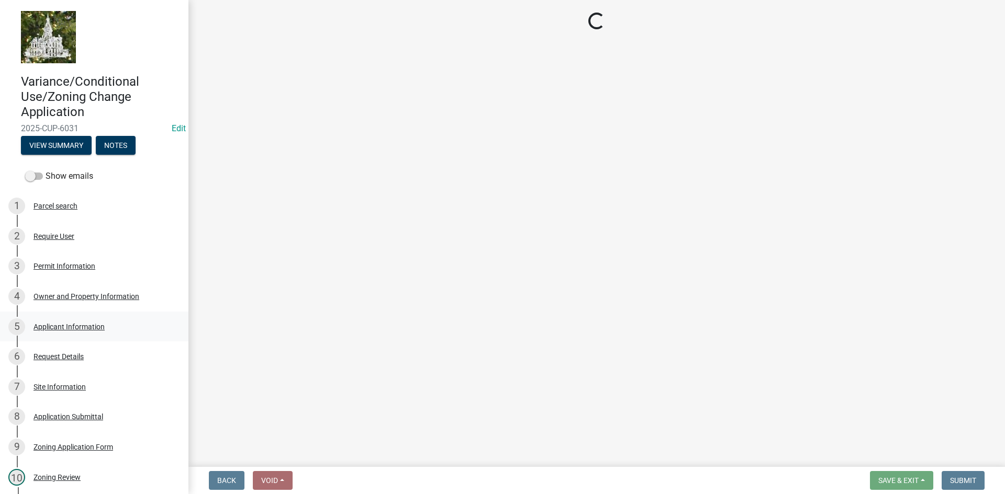
select select "12d0c022-df4a-4ac8-8fd9-384d4244f33e"
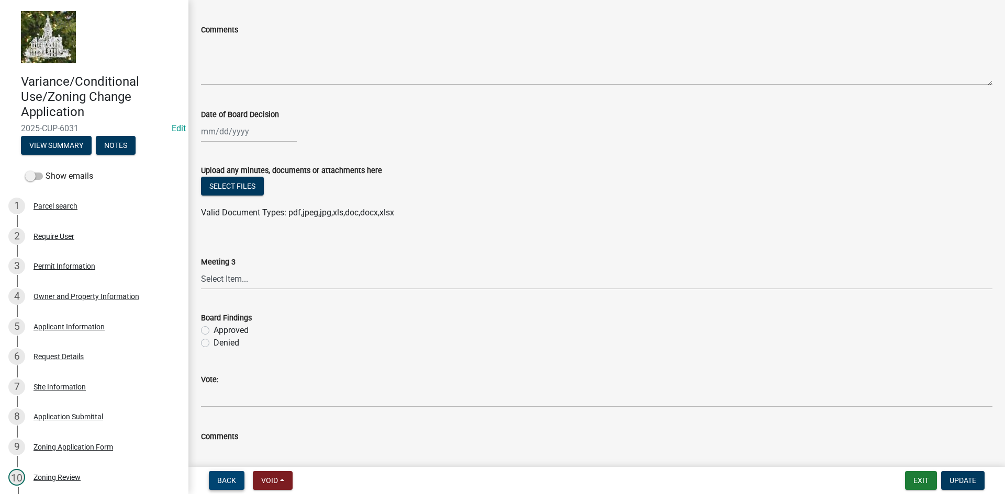
scroll to position [576, 0]
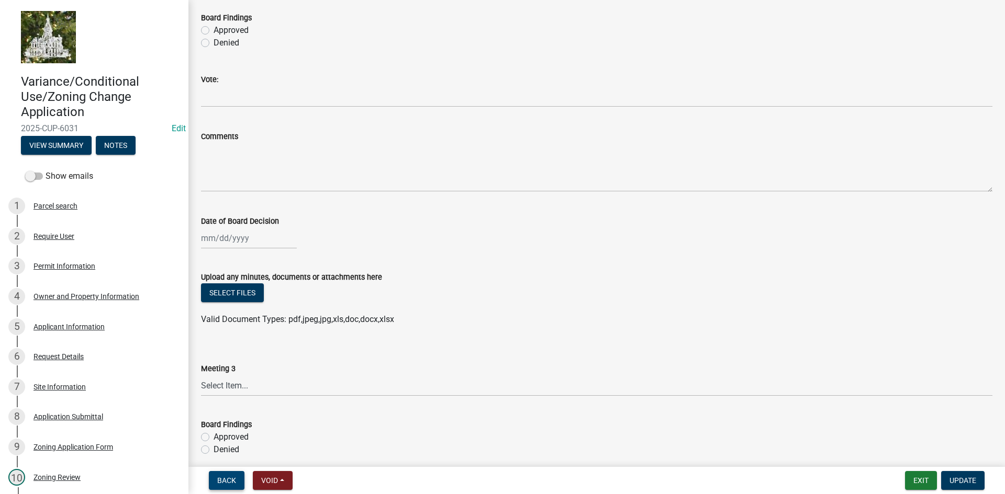
click at [222, 477] on span "Back" at bounding box center [226, 481] width 19 height 8
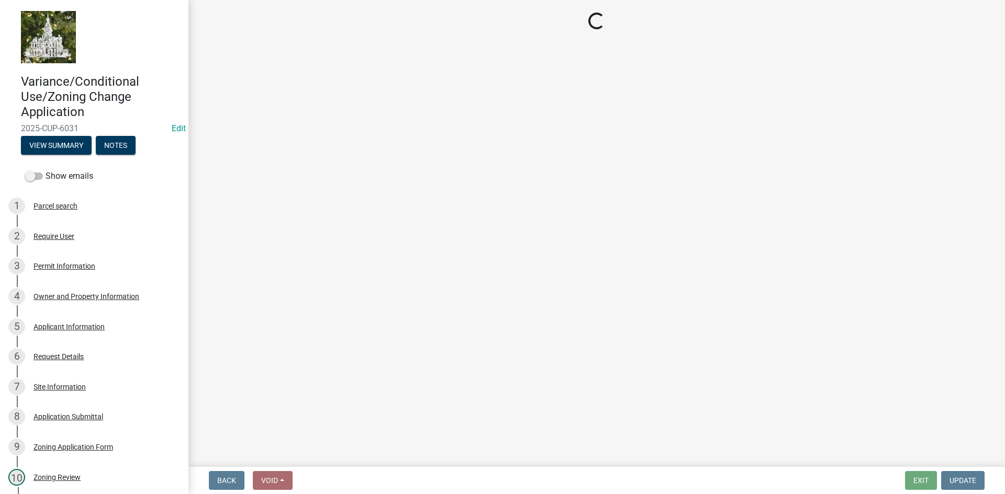
select select "12d0c022-df4a-4ac8-8fd9-384d4244f33e"
select select "6639c072-f32f-4b64-a94a-b6a9b85c3d4b"
select select "a6ef0f3d-3919-499d-8de0-5bf3188b2792"
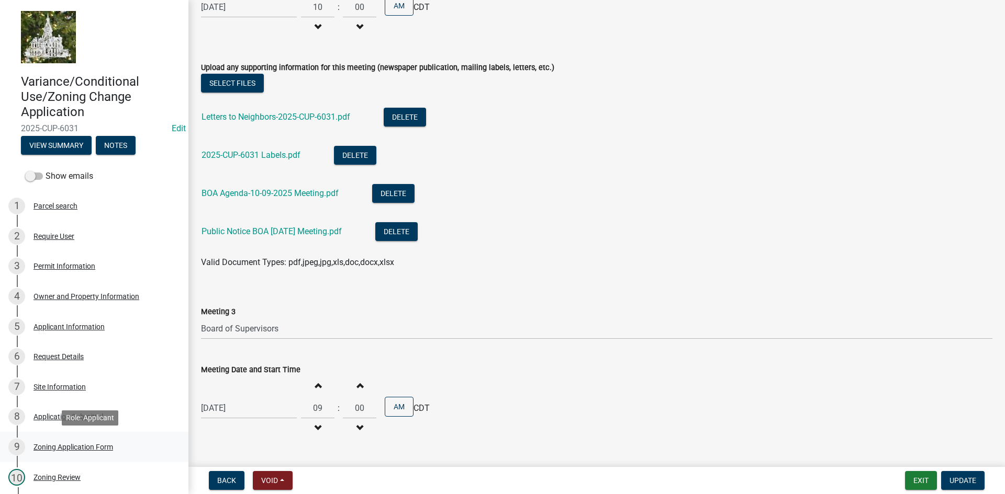
scroll to position [209, 0]
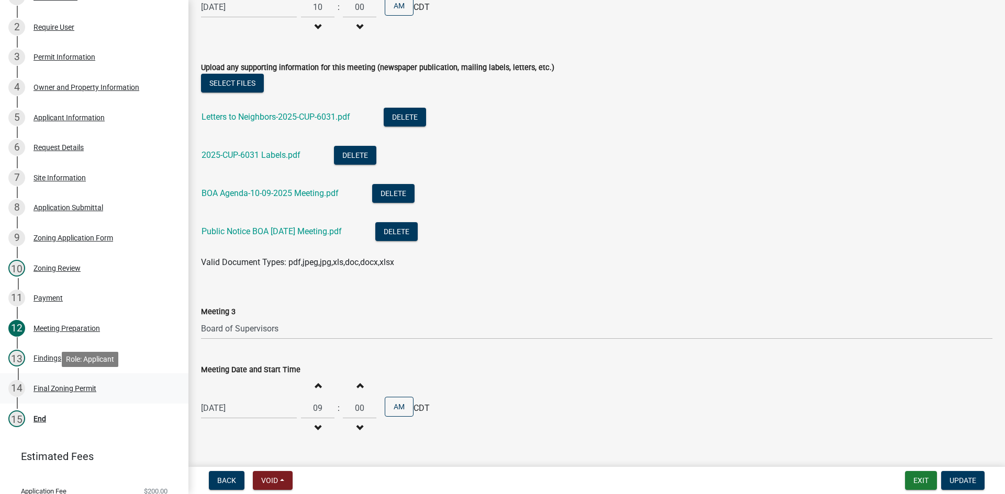
click at [52, 388] on div "Final Zoning Permit" at bounding box center [64, 388] width 63 height 7
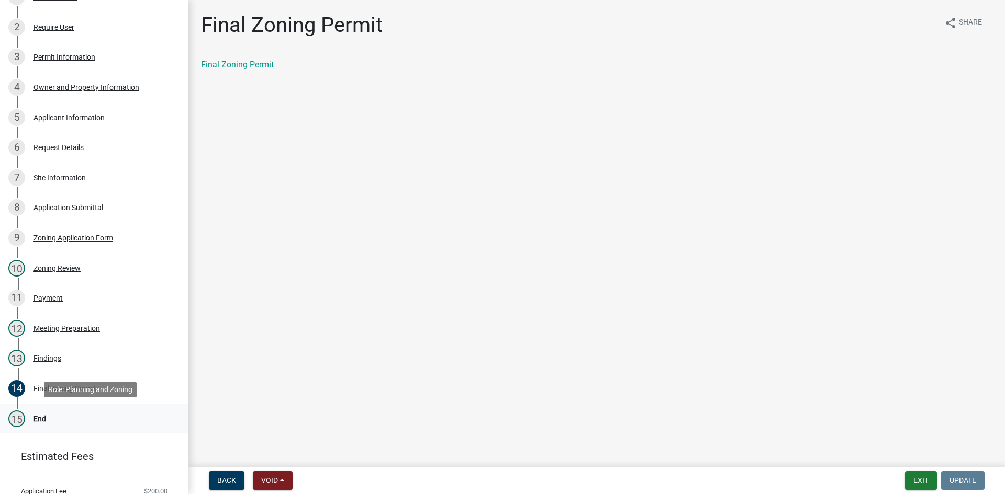
click at [39, 421] on div "End" at bounding box center [39, 418] width 13 height 7
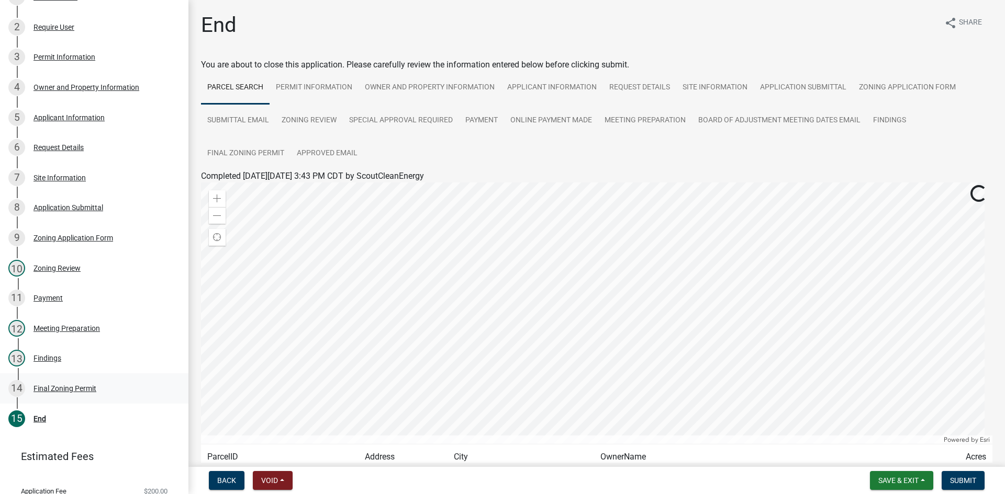
click at [54, 388] on div "Final Zoning Permit" at bounding box center [64, 388] width 63 height 7
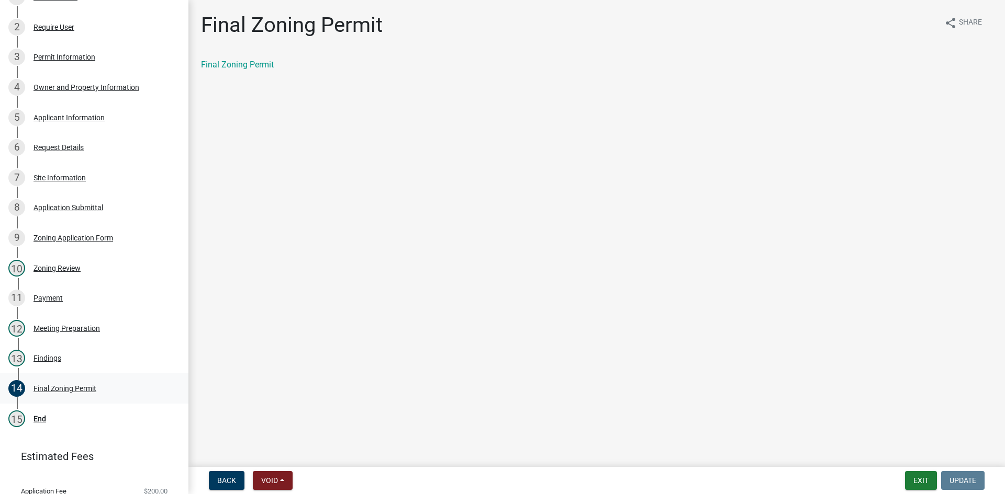
click at [66, 382] on div "14 Final Zoning Permit" at bounding box center [89, 388] width 163 height 17
click at [52, 363] on div "13 Findings" at bounding box center [89, 358] width 163 height 17
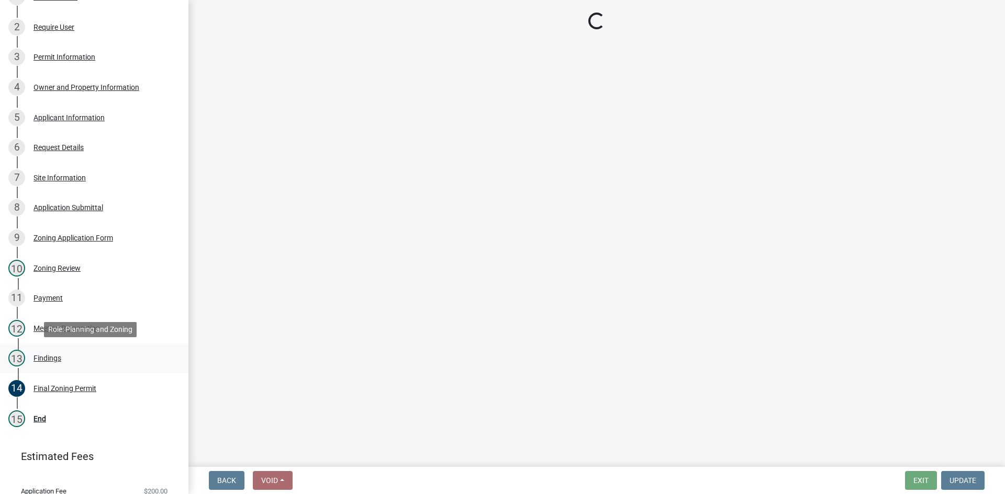
select select "12d0c022-df4a-4ac8-8fd9-384d4244f33e"
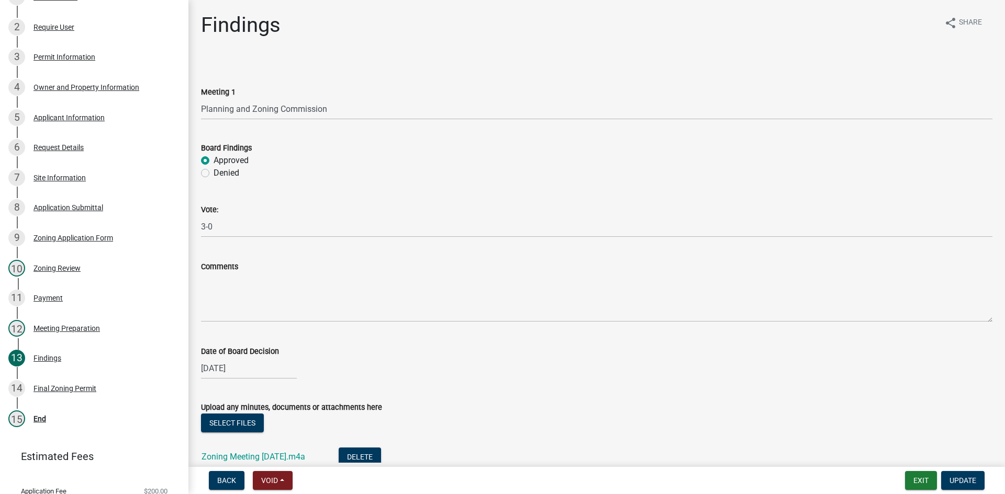
scroll to position [246, 0]
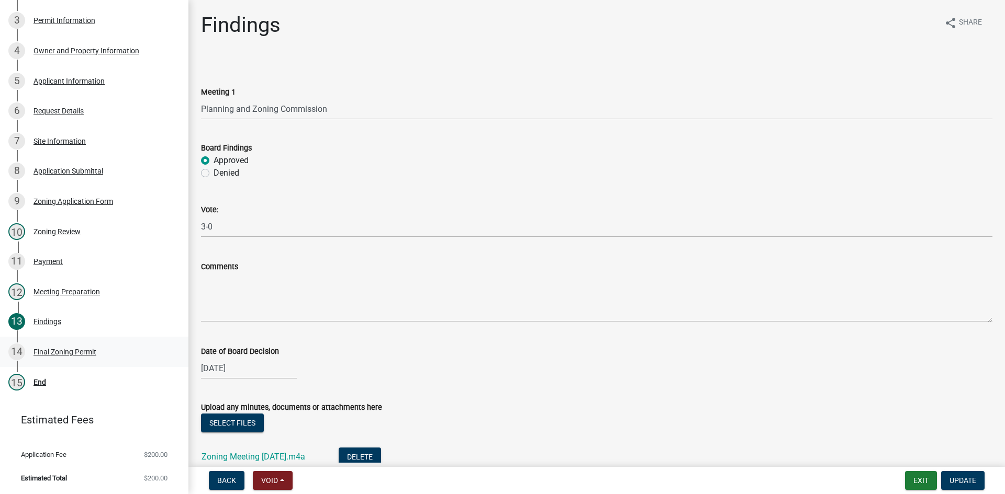
click at [52, 348] on div "Final Zoning Permit" at bounding box center [64, 351] width 63 height 7
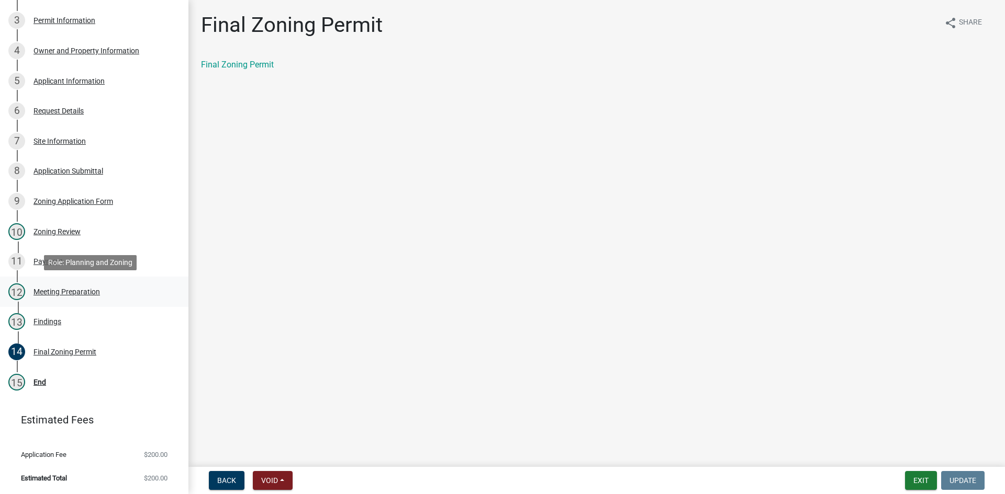
click at [47, 288] on div "Meeting Preparation" at bounding box center [66, 291] width 66 height 7
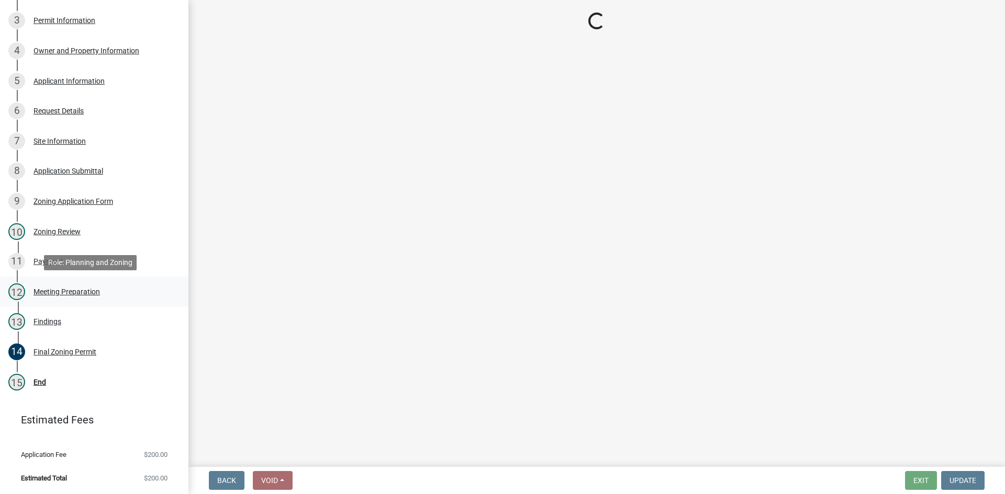
select select "12d0c022-df4a-4ac8-8fd9-384d4244f33e"
select select "6639c072-f32f-4b64-a94a-b6a9b85c3d4b"
select select "a6ef0f3d-3919-499d-8de0-5bf3188b2792"
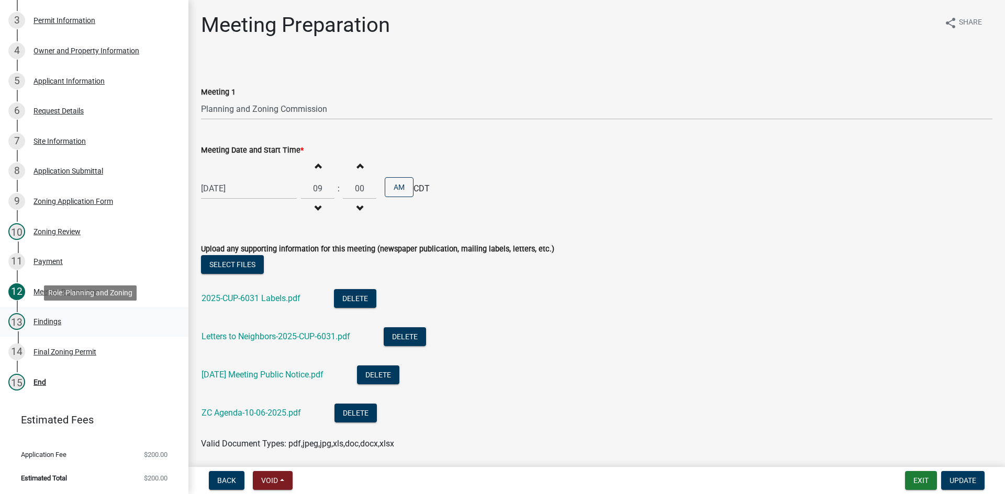
click at [44, 324] on div "Findings" at bounding box center [47, 321] width 28 height 7
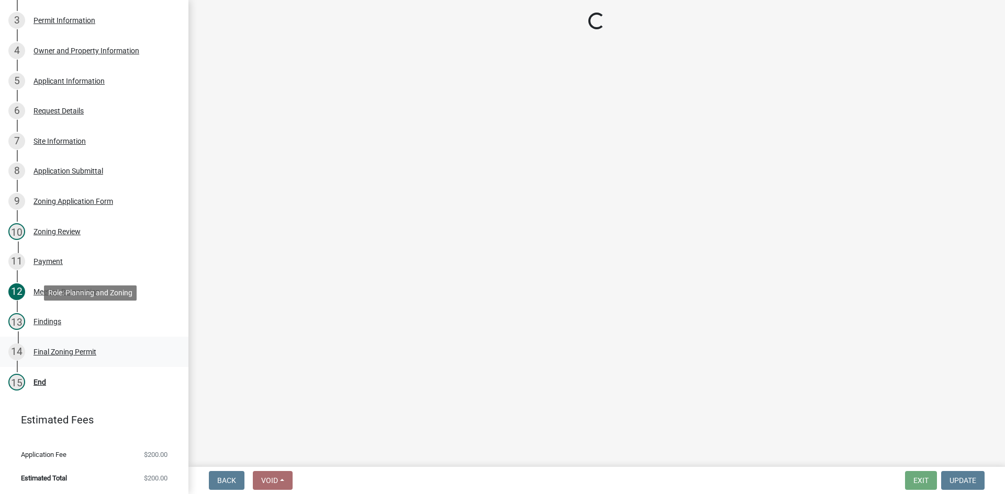
select select "12d0c022-df4a-4ac8-8fd9-384d4244f33e"
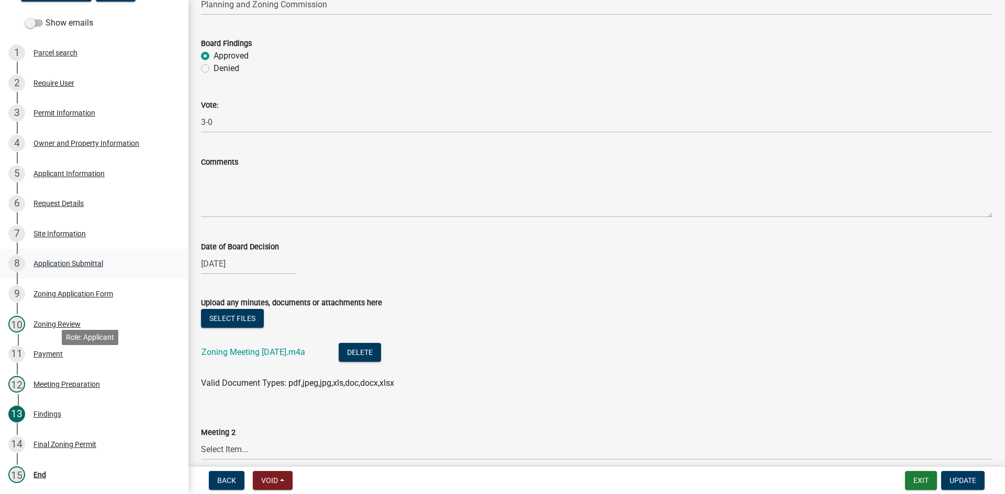
scroll to position [89, 0]
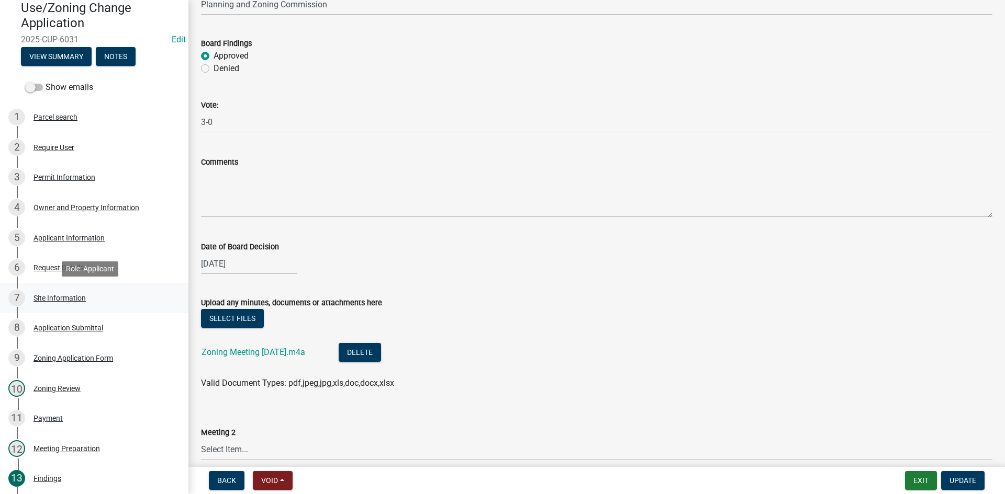
click at [58, 296] on div "Site Information" at bounding box center [59, 298] width 52 height 7
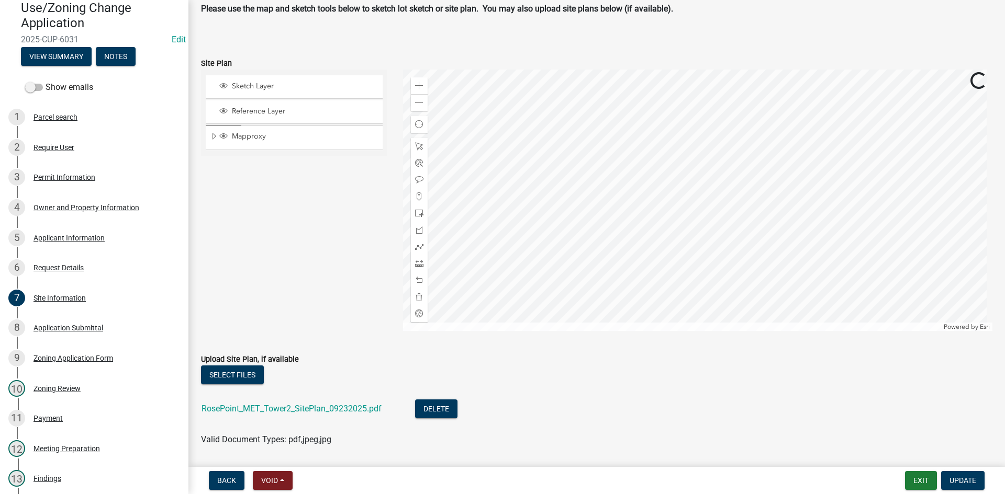
scroll to position [156, 0]
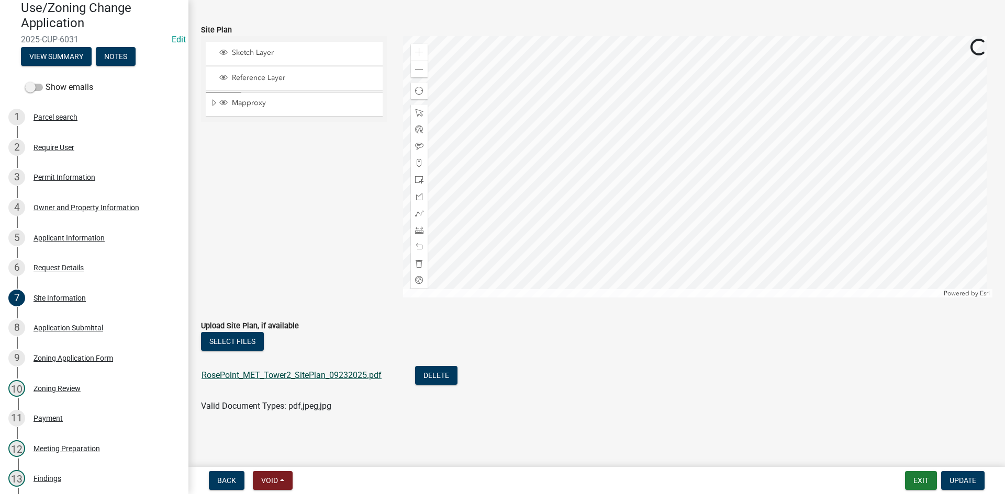
click at [292, 379] on link "RosePoint_MET_Tower2_SitePlan_09232025.pdf" at bounding box center [291, 375] width 180 height 10
click at [415, 69] on span at bounding box center [419, 69] width 8 height 8
click at [418, 68] on span at bounding box center [419, 69] width 8 height 8
